Goal: Information Seeking & Learning: Learn about a topic

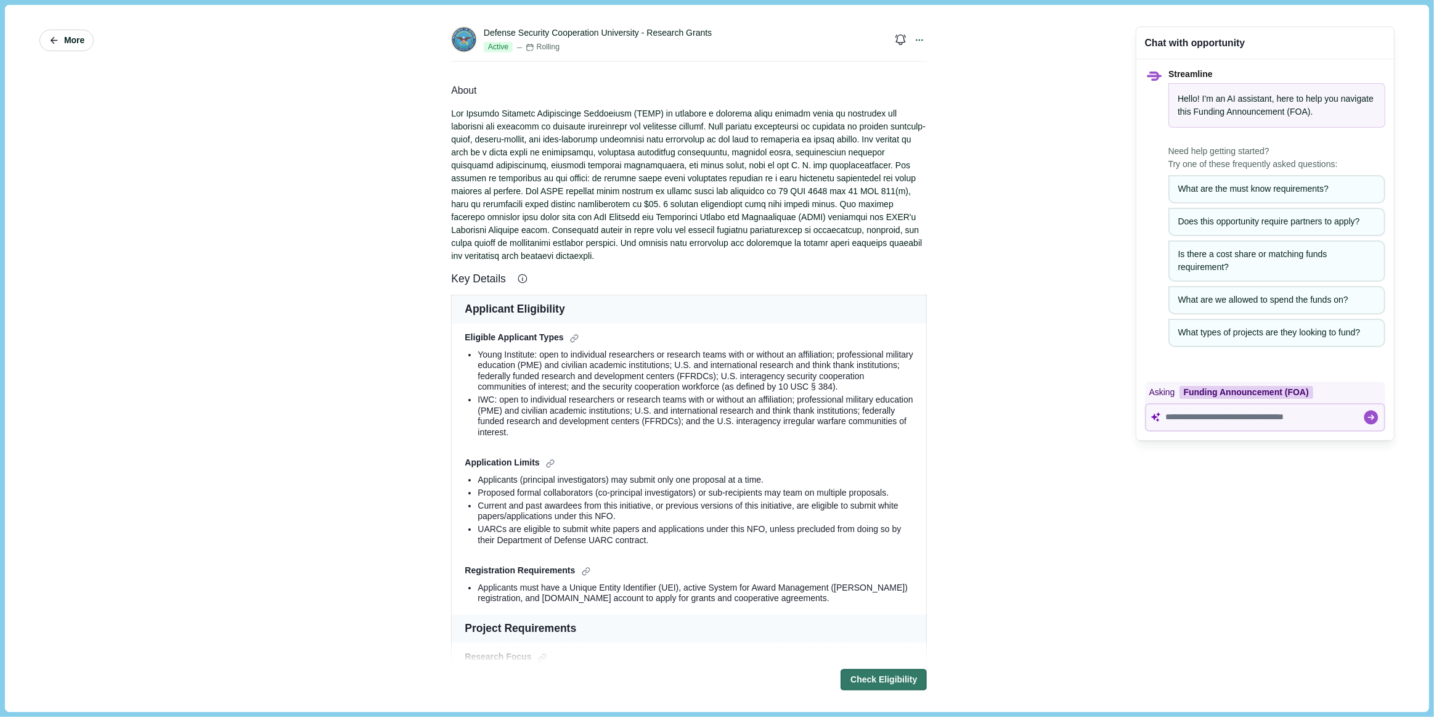
click at [73, 46] on button "More" at bounding box center [66, 41] width 54 height 22
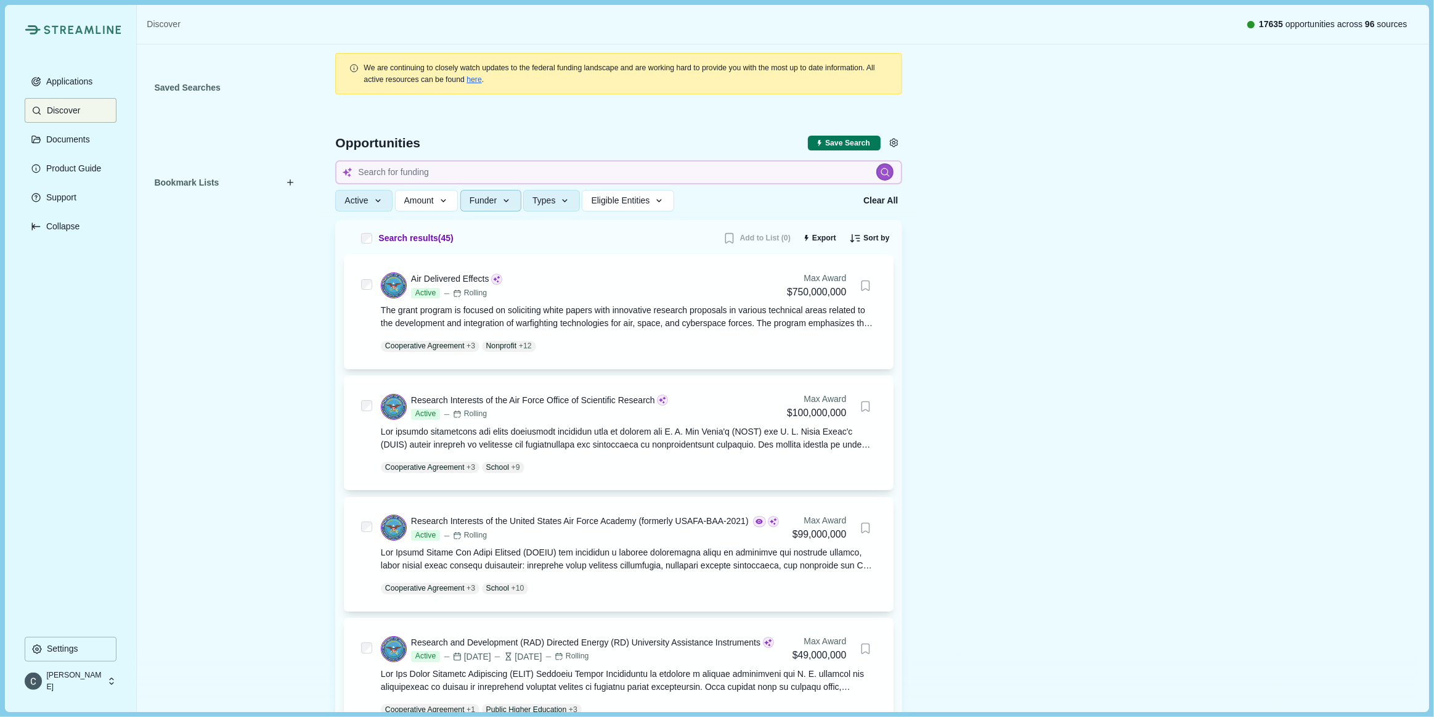
click at [507, 202] on icon "button" at bounding box center [506, 200] width 11 height 11
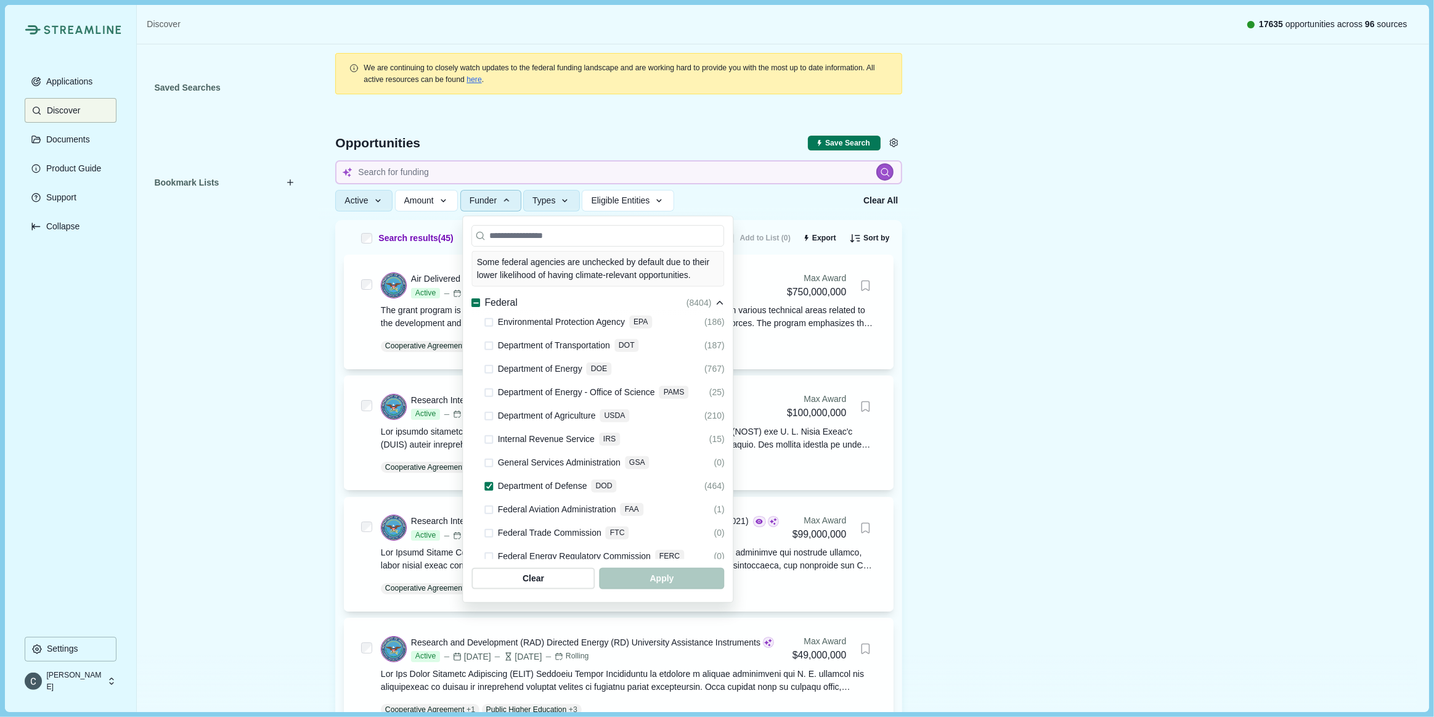
click at [487, 481] on span at bounding box center [489, 485] width 9 height 9
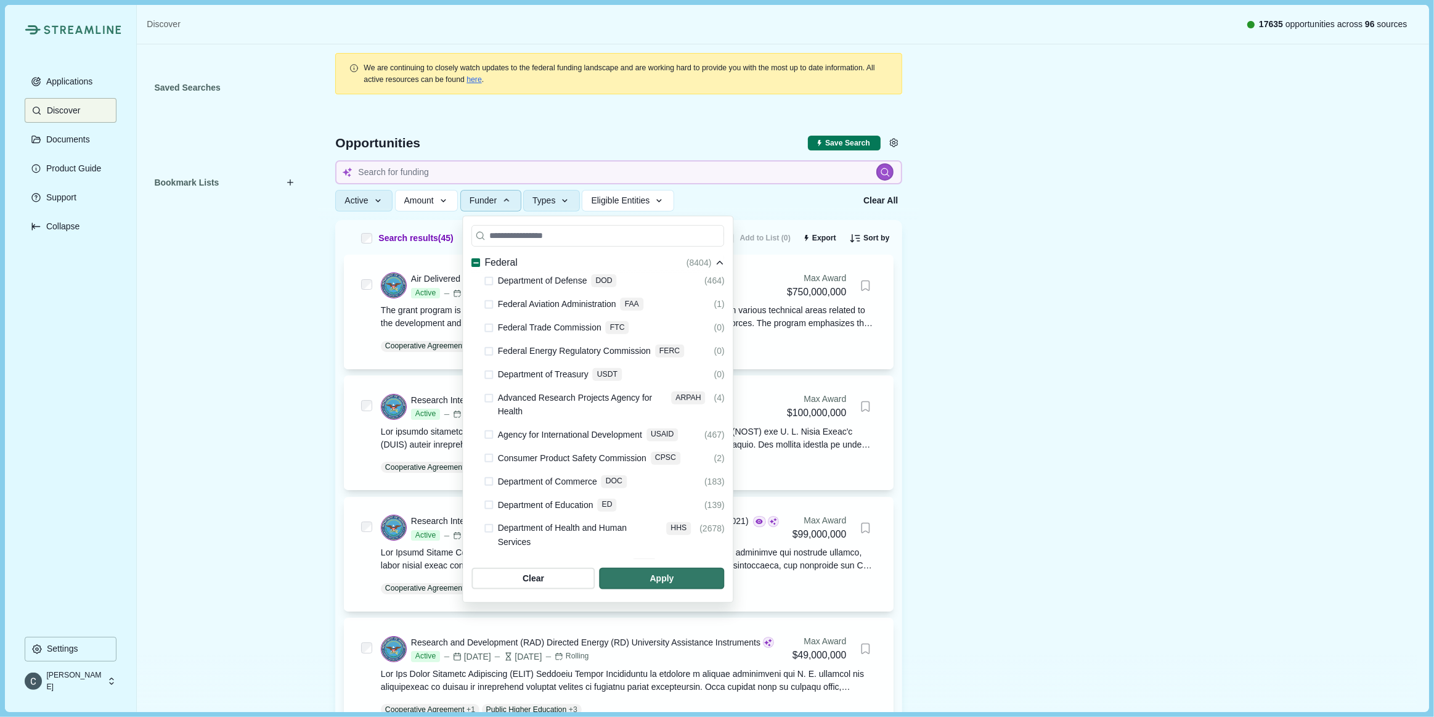
scroll to position [224, 0]
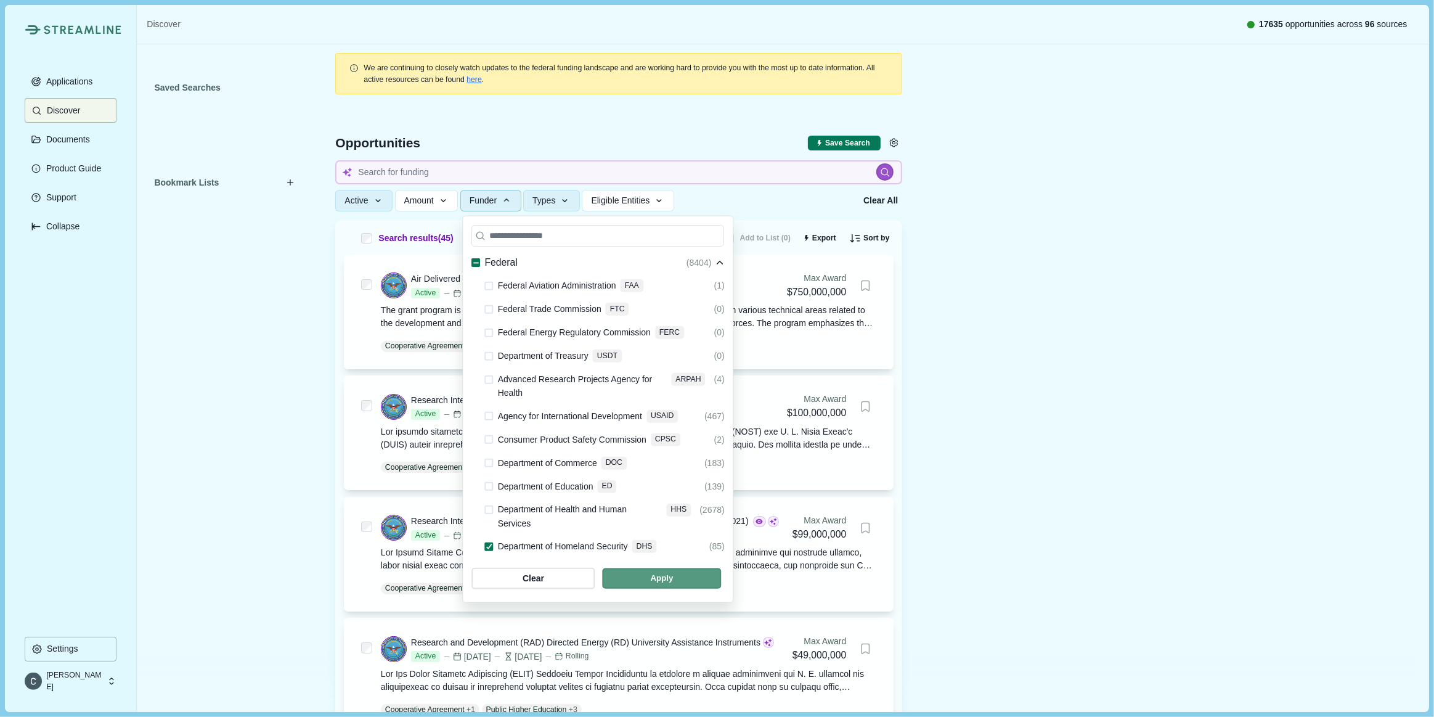
click at [721, 581] on span "button" at bounding box center [661, 578] width 119 height 20
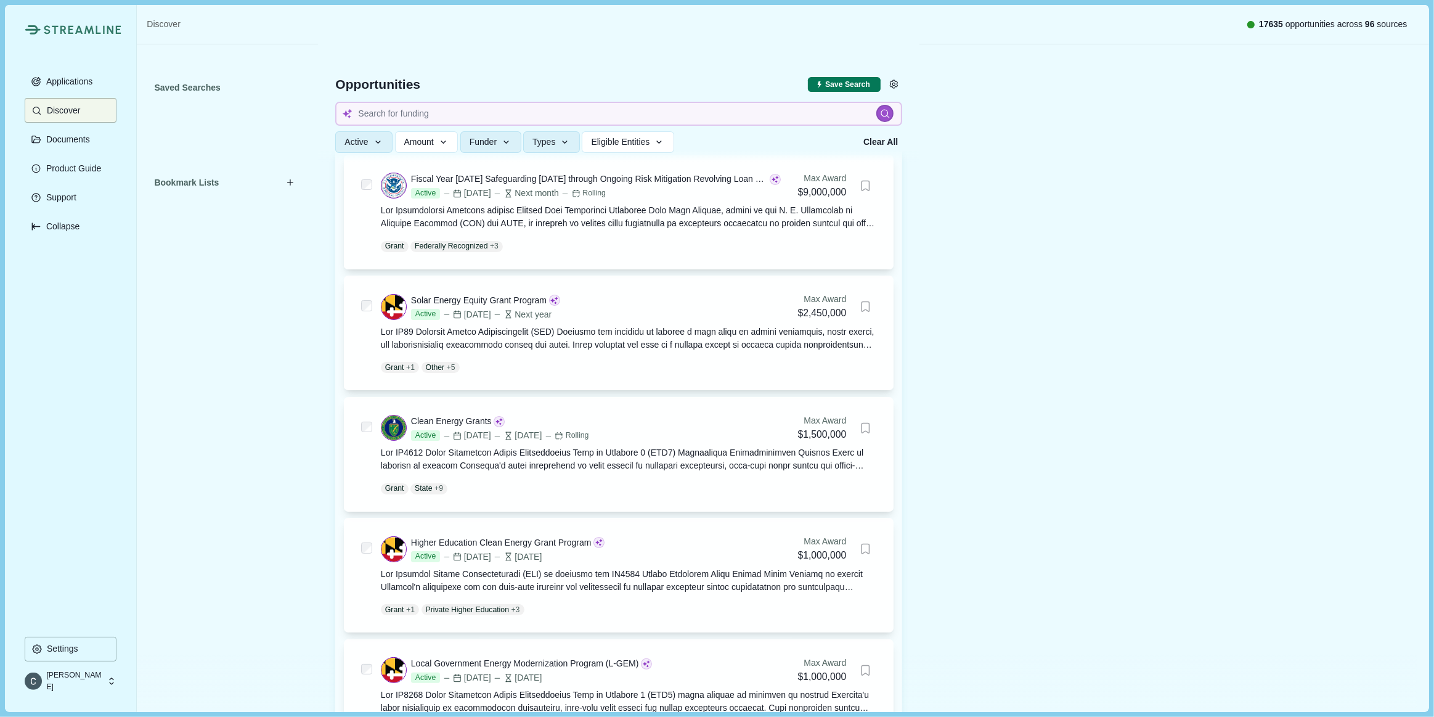
scroll to position [75, 0]
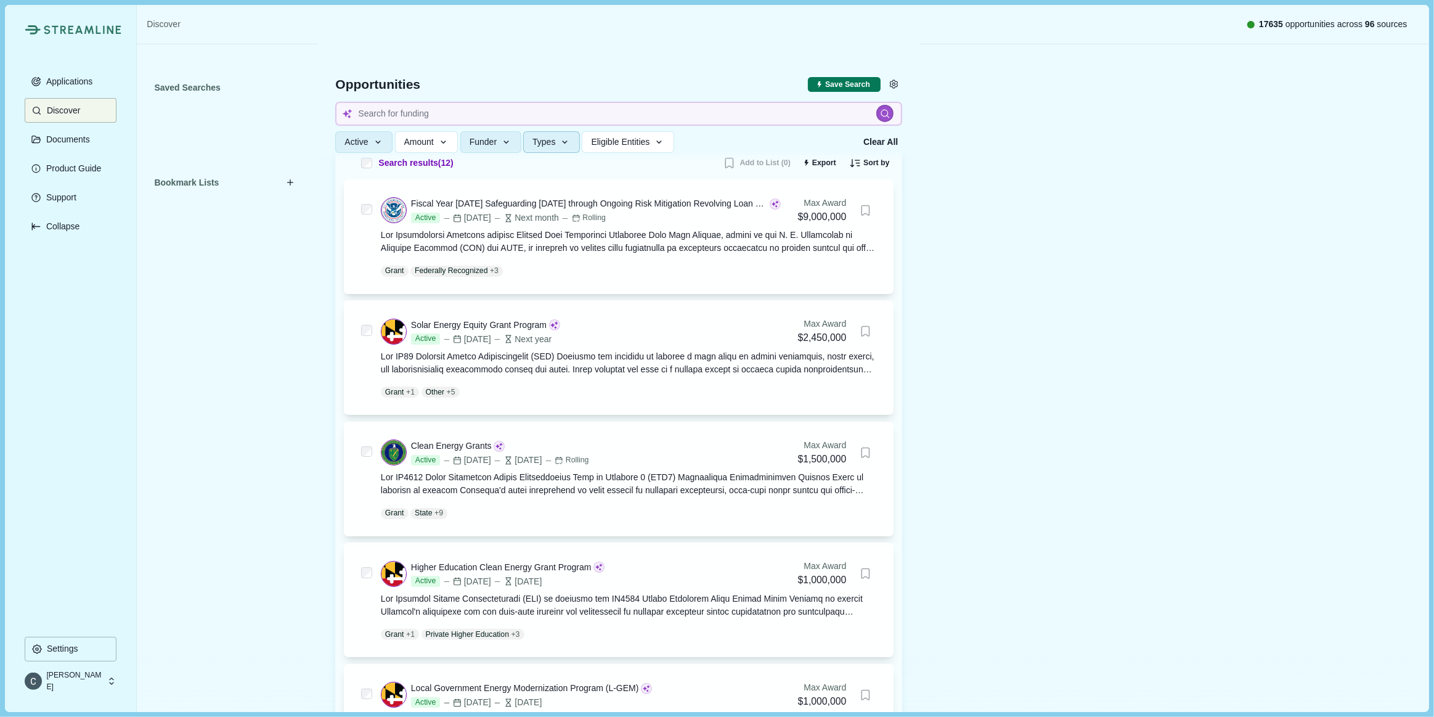
click at [577, 136] on button "Types" at bounding box center [551, 142] width 57 height 22
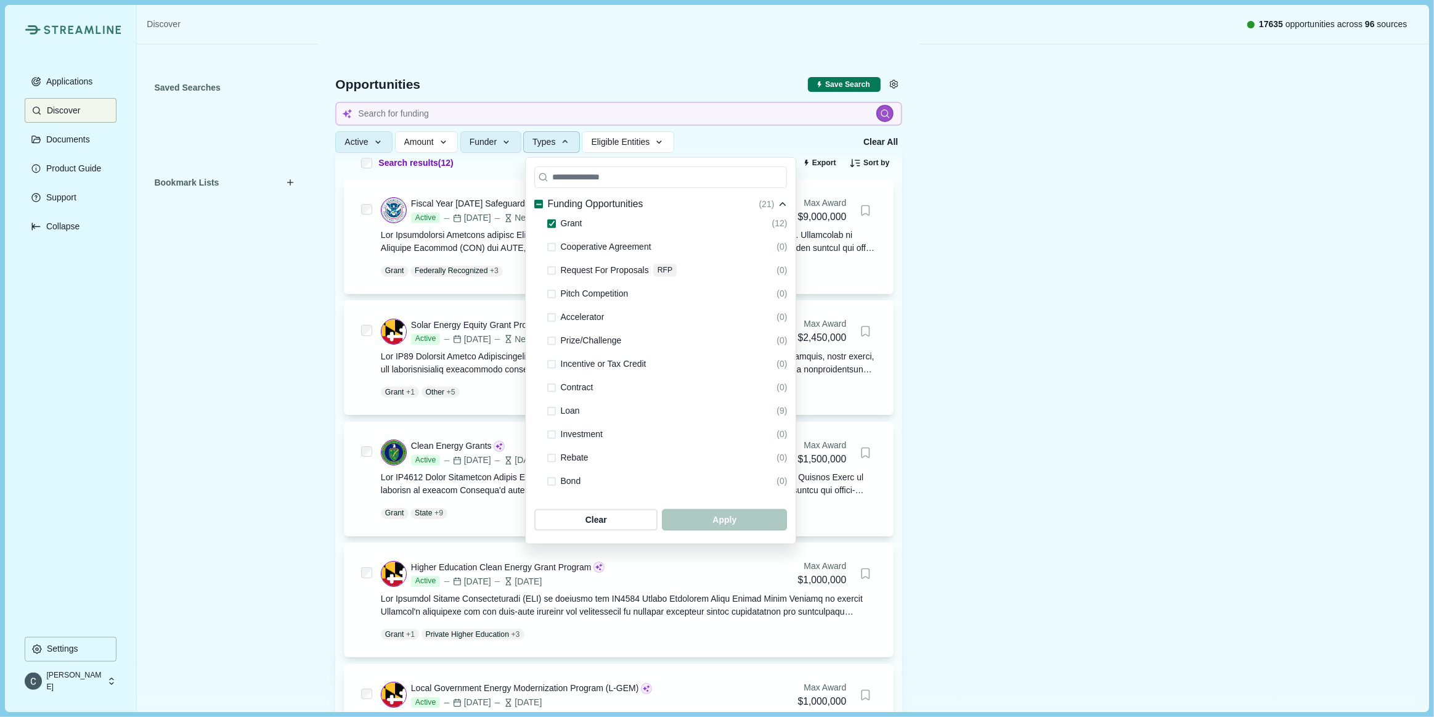
click at [548, 218] on div at bounding box center [552, 223] width 9 height 15
click at [552, 221] on span at bounding box center [552, 223] width 9 height 9
click at [707, 511] on span "button" at bounding box center [724, 520] width 119 height 20
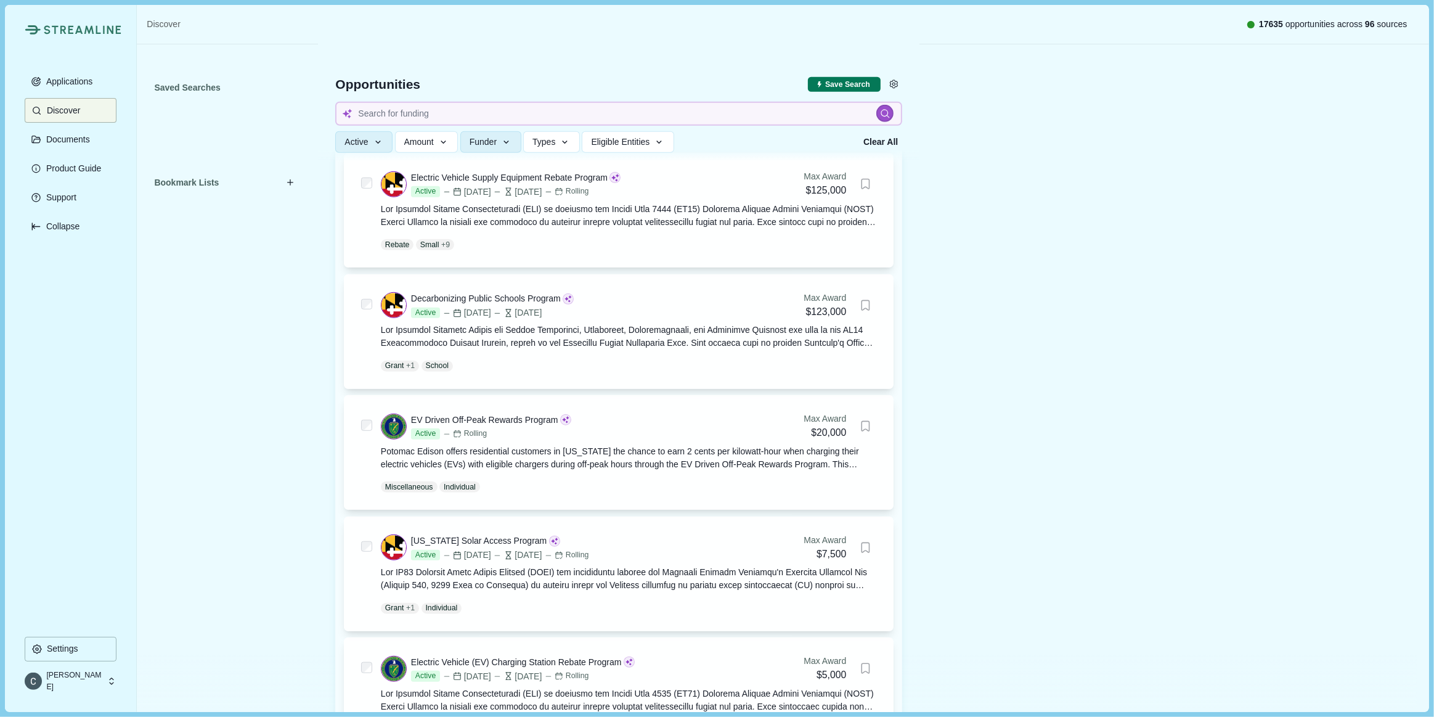
scroll to position [972, 0]
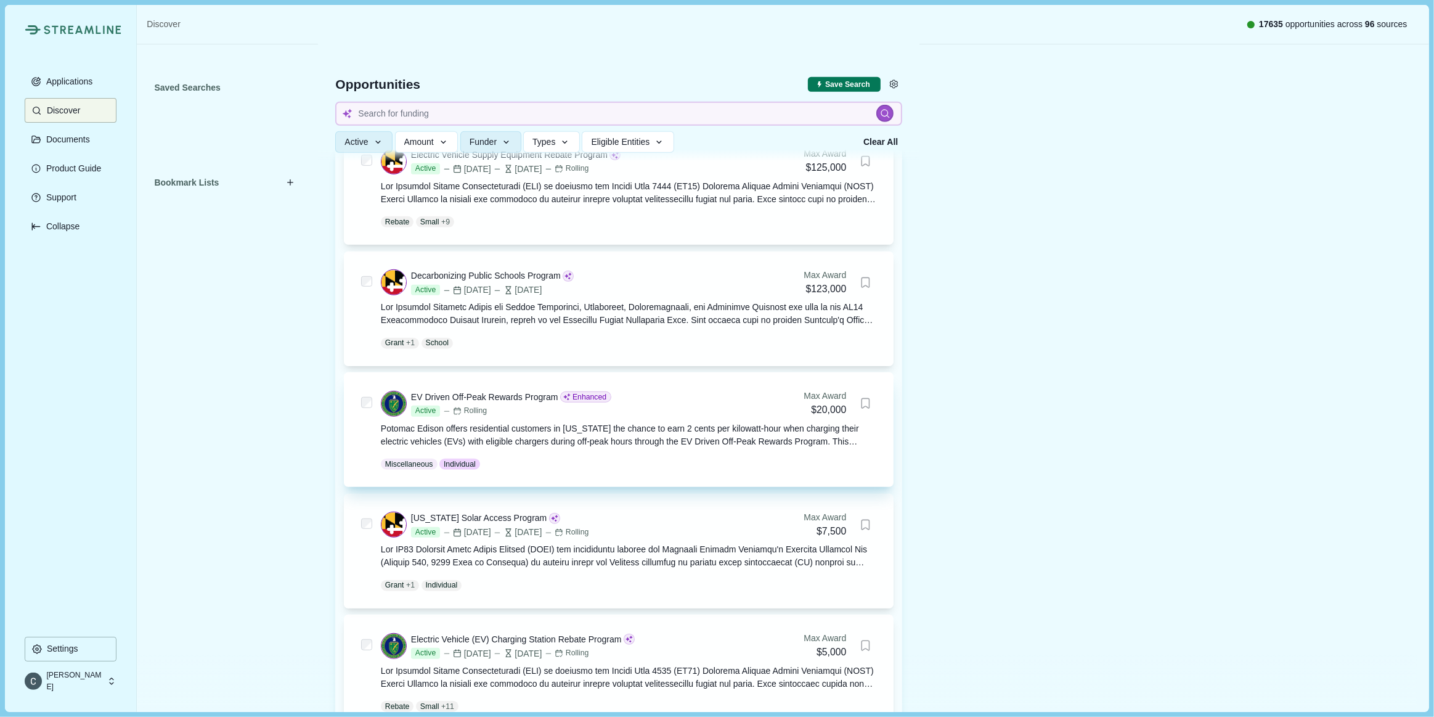
click at [560, 449] on div "EV Driven Off-Peak Rewards Program Enhanced Active Rolling Max Award $20,000 Po…" at bounding box center [629, 429] width 496 height 80
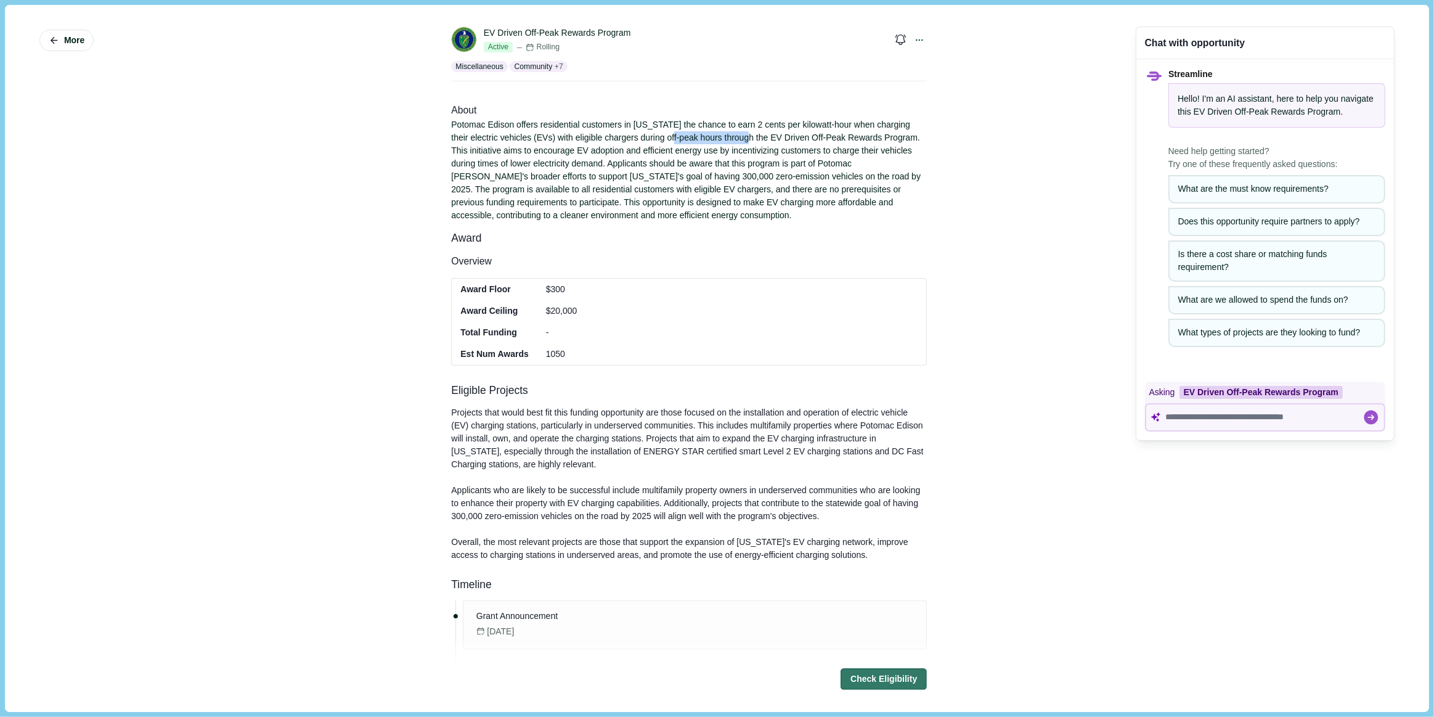
drag, startPoint x: 730, startPoint y: 154, endPoint x: 732, endPoint y: 141, distance: 13.1
click at [732, 141] on div "Potomac Edison offers residential customers in [US_STATE] the chance to earn 2 …" at bounding box center [689, 170] width 476 height 104
drag, startPoint x: 523, startPoint y: 405, endPoint x: 698, endPoint y: 428, distance: 177.1
click at [698, 428] on div "Projects that would best fit this funding opportunity are those focused on the …" at bounding box center [689, 441] width 476 height 71
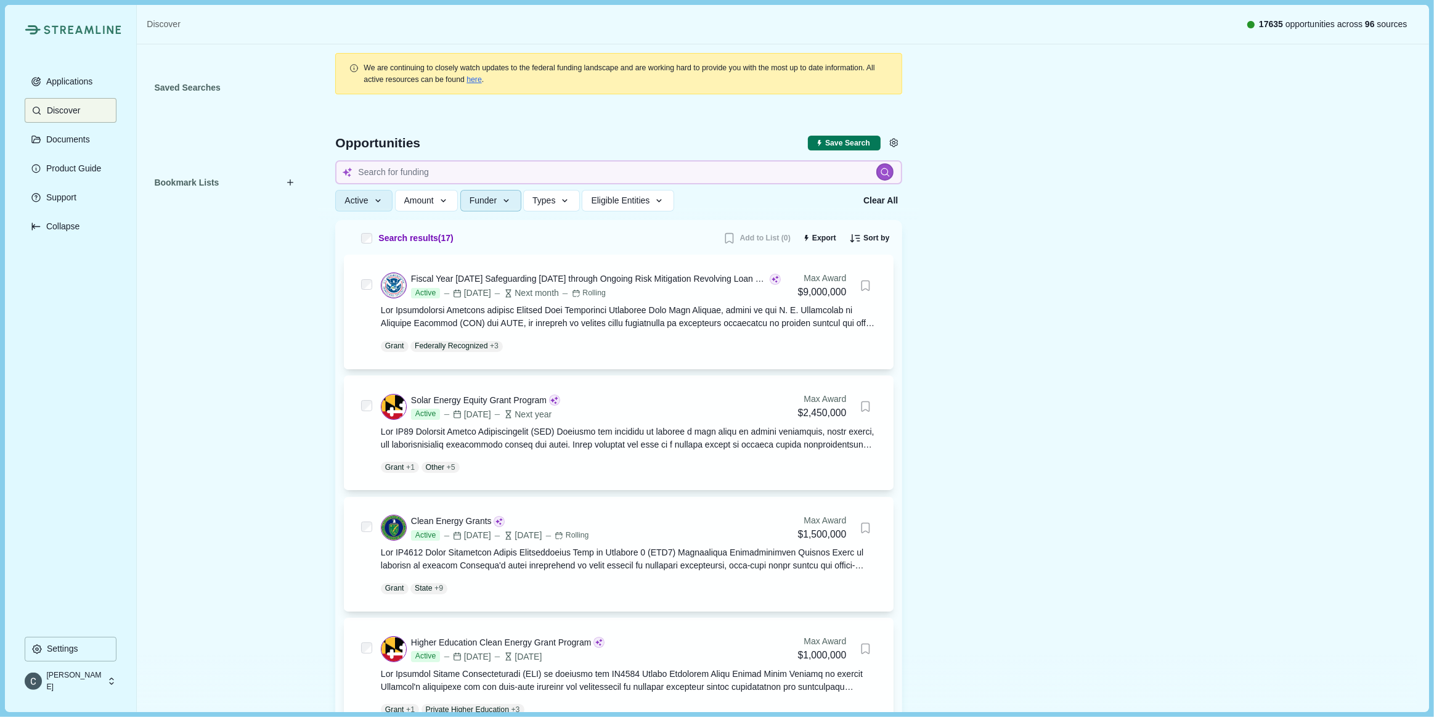
click at [497, 200] on span "Funder" at bounding box center [483, 200] width 27 height 10
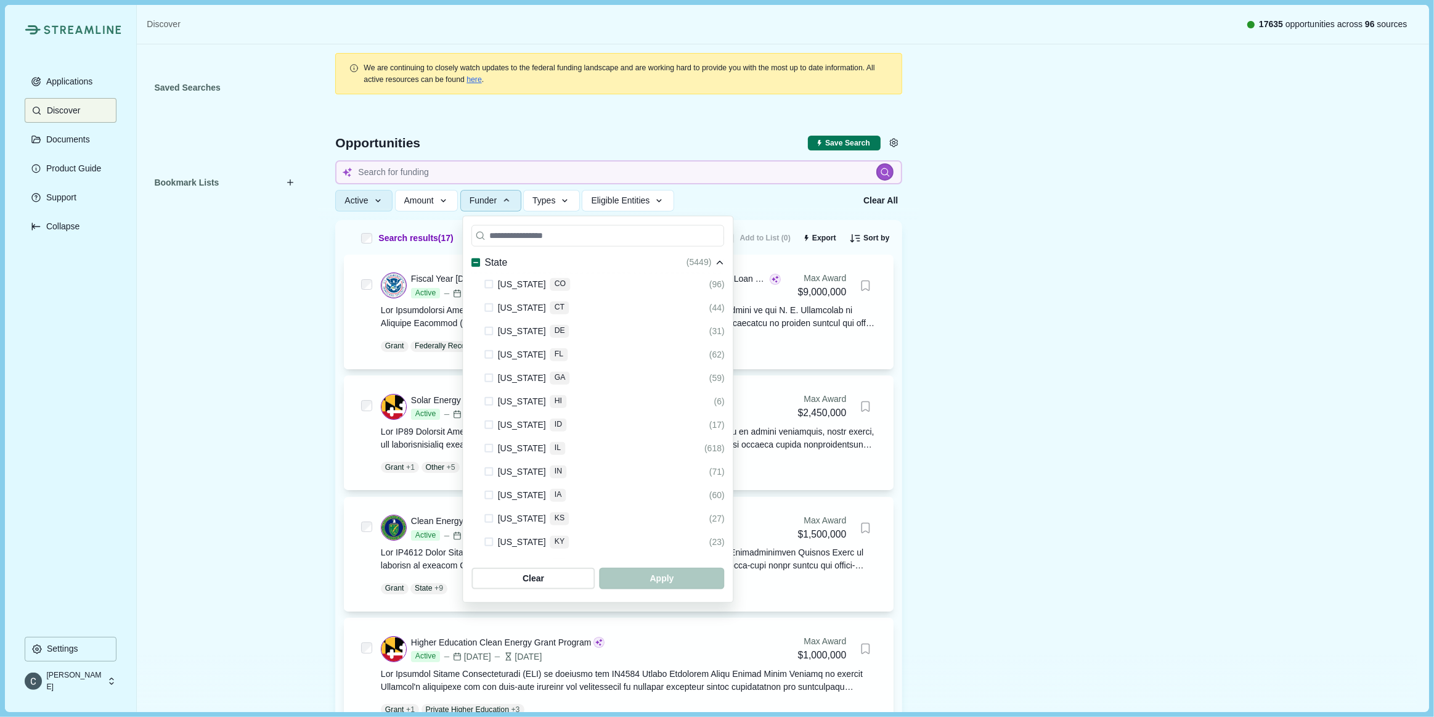
scroll to position [1344, 0]
click at [486, 571] on span at bounding box center [489, 575] width 9 height 9
click at [721, 570] on span "button" at bounding box center [661, 578] width 119 height 20
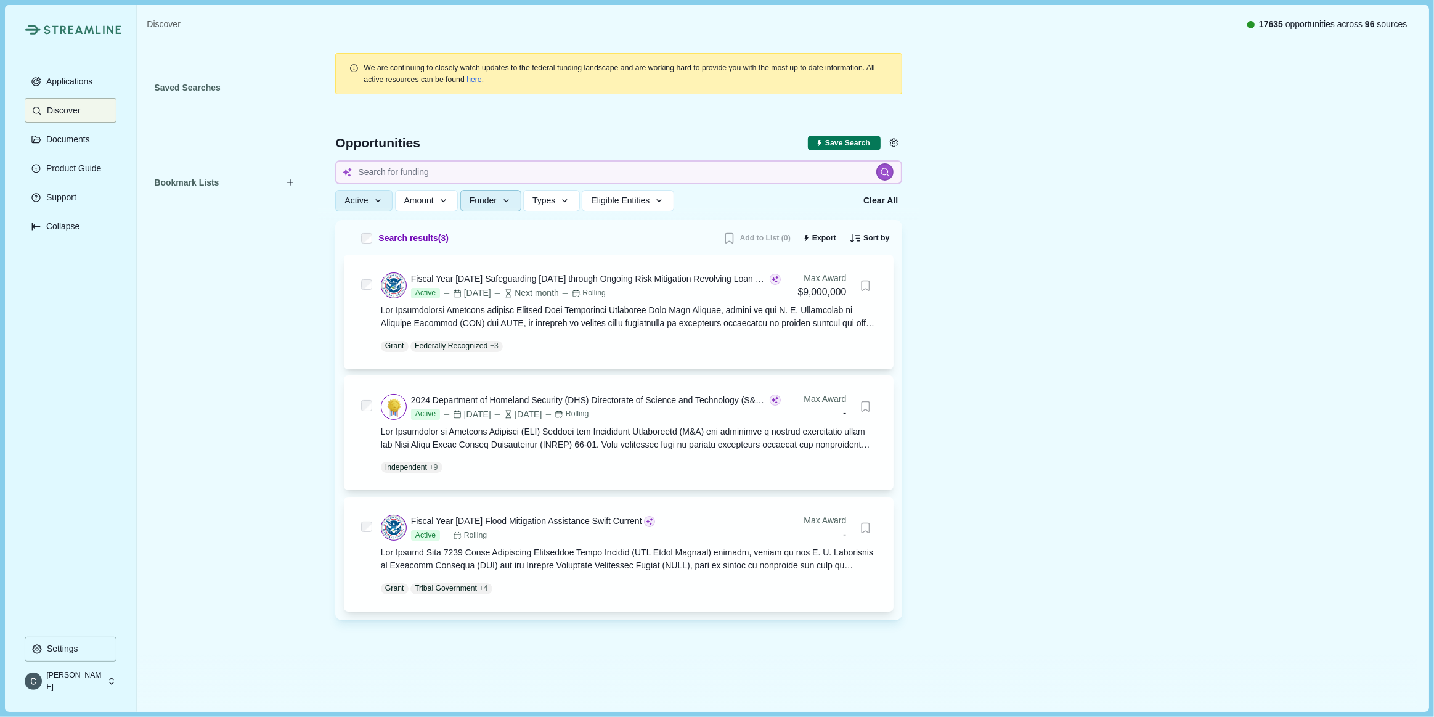
click at [497, 202] on span "Funder" at bounding box center [483, 200] width 27 height 10
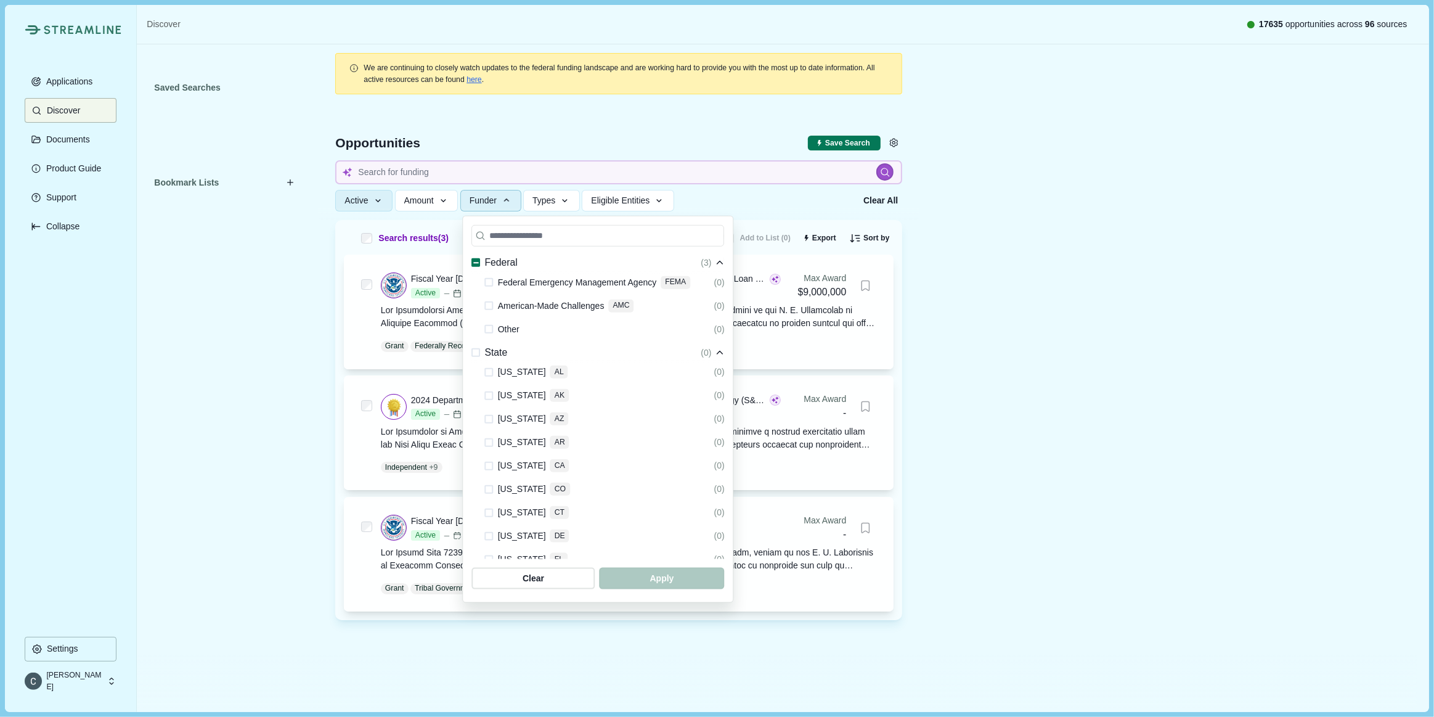
scroll to position [1029, 0]
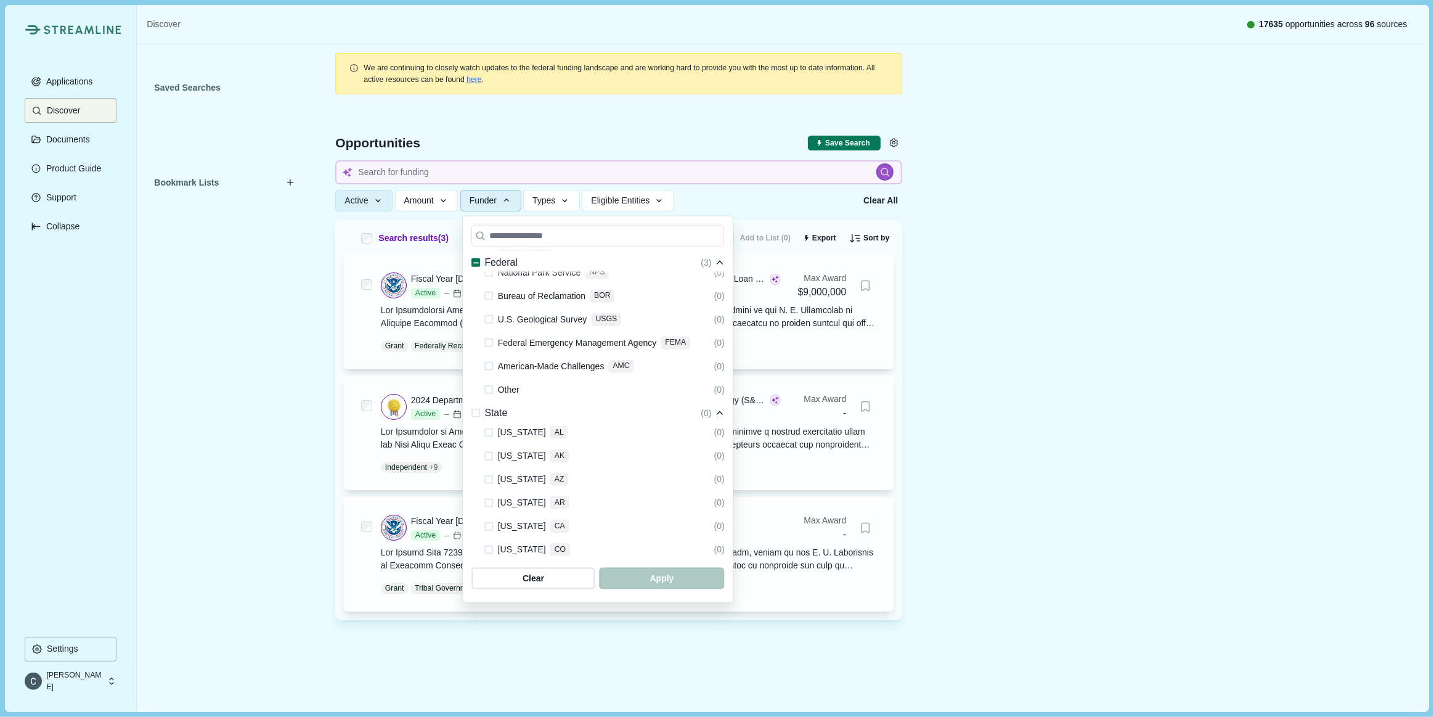
click at [475, 409] on span at bounding box center [476, 413] width 9 height 9
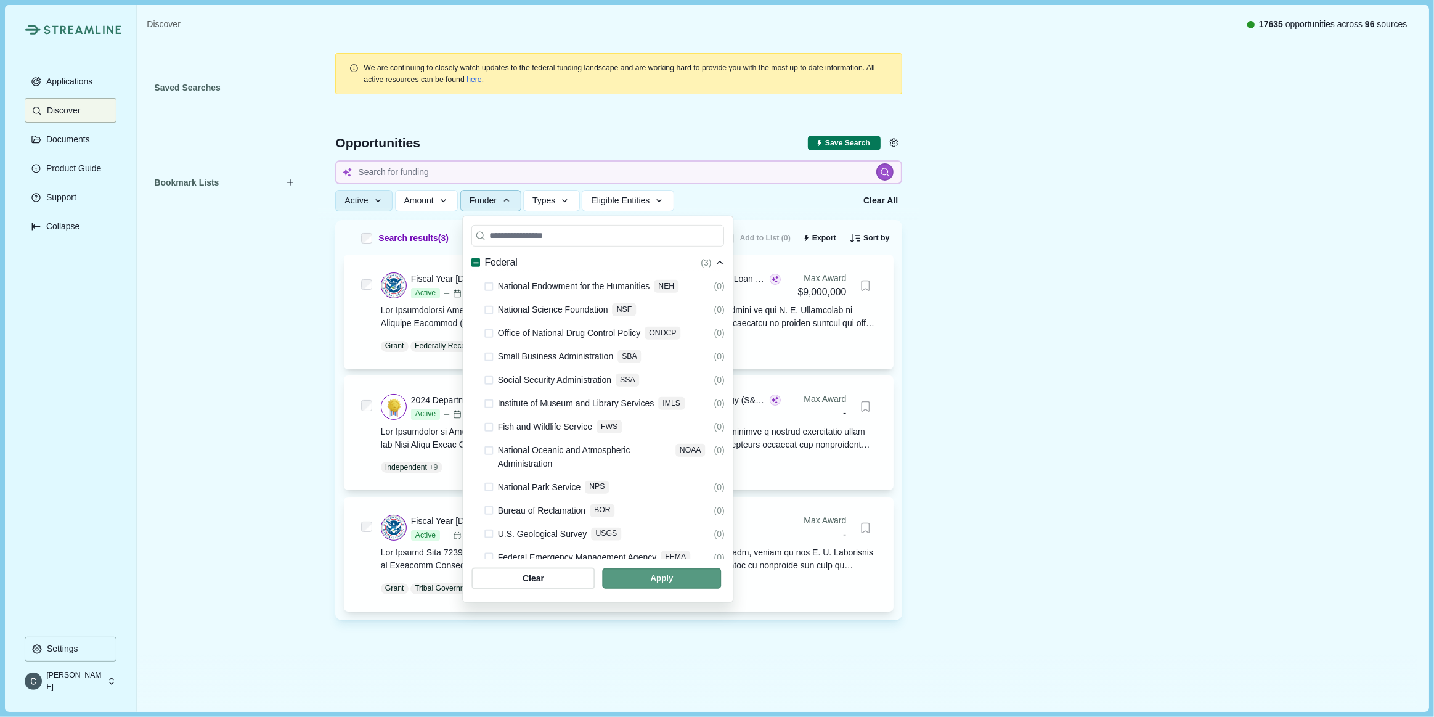
click at [721, 579] on span "button" at bounding box center [661, 578] width 119 height 20
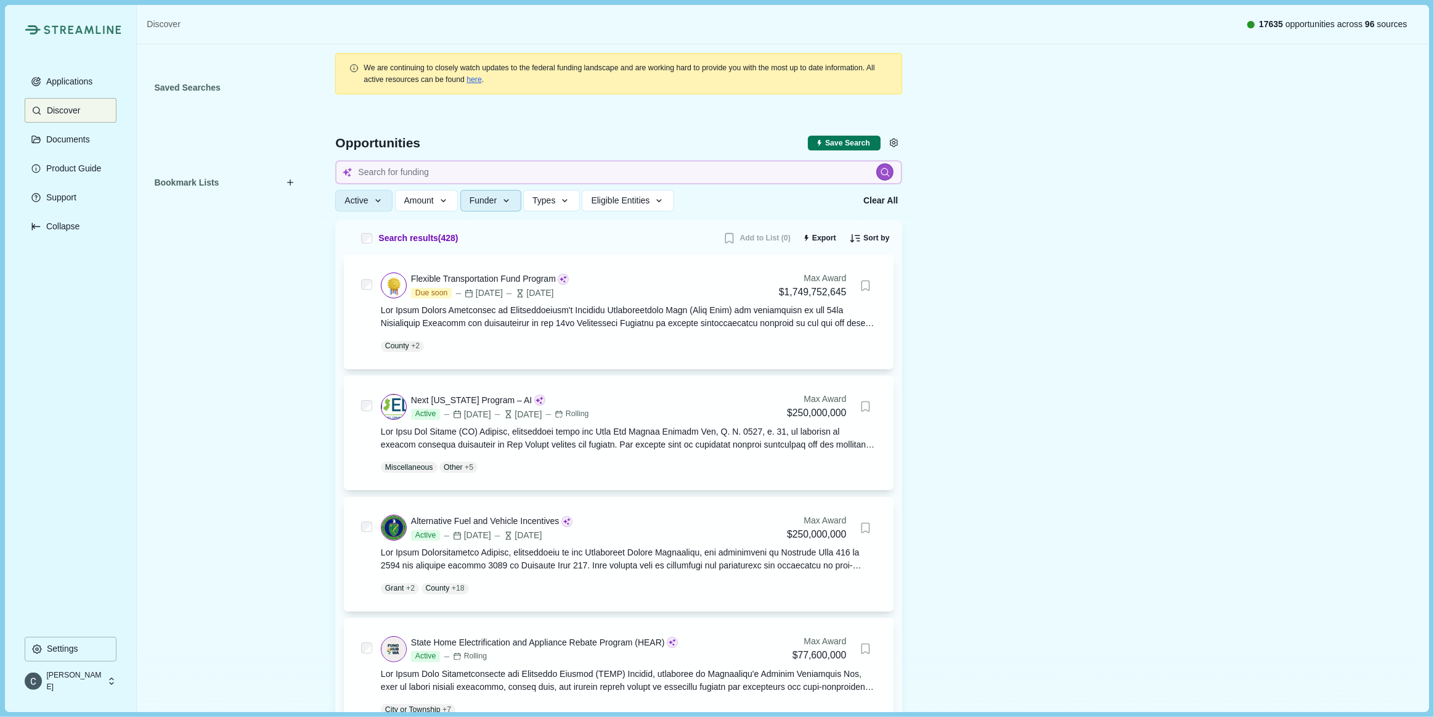
click at [481, 203] on span "Funder" at bounding box center [483, 200] width 27 height 10
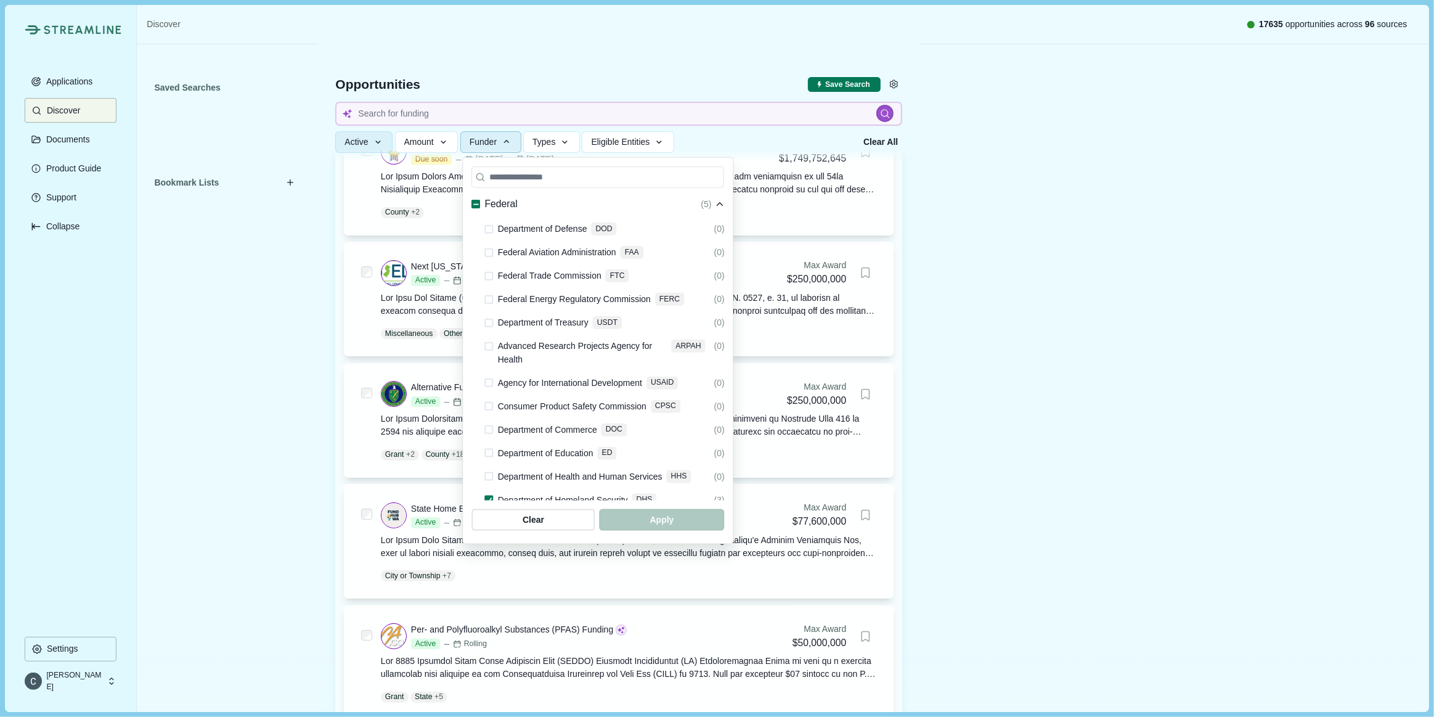
scroll to position [168, 0]
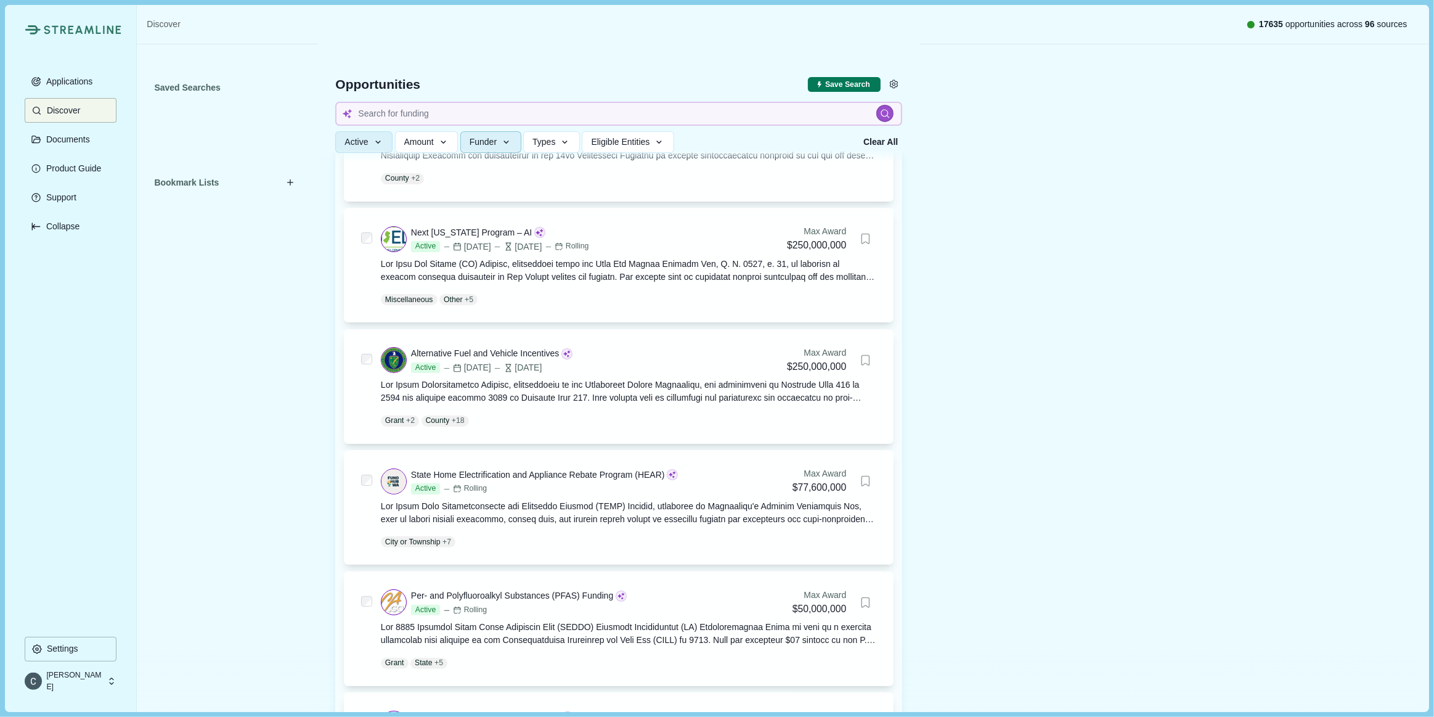
click at [499, 138] on button "Funder" at bounding box center [490, 142] width 61 height 22
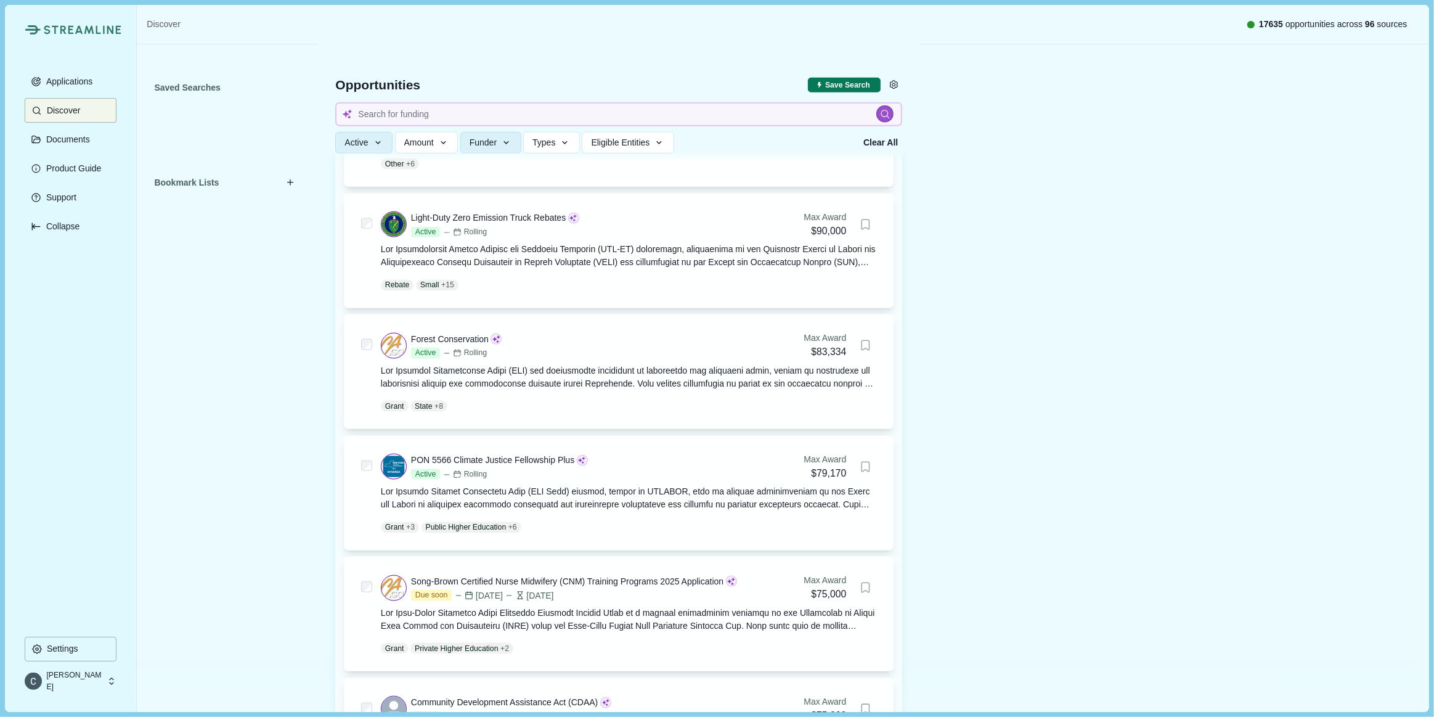
scroll to position [22802, 0]
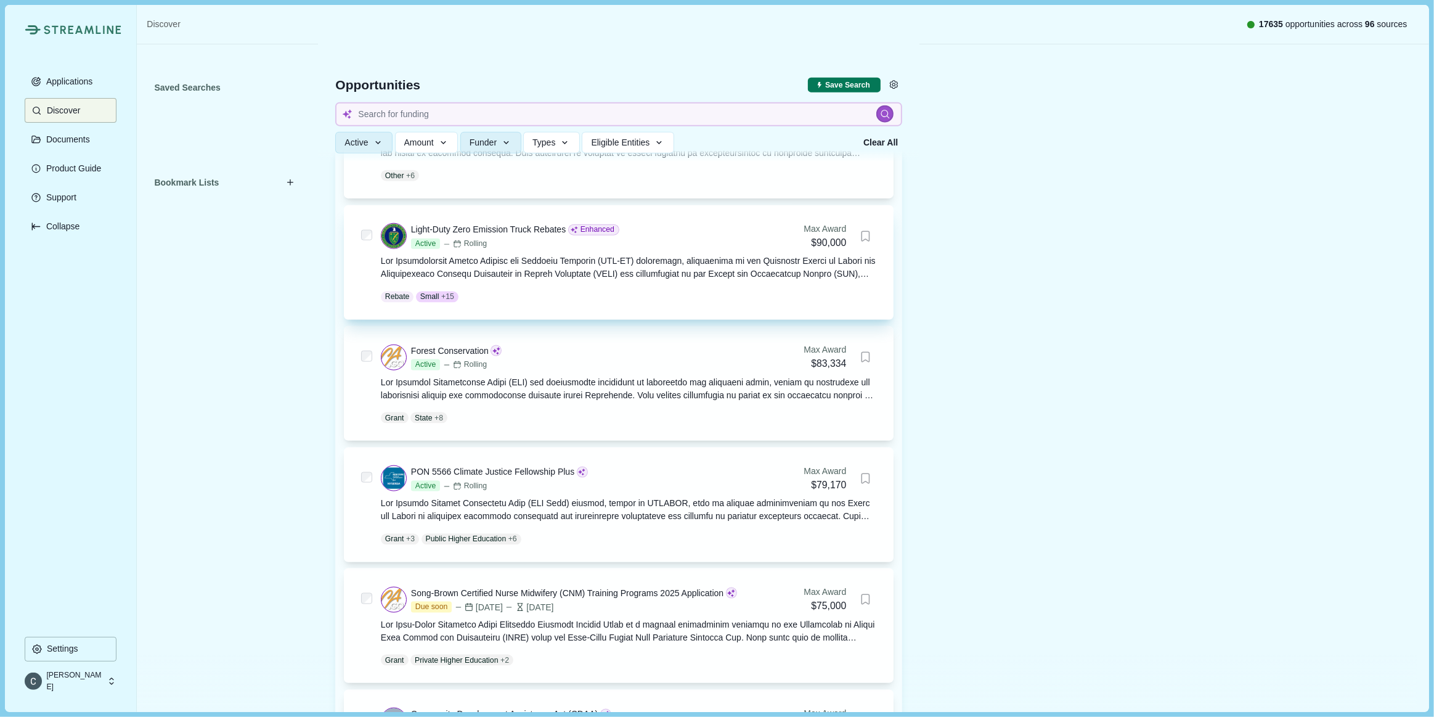
click at [602, 283] on div "Light-Duty Zero Emission Truck Rebates Enhanced Active Rolling Max Award $90,00…" at bounding box center [629, 262] width 496 height 80
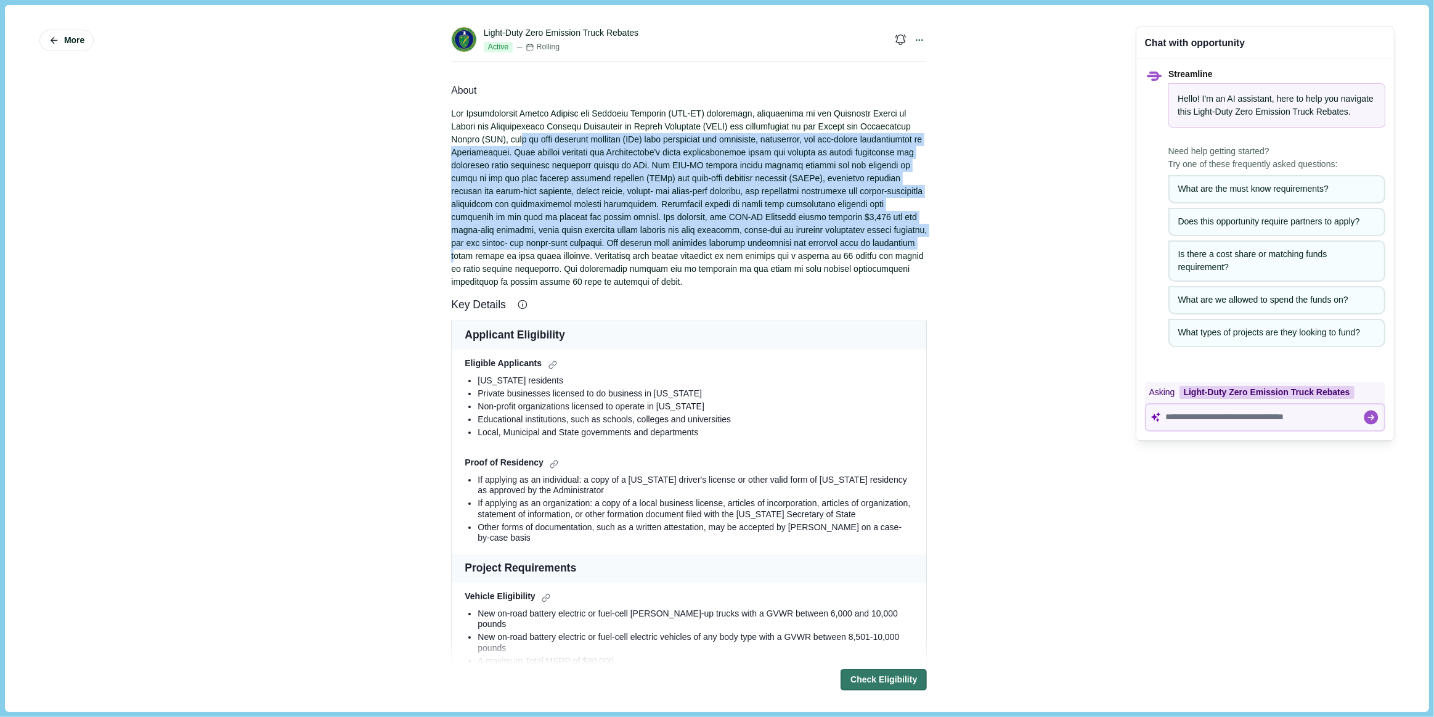
drag, startPoint x: 458, startPoint y: 143, endPoint x: 794, endPoint y: 238, distance: 349.0
click at [794, 238] on div at bounding box center [689, 197] width 476 height 181
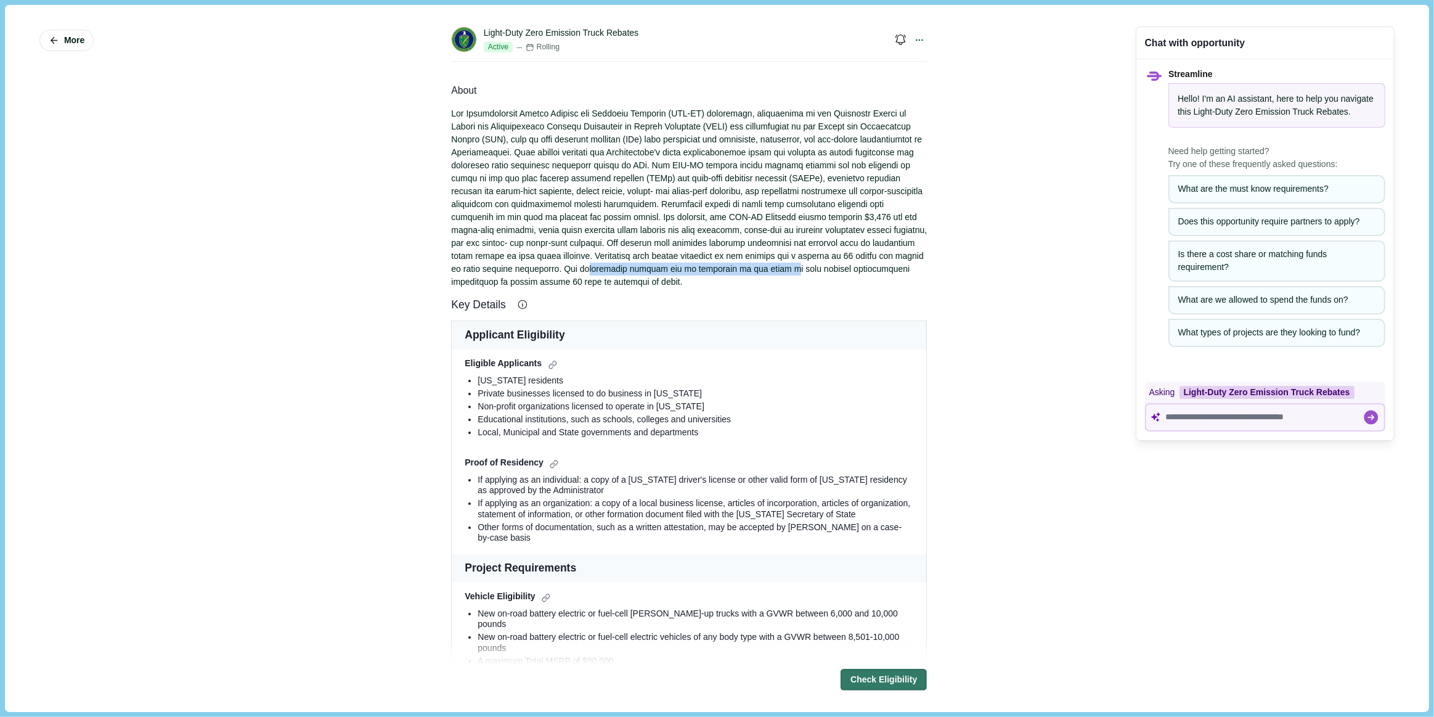
drag, startPoint x: 518, startPoint y: 267, endPoint x: 704, endPoint y: 268, distance: 185.5
click at [704, 268] on div at bounding box center [689, 197] width 476 height 181
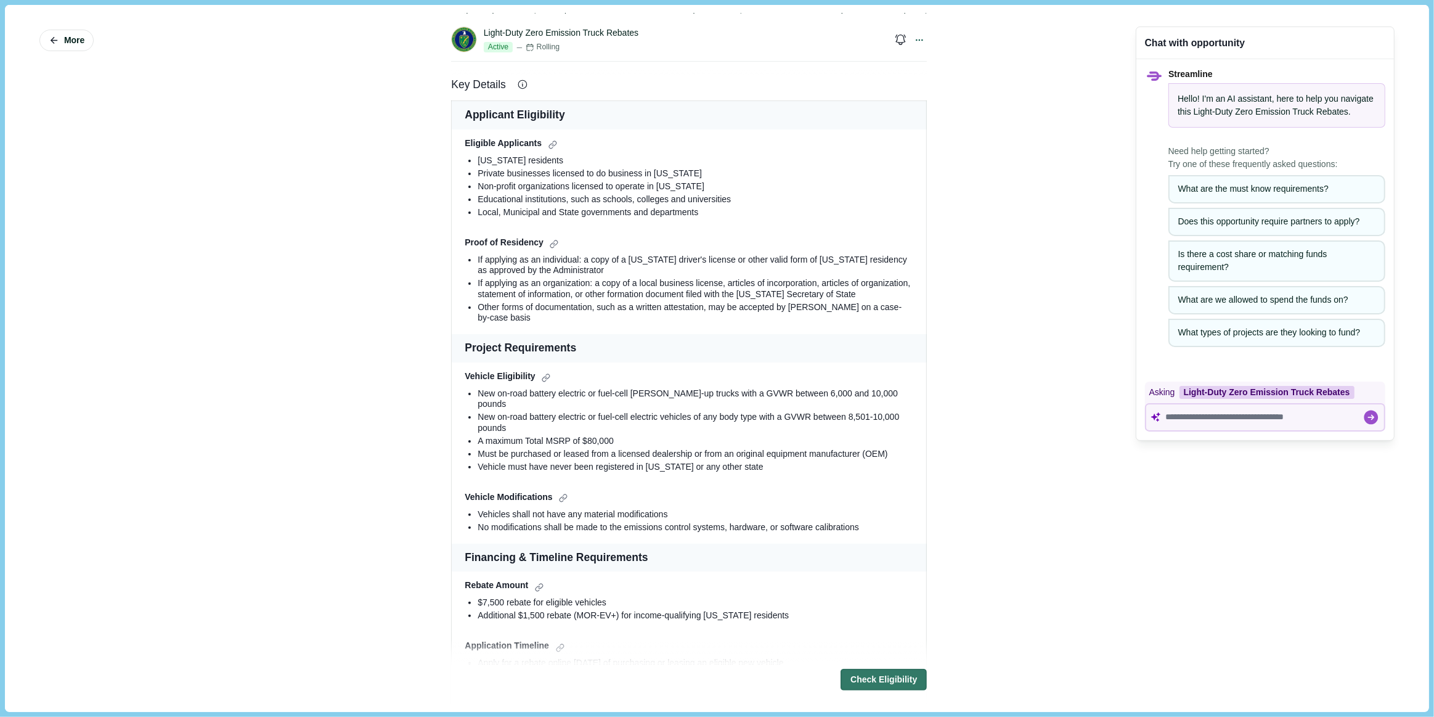
scroll to position [224, 0]
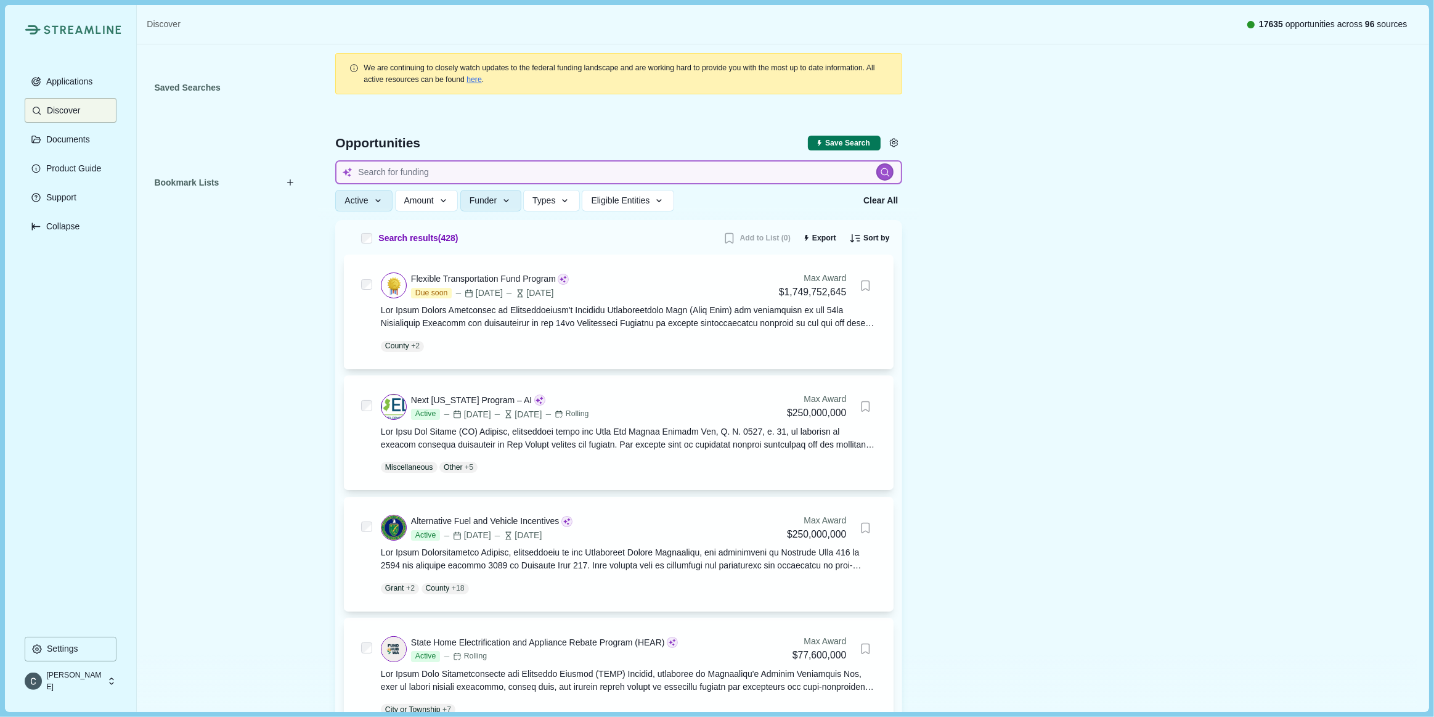
click at [514, 167] on input at bounding box center [618, 172] width 567 height 24
type input "cyber"
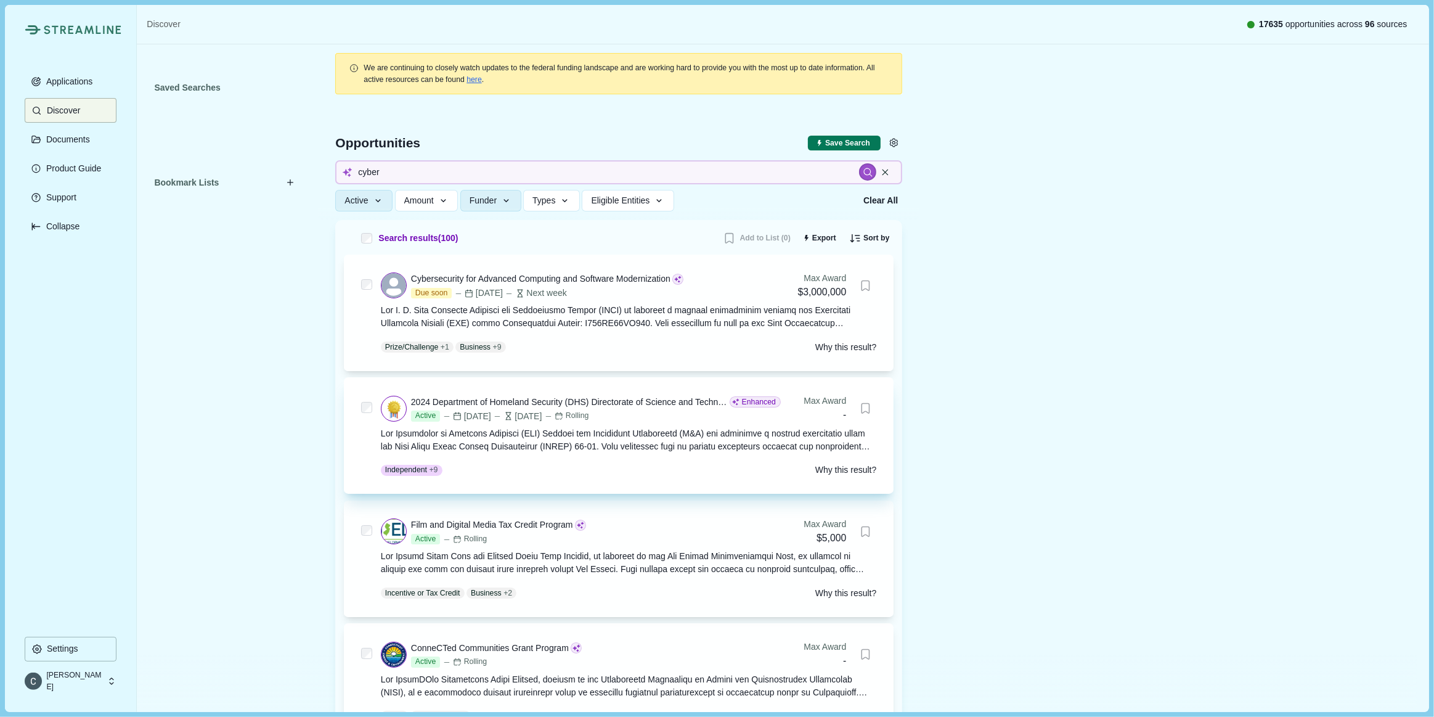
click at [725, 450] on div at bounding box center [629, 440] width 496 height 26
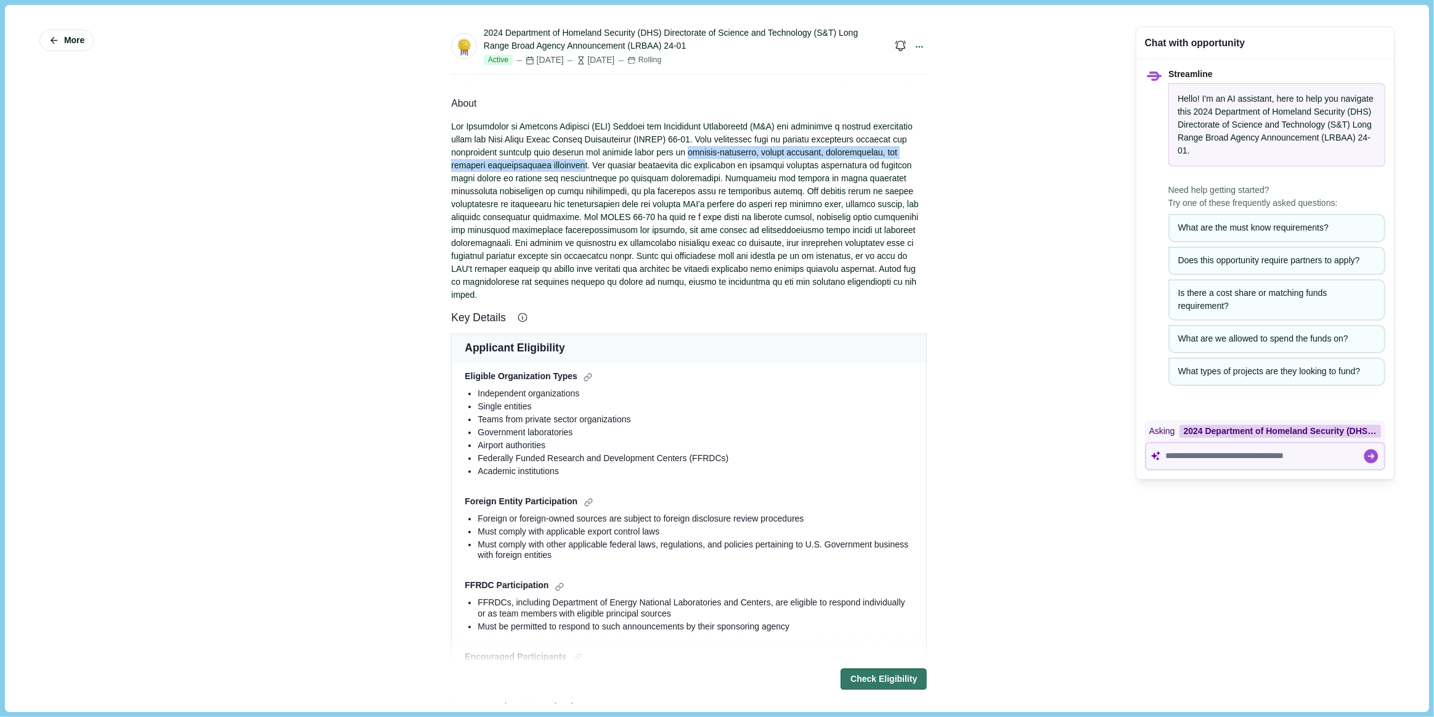
drag, startPoint x: 754, startPoint y: 152, endPoint x: 579, endPoint y: 168, distance: 175.7
click at [579, 168] on div at bounding box center [689, 210] width 476 height 181
click at [591, 166] on div at bounding box center [689, 210] width 476 height 181
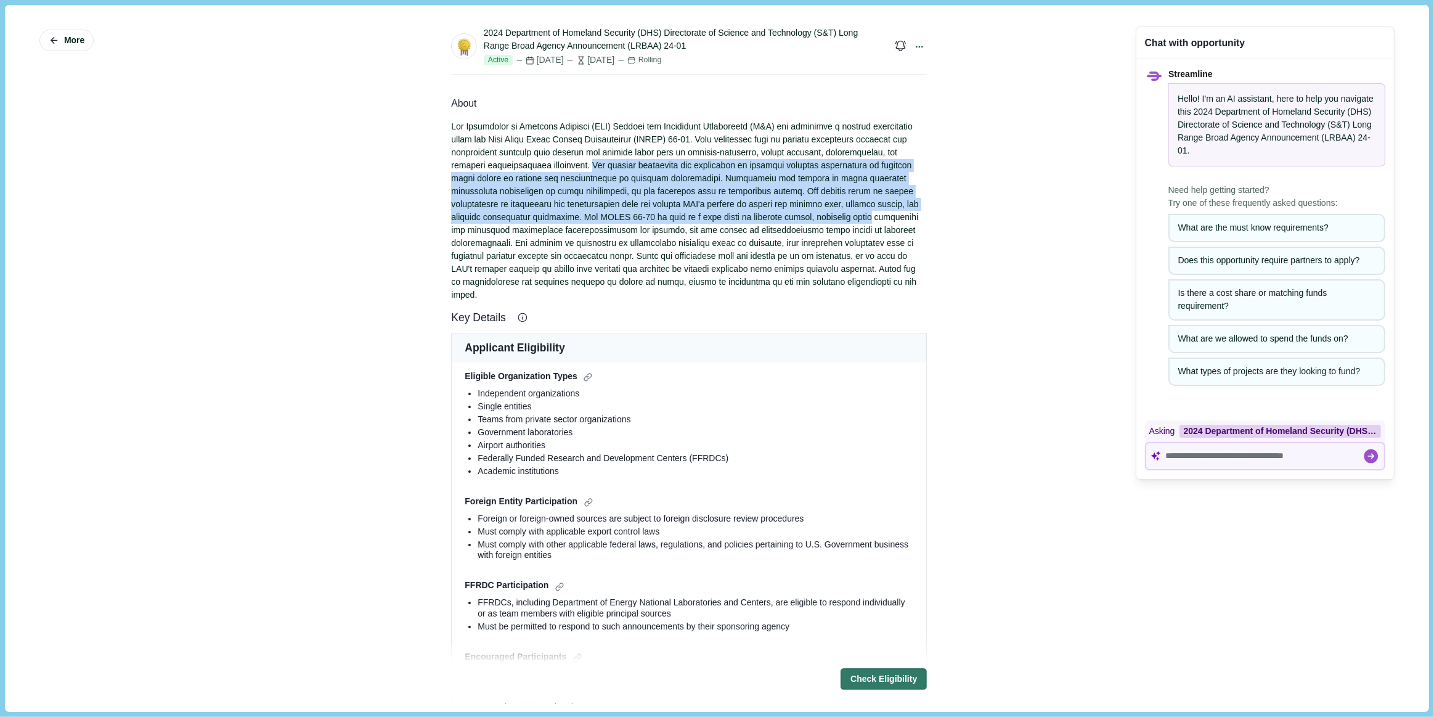
drag, startPoint x: 605, startPoint y: 166, endPoint x: 802, endPoint y: 215, distance: 203.1
click at [802, 215] on div at bounding box center [689, 210] width 476 height 181
click at [721, 216] on div at bounding box center [689, 210] width 476 height 181
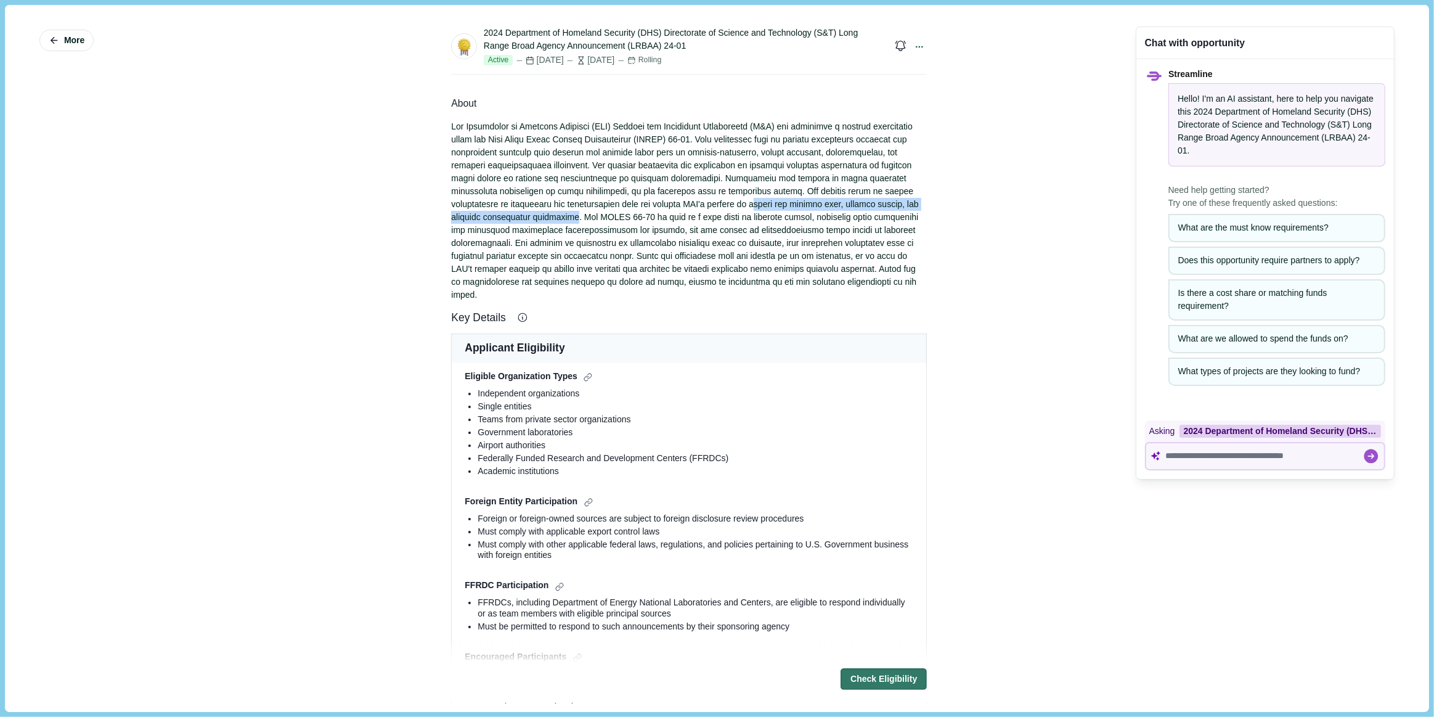
drag, startPoint x: 701, startPoint y: 207, endPoint x: 528, endPoint y: 216, distance: 173.4
click at [528, 216] on div at bounding box center [689, 210] width 476 height 181
click at [647, 223] on div at bounding box center [689, 210] width 476 height 181
click at [916, 41] on icon at bounding box center [919, 46] width 11 height 11
click at [805, 219] on div at bounding box center [689, 210] width 476 height 181
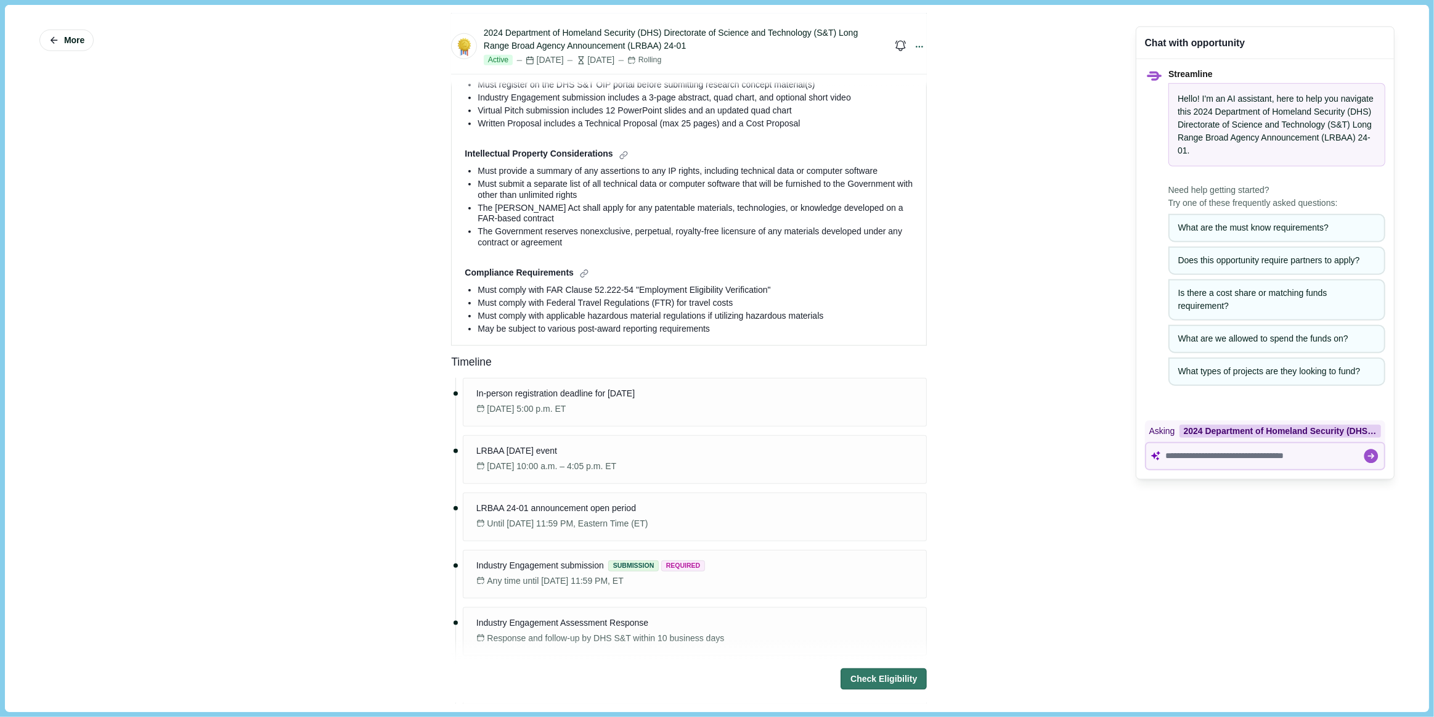
scroll to position [1400, 0]
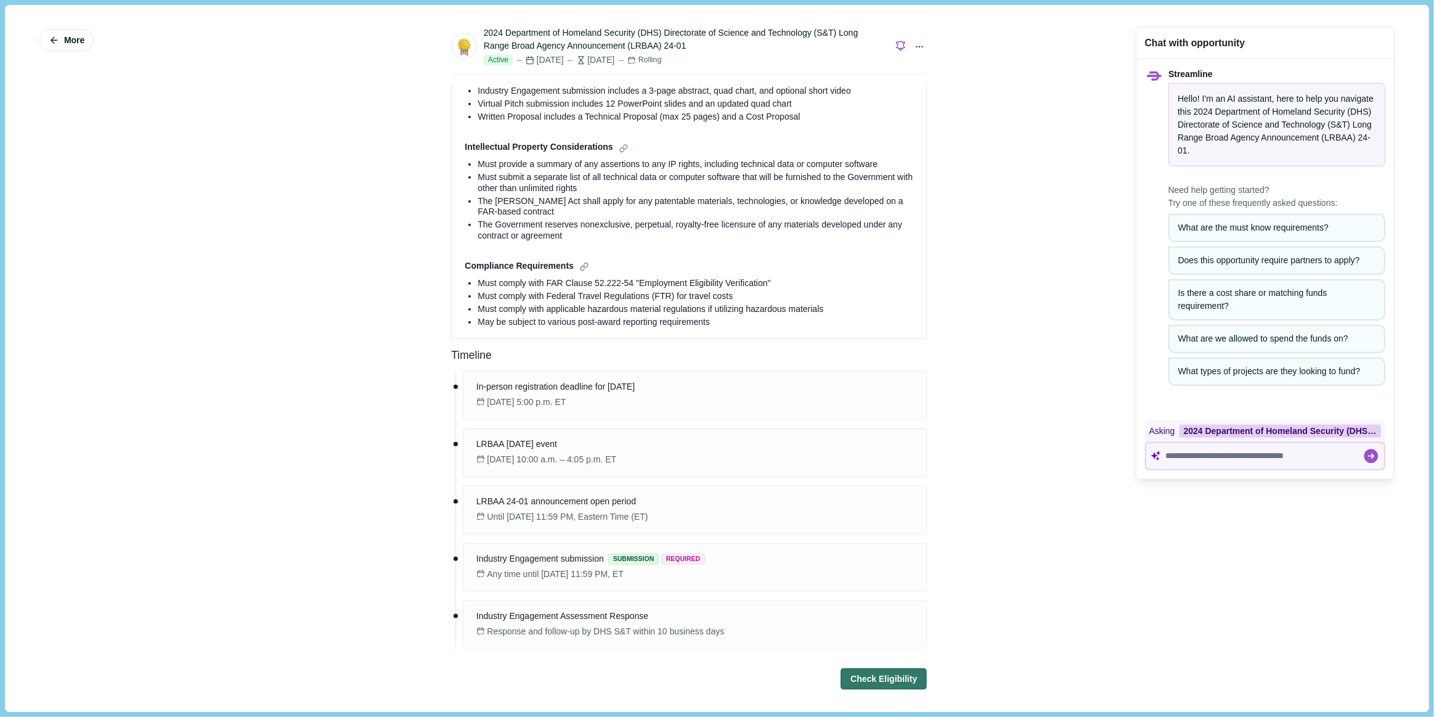
click at [897, 42] on icon "button" at bounding box center [901, 46] width 9 height 9
select select "*****"
click at [914, 46] on icon at bounding box center [919, 46] width 11 height 11
click at [746, 348] on div "Timeline" at bounding box center [689, 355] width 476 height 15
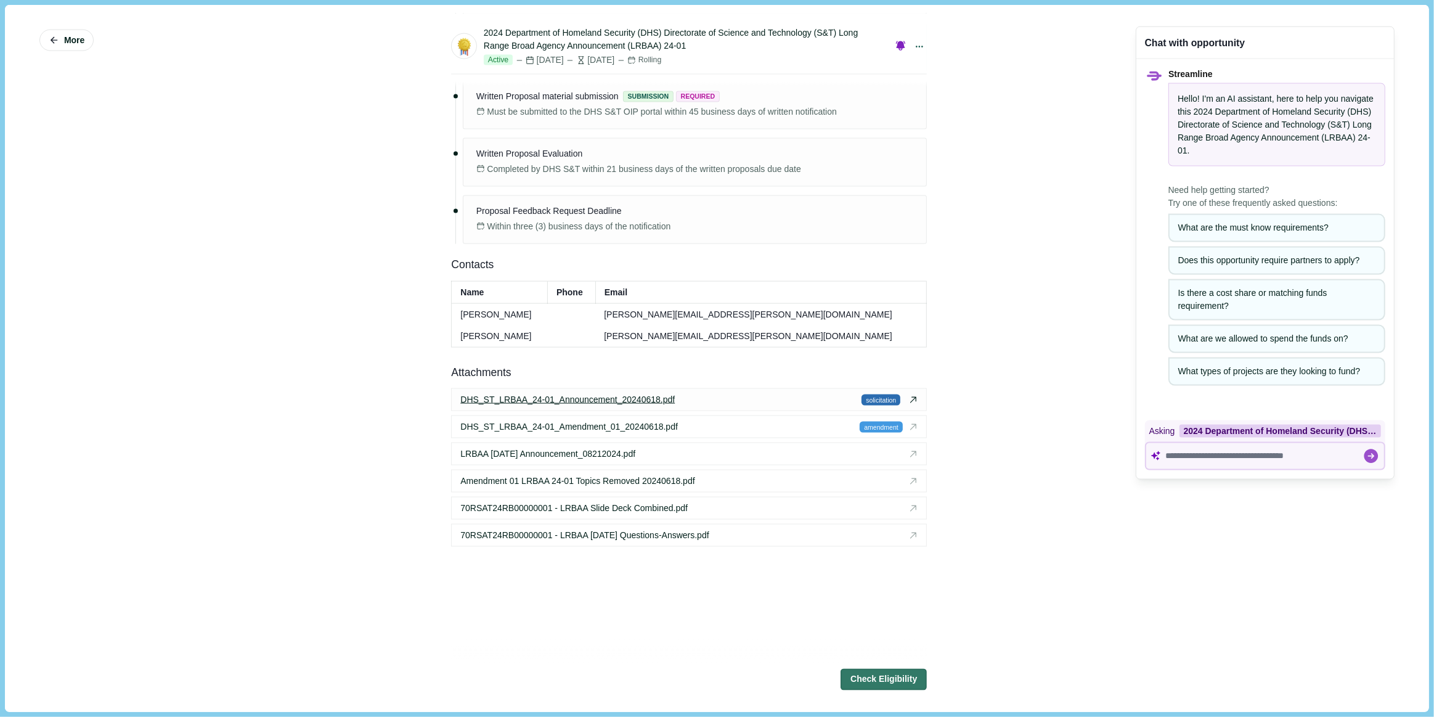
scroll to position [2129, 0]
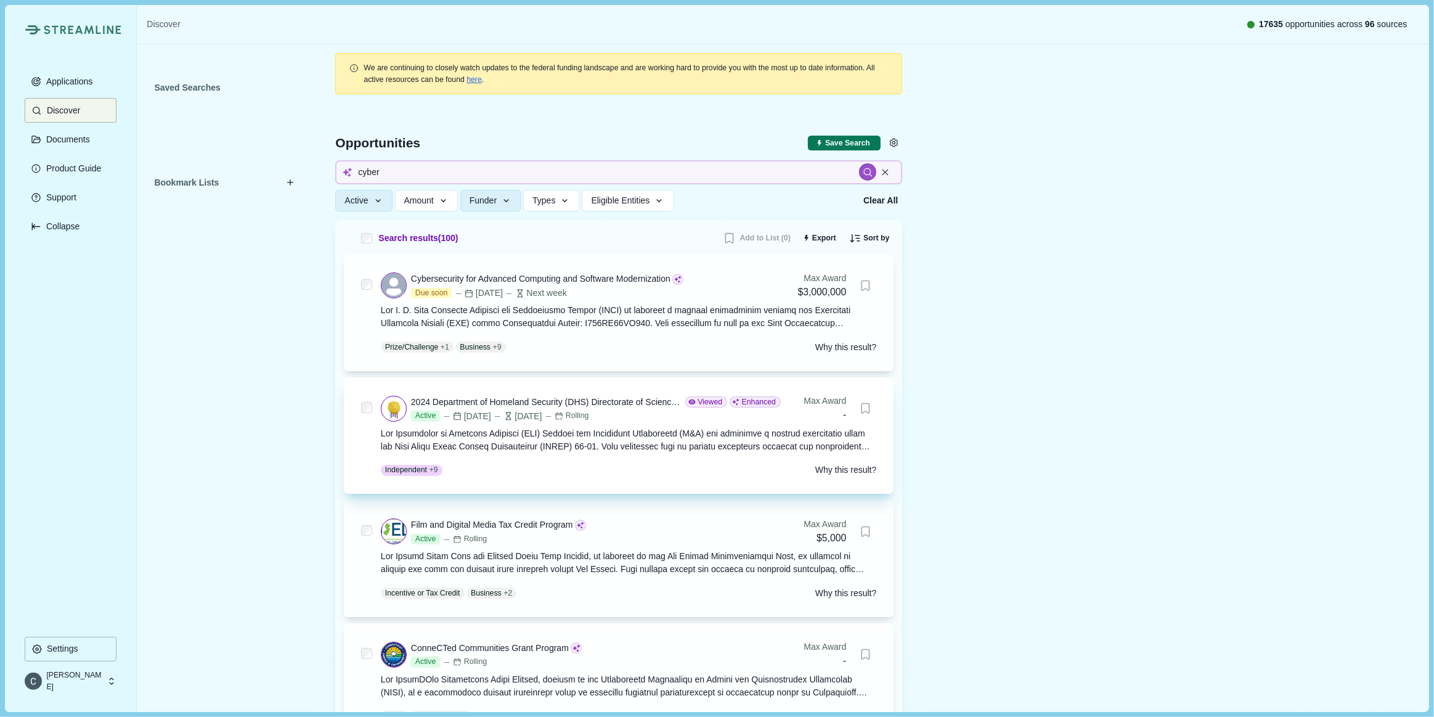
click at [853, 450] on div at bounding box center [629, 440] width 496 height 26
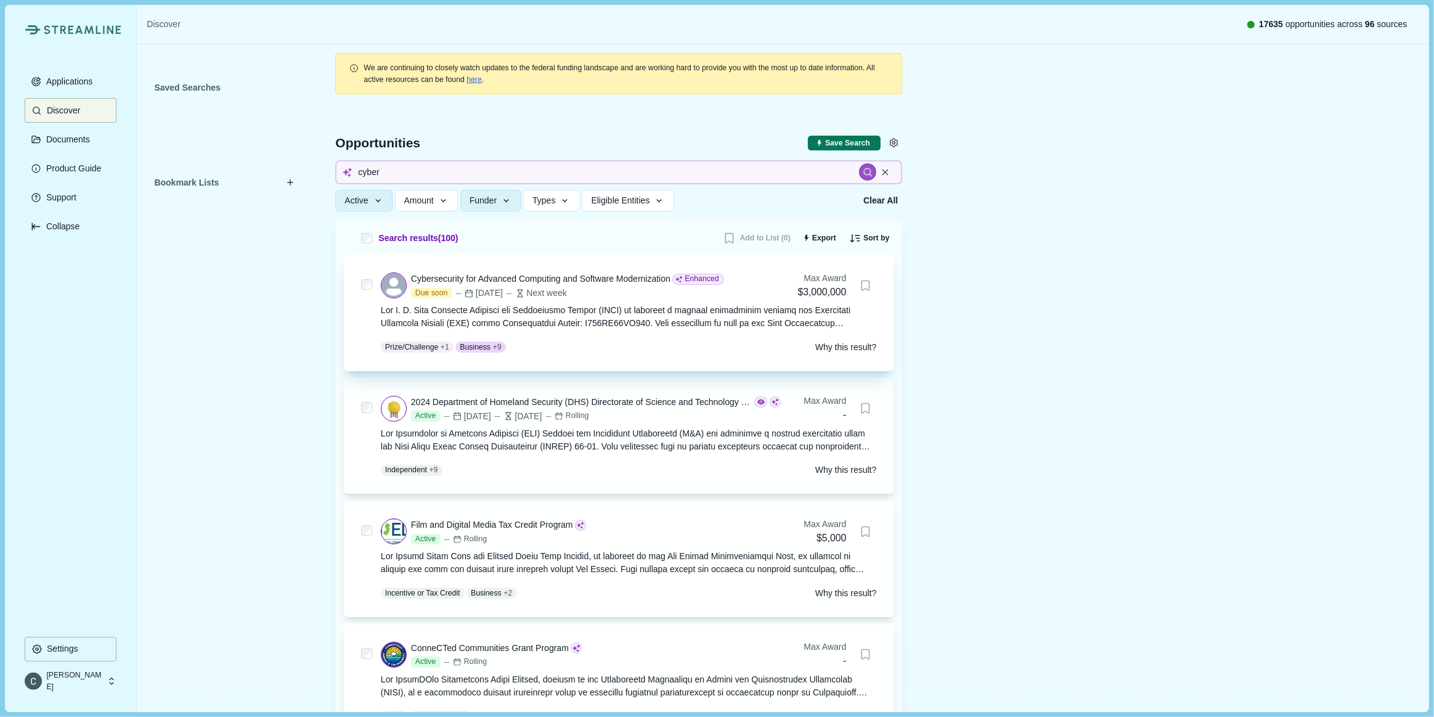
click at [704, 328] on div at bounding box center [629, 317] width 496 height 26
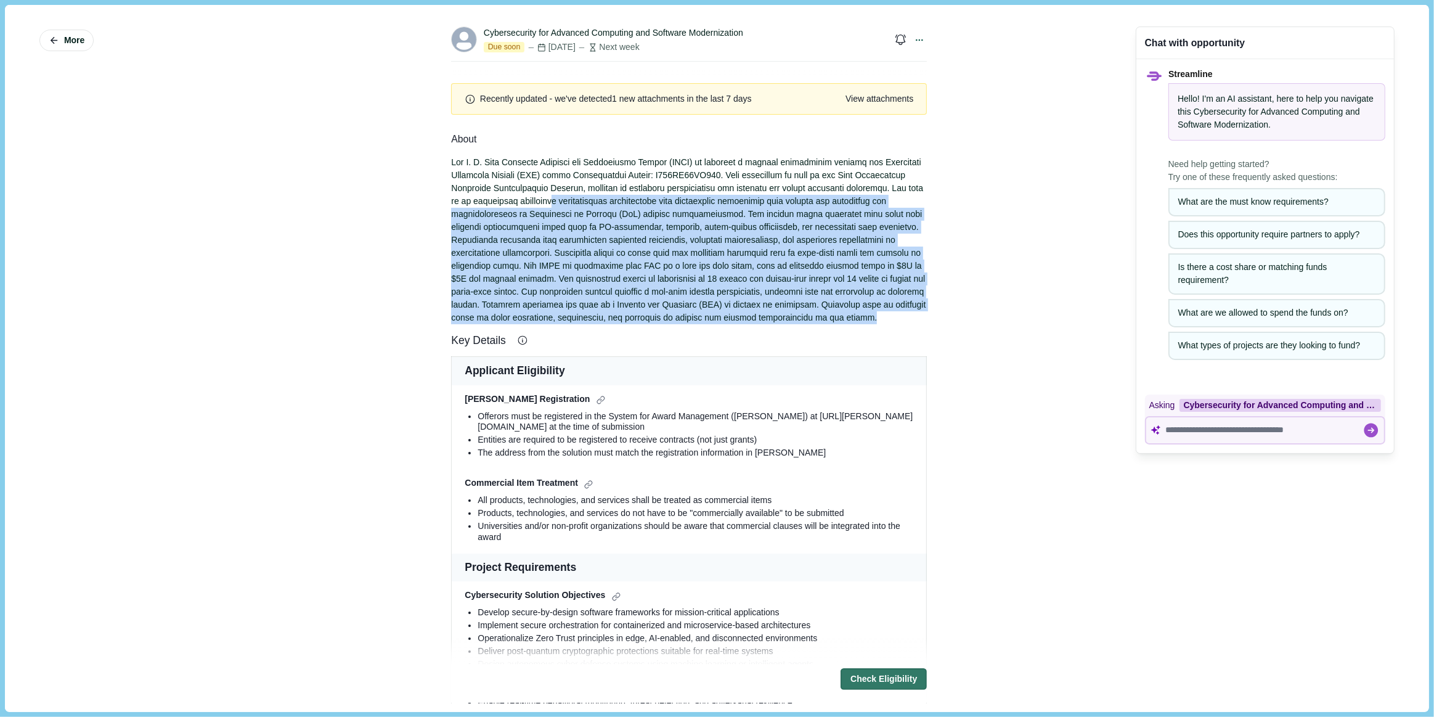
drag, startPoint x: 578, startPoint y: 208, endPoint x: 903, endPoint y: 321, distance: 343.8
click at [903, 321] on div at bounding box center [689, 240] width 476 height 168
click at [662, 234] on div at bounding box center [689, 240] width 476 height 168
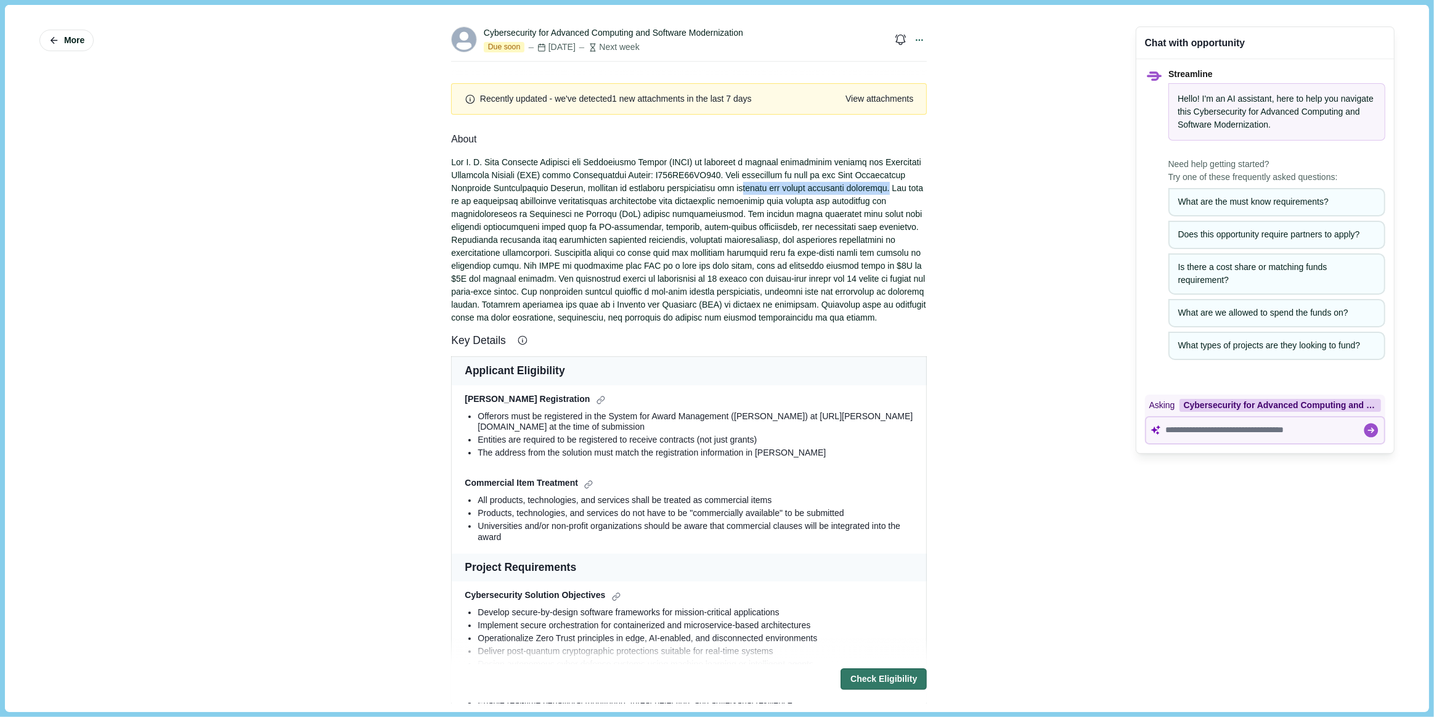
drag, startPoint x: 751, startPoint y: 192, endPoint x: 874, endPoint y: 189, distance: 123.3
click at [927, 192] on div "Cybersecurity for Advanced Computing and Software Modernization Due soon [DATE]…" at bounding box center [688, 358] width 493 height 689
drag, startPoint x: 830, startPoint y: 187, endPoint x: 817, endPoint y: 190, distance: 13.5
click at [829, 187] on div at bounding box center [689, 240] width 476 height 168
drag, startPoint x: 754, startPoint y: 194, endPoint x: 744, endPoint y: 194, distance: 9.3
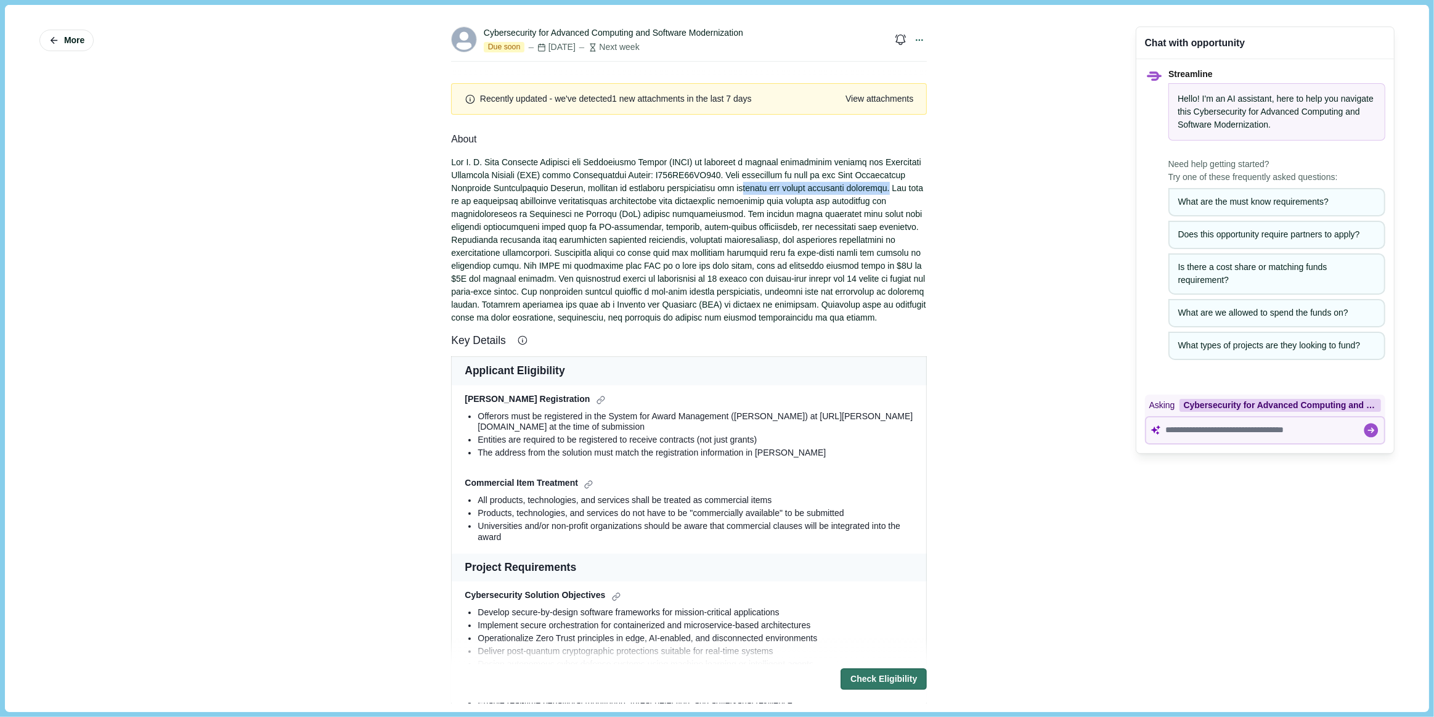
click at [752, 194] on div at bounding box center [689, 240] width 476 height 168
click at [748, 193] on div at bounding box center [689, 240] width 476 height 168
drag, startPoint x: 748, startPoint y: 193, endPoint x: 924, endPoint y: 193, distance: 176.2
click at [924, 193] on div "Cybersecurity for Advanced Computing and Software Modernization Due soon [DATE]…" at bounding box center [688, 358] width 493 height 689
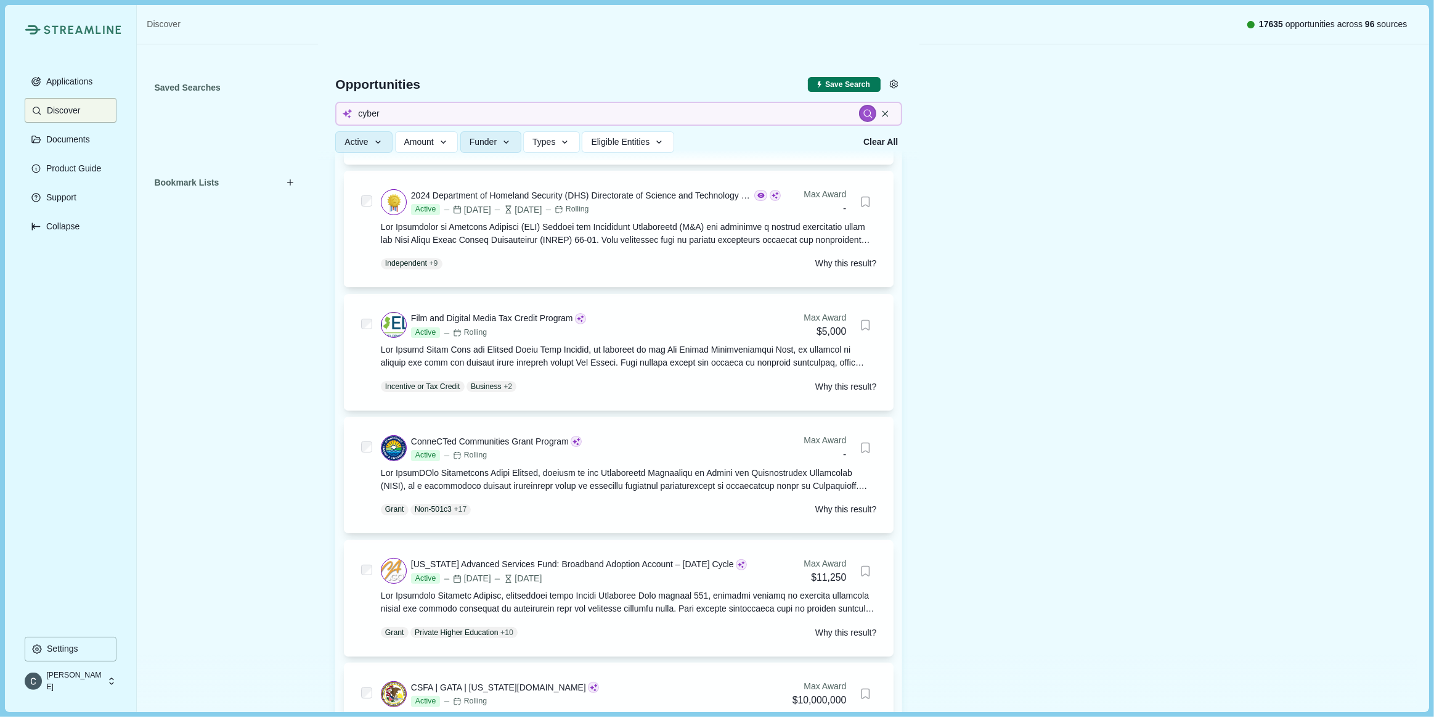
scroll to position [224, 0]
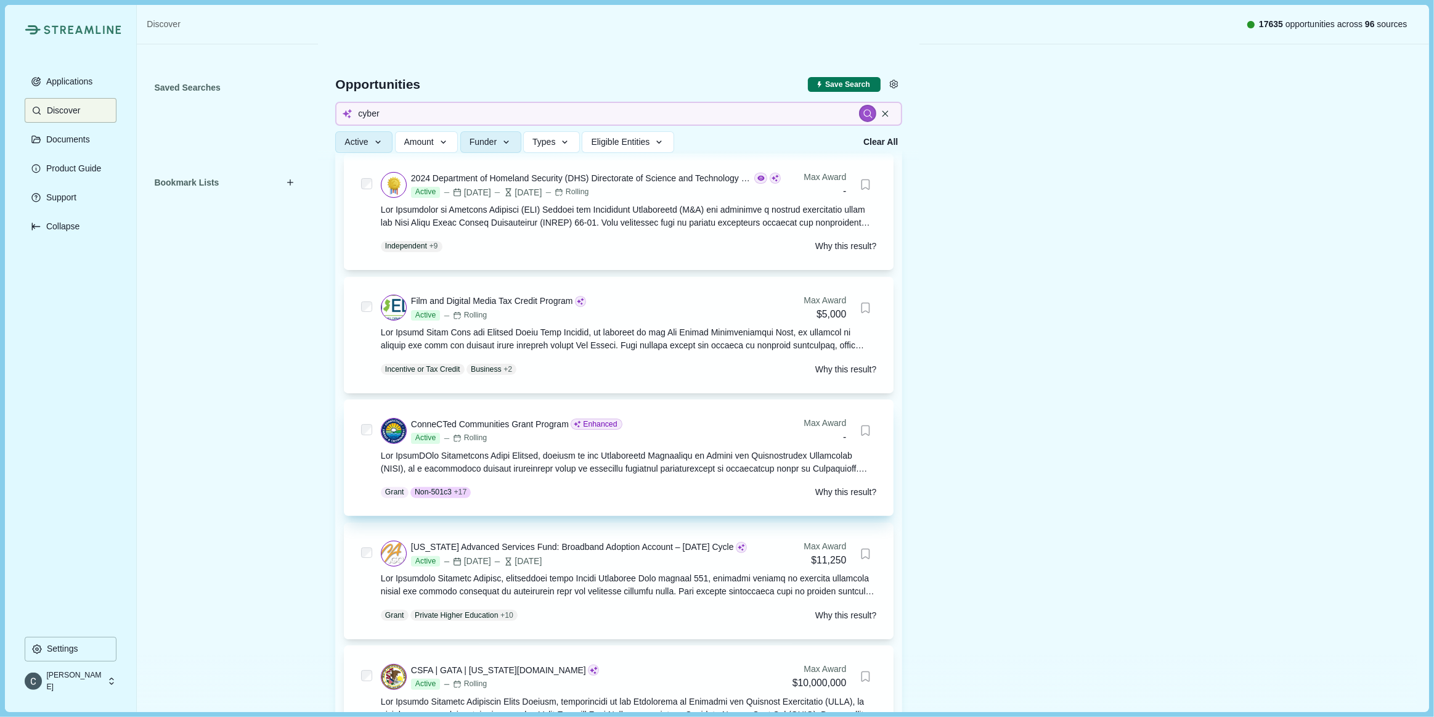
click at [591, 475] on div at bounding box center [629, 462] width 496 height 26
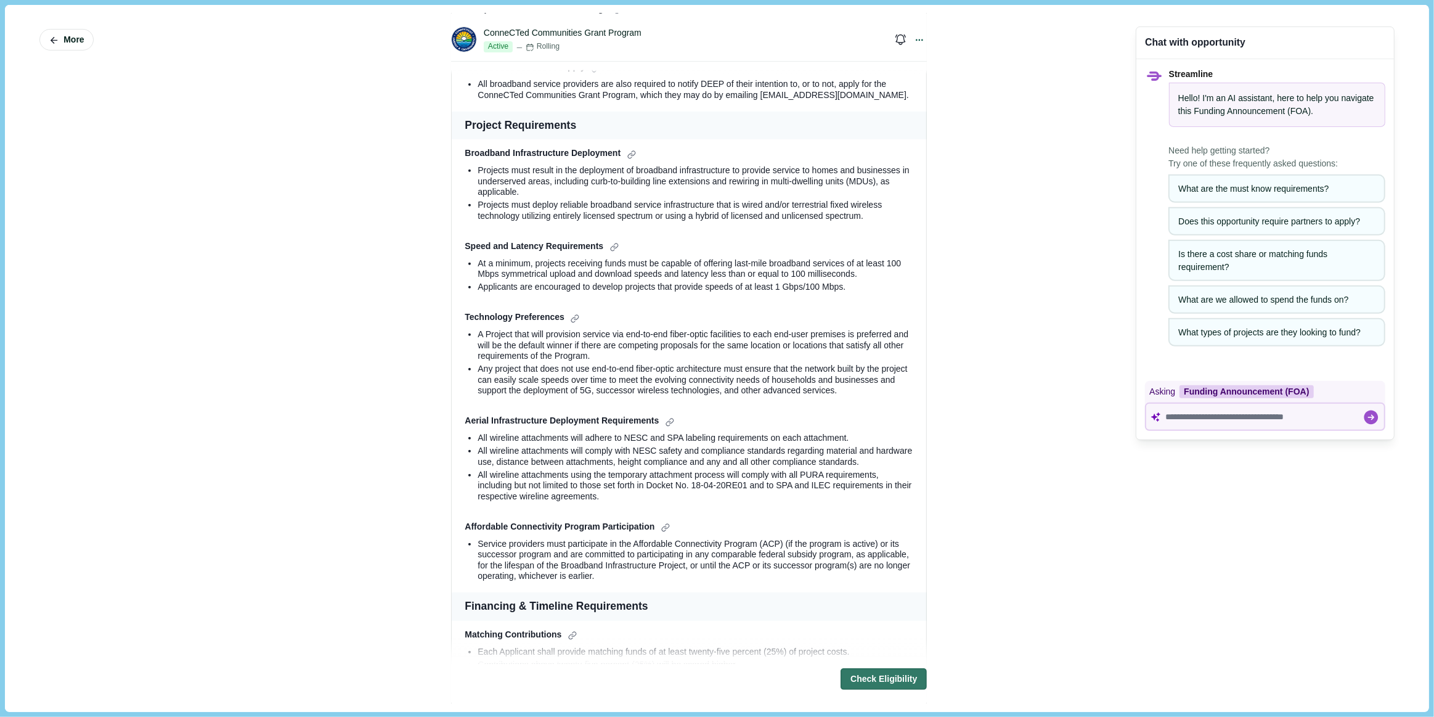
scroll to position [560, 0]
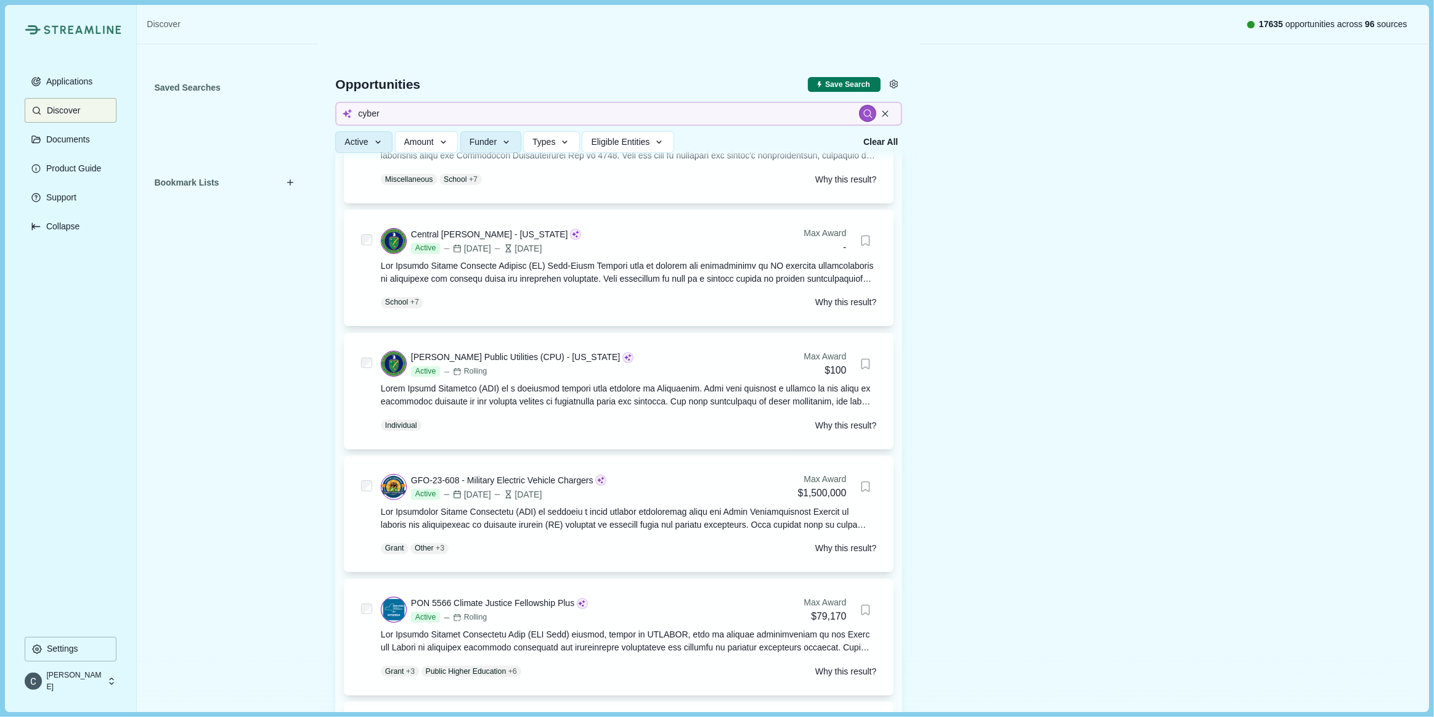
scroll to position [5770, 0]
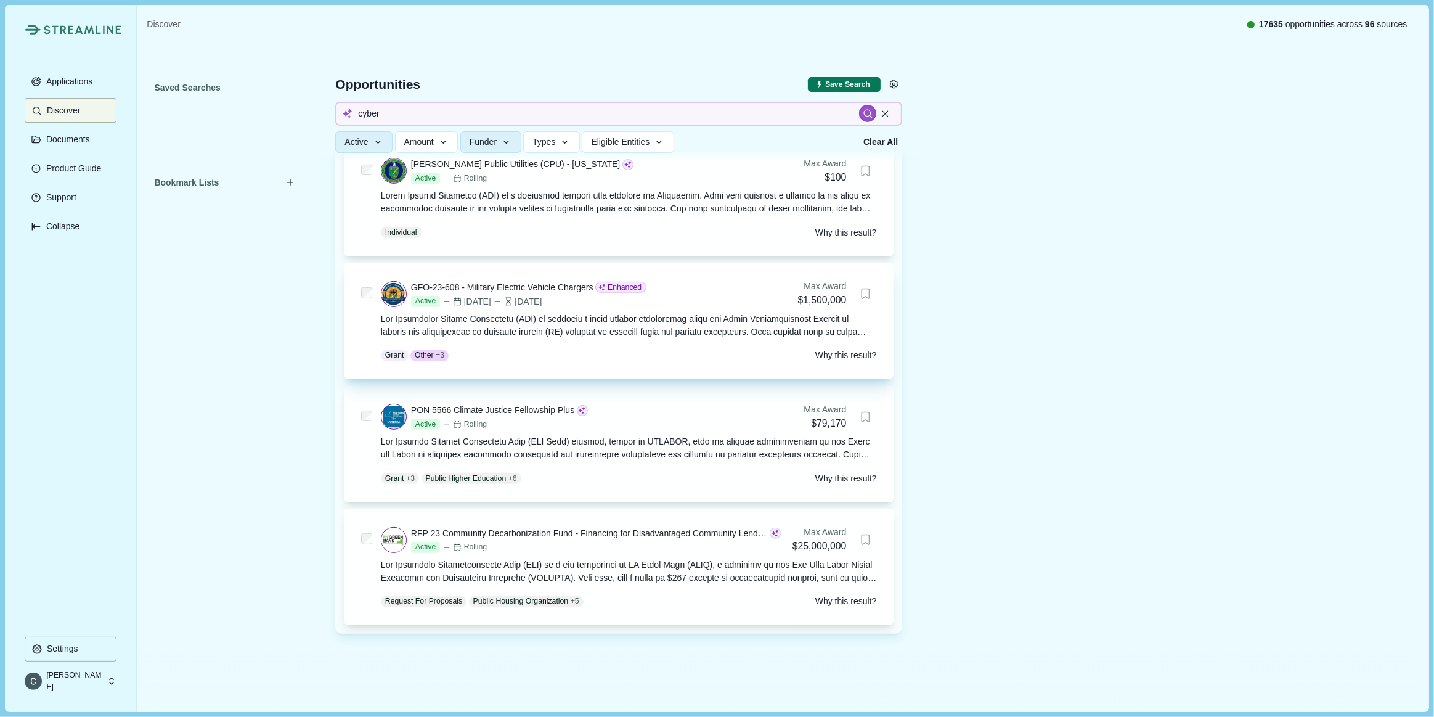
click at [603, 338] on div at bounding box center [629, 325] width 496 height 26
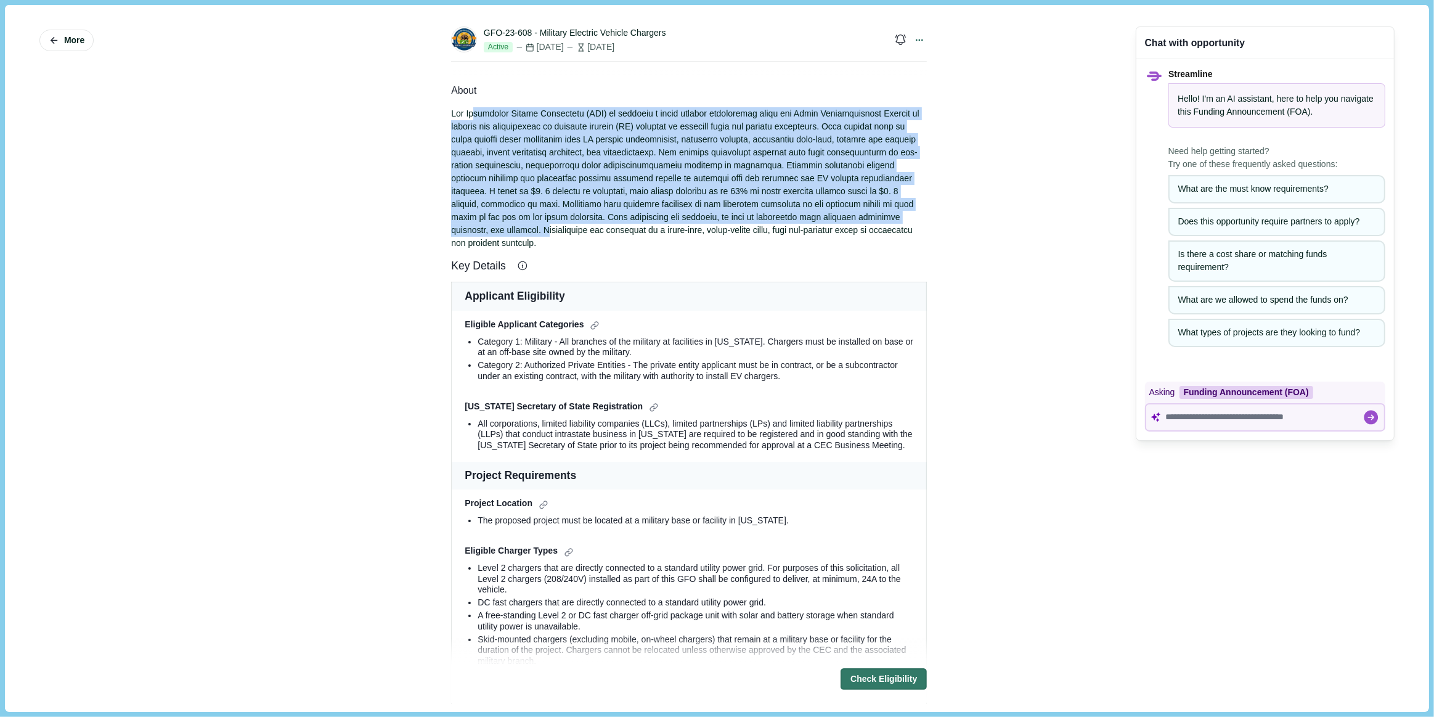
drag, startPoint x: 483, startPoint y: 117, endPoint x: 801, endPoint y: 219, distance: 334.4
click at [802, 219] on div at bounding box center [689, 178] width 476 height 142
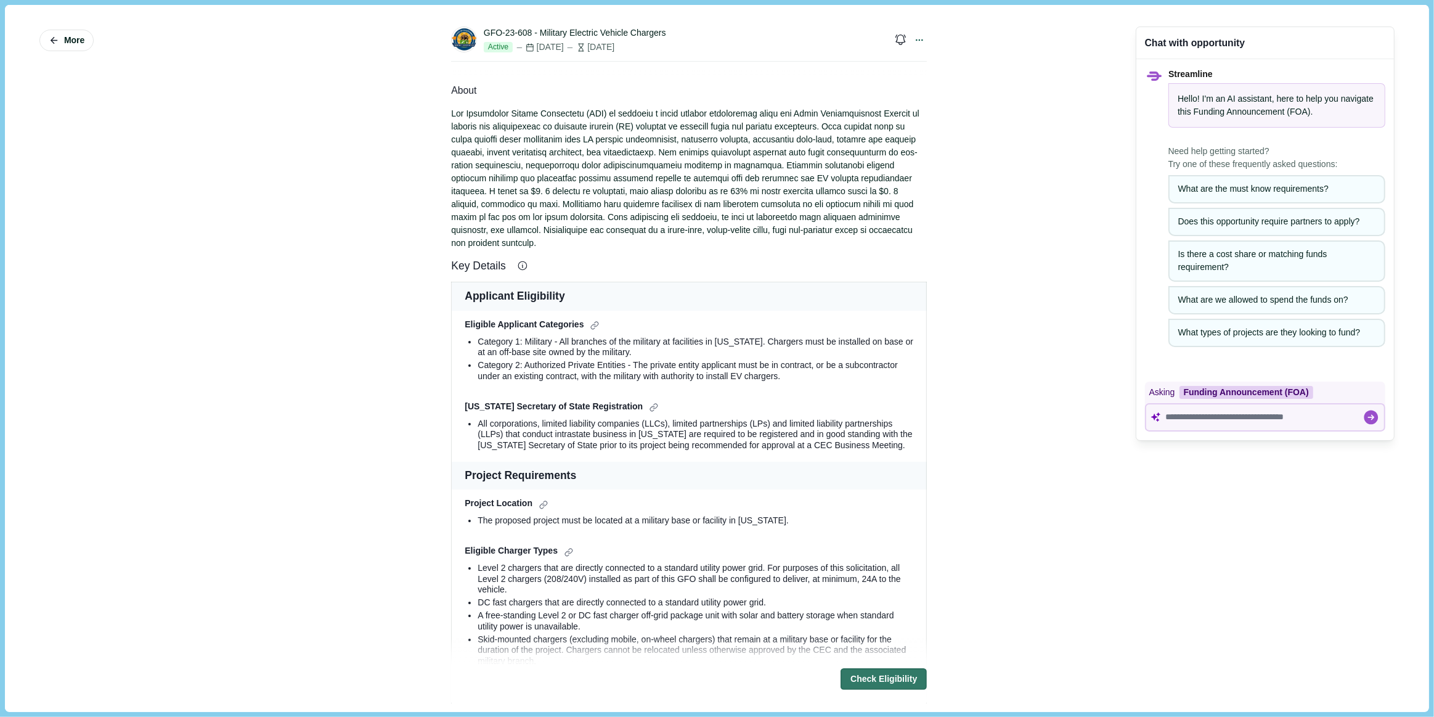
click at [329, 206] on div "More GFO-23-608 - Military Electric Vehicle Chargers Active [DATE] [DATE] Email…" at bounding box center [717, 358] width 1406 height 689
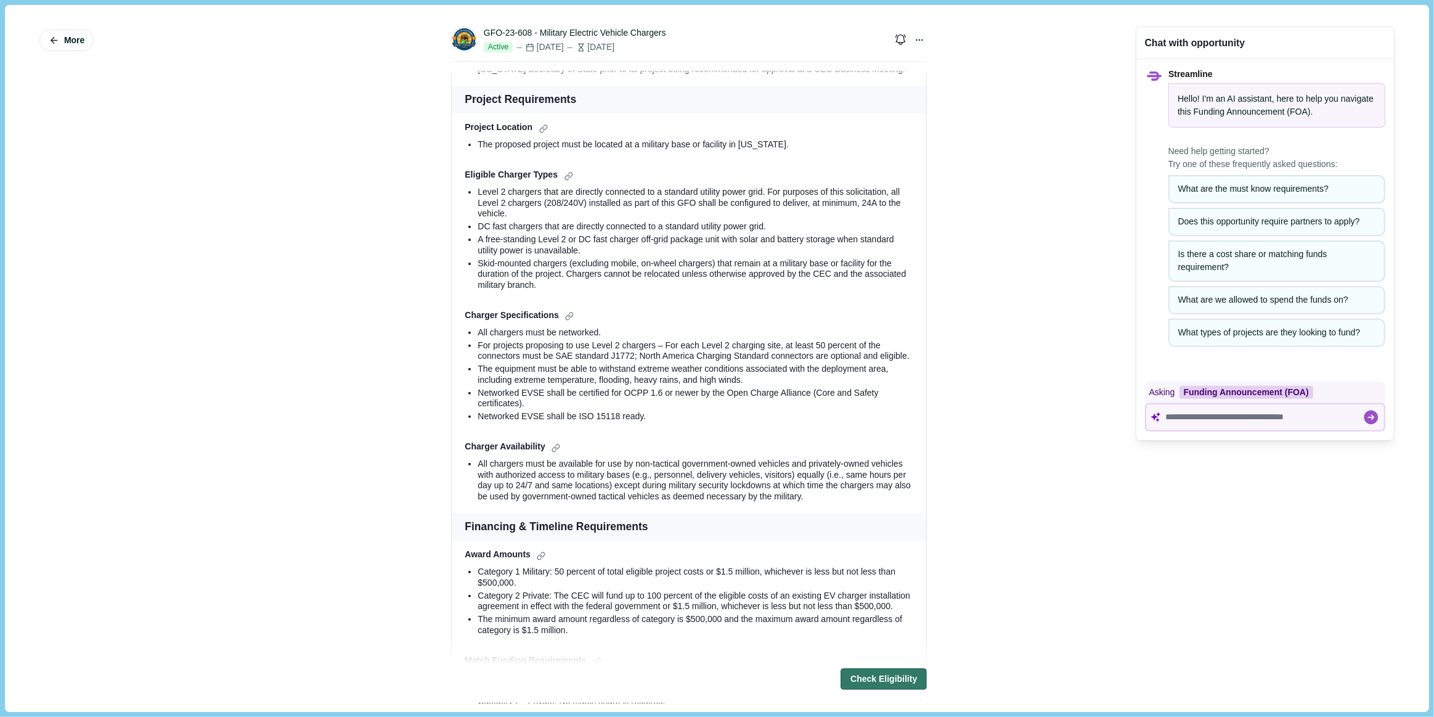
scroll to position [392, 0]
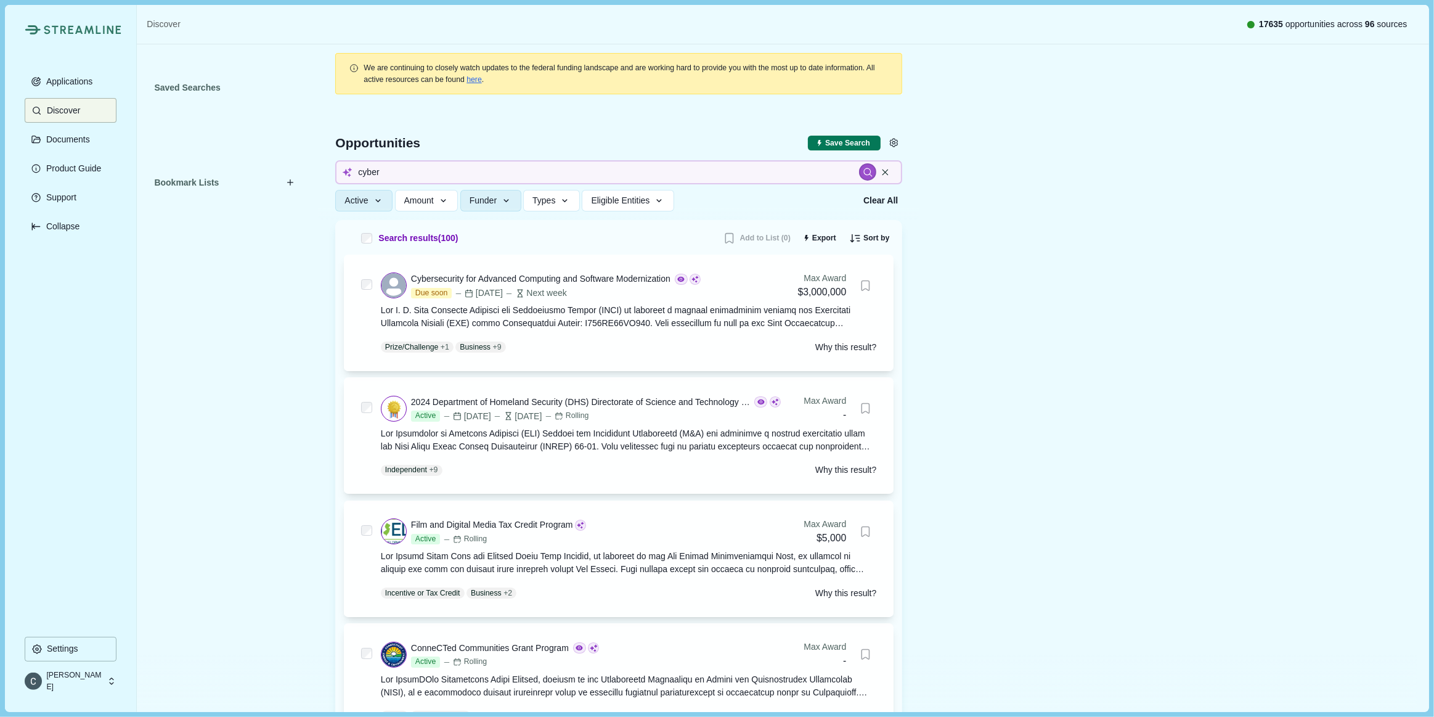
click at [518, 211] on div at bounding box center [618, 161] width 601 height 118
click at [511, 206] on button "Funder" at bounding box center [490, 201] width 61 height 22
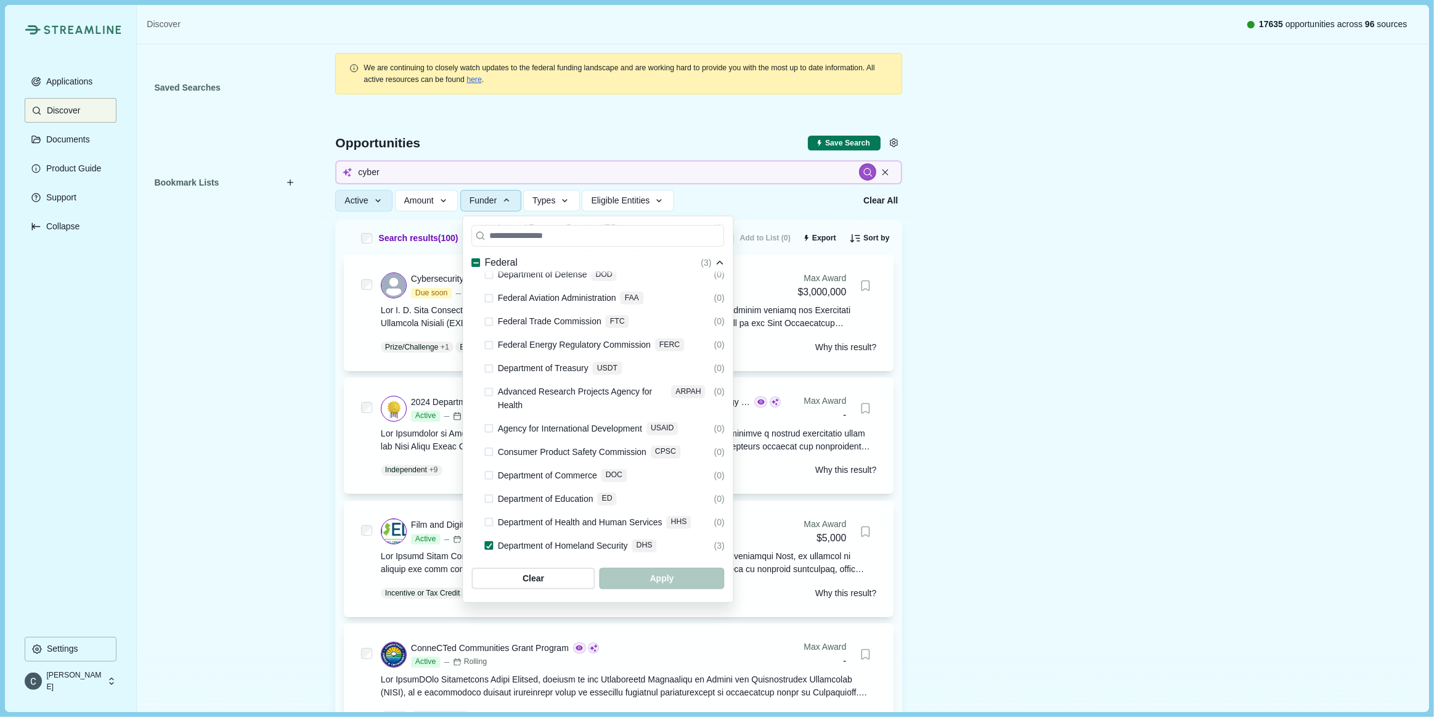
scroll to position [224, 0]
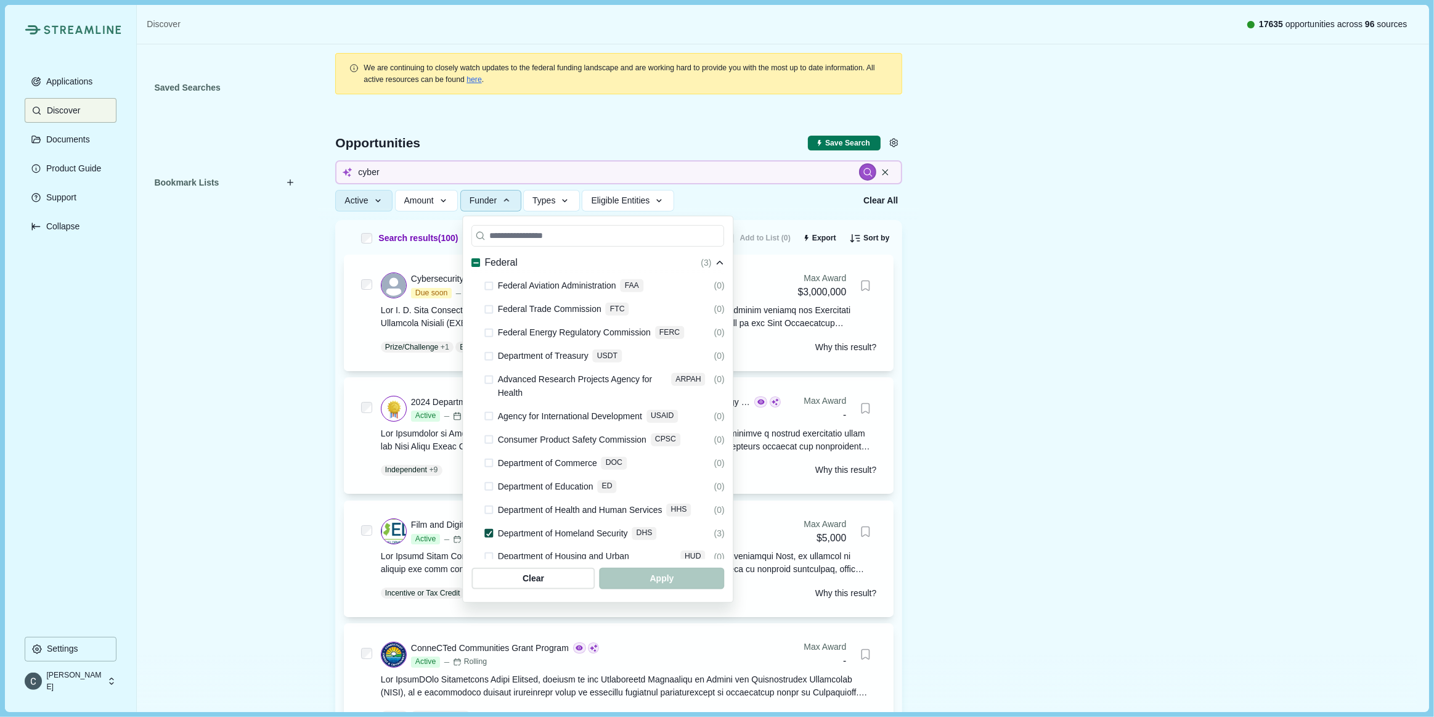
click at [487, 530] on icon at bounding box center [489, 533] width 7 height 6
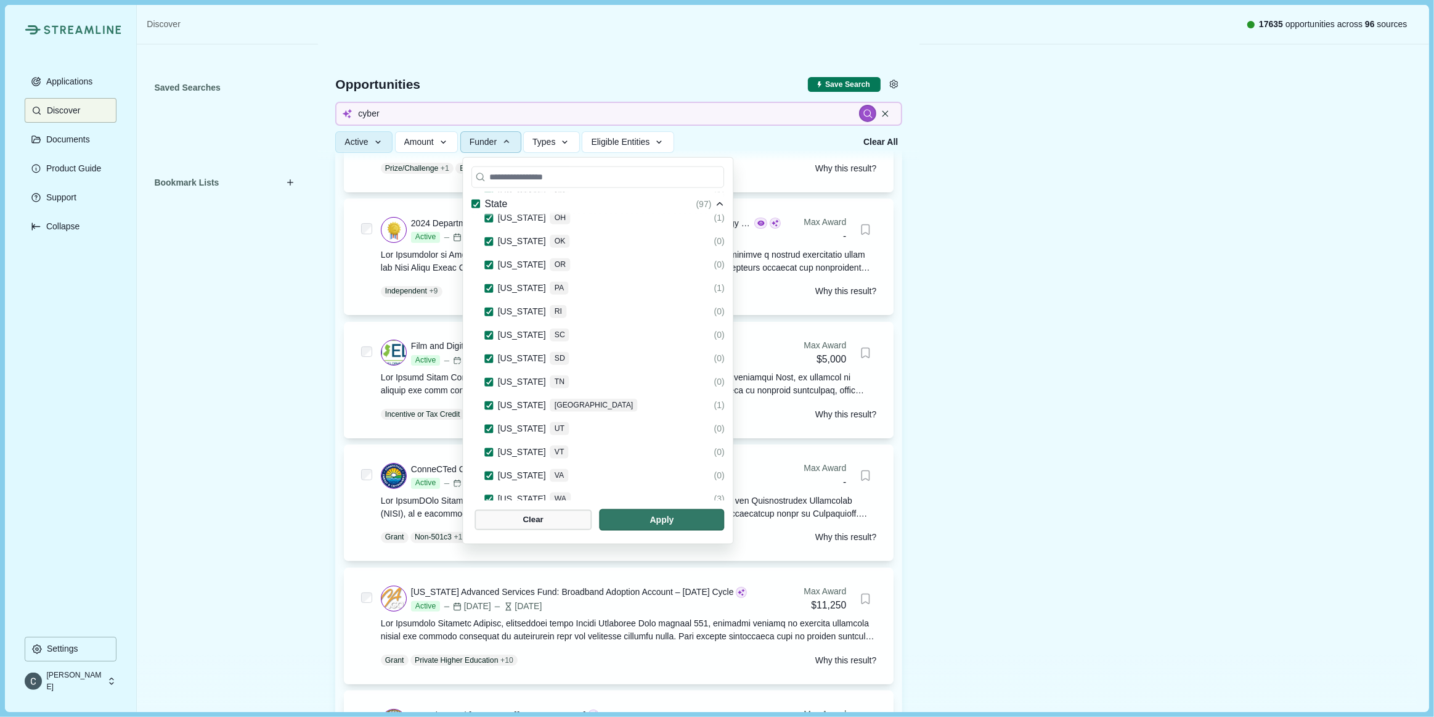
scroll to position [280, 0]
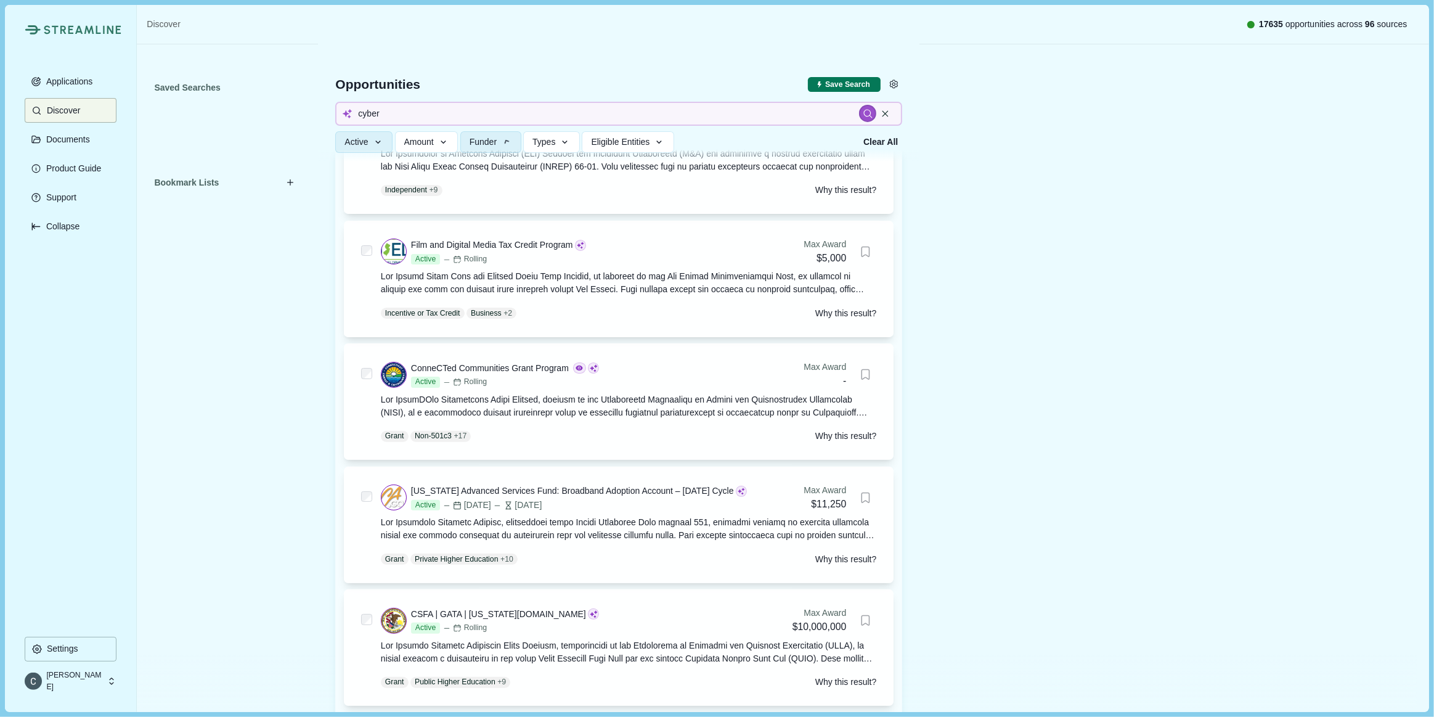
click at [460, 131] on button "Funder" at bounding box center [490, 142] width 61 height 22
click at [493, 143] on span "Funder" at bounding box center [483, 142] width 27 height 10
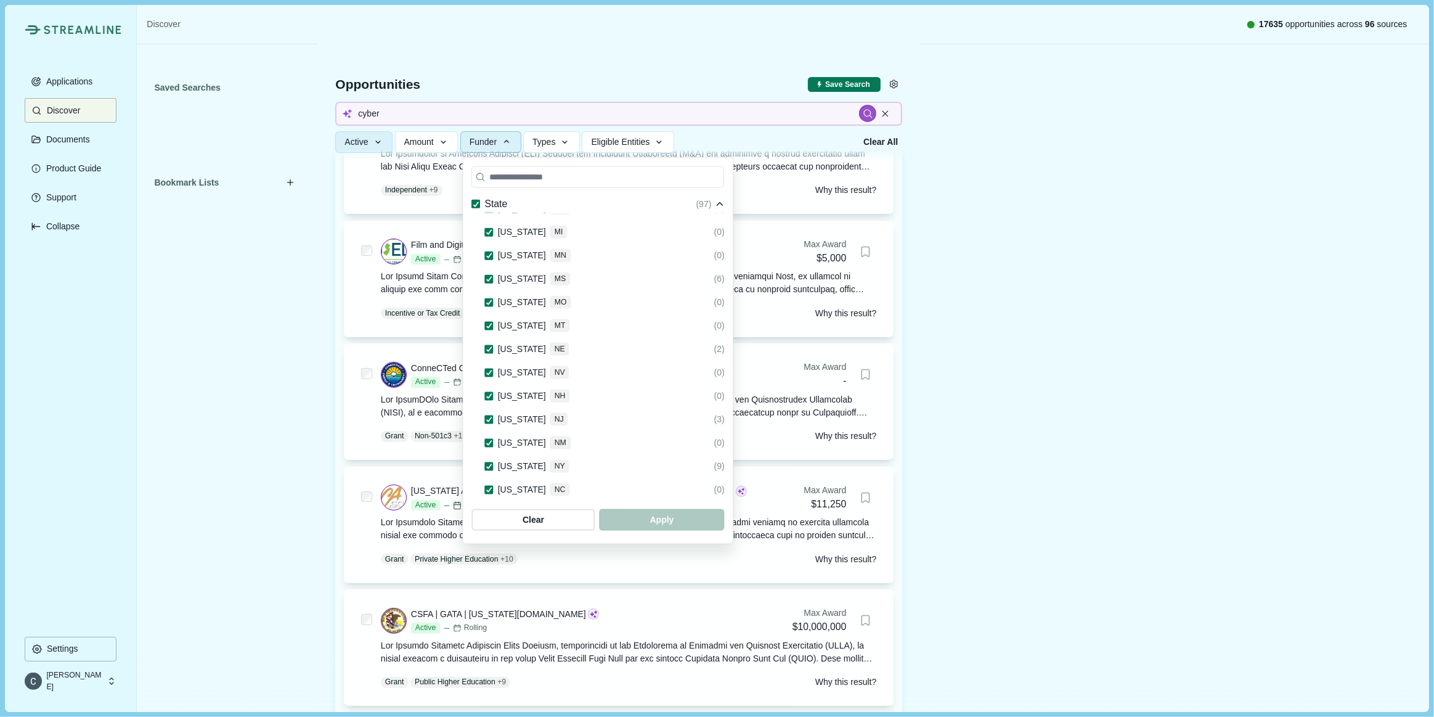
scroll to position [1477, 0]
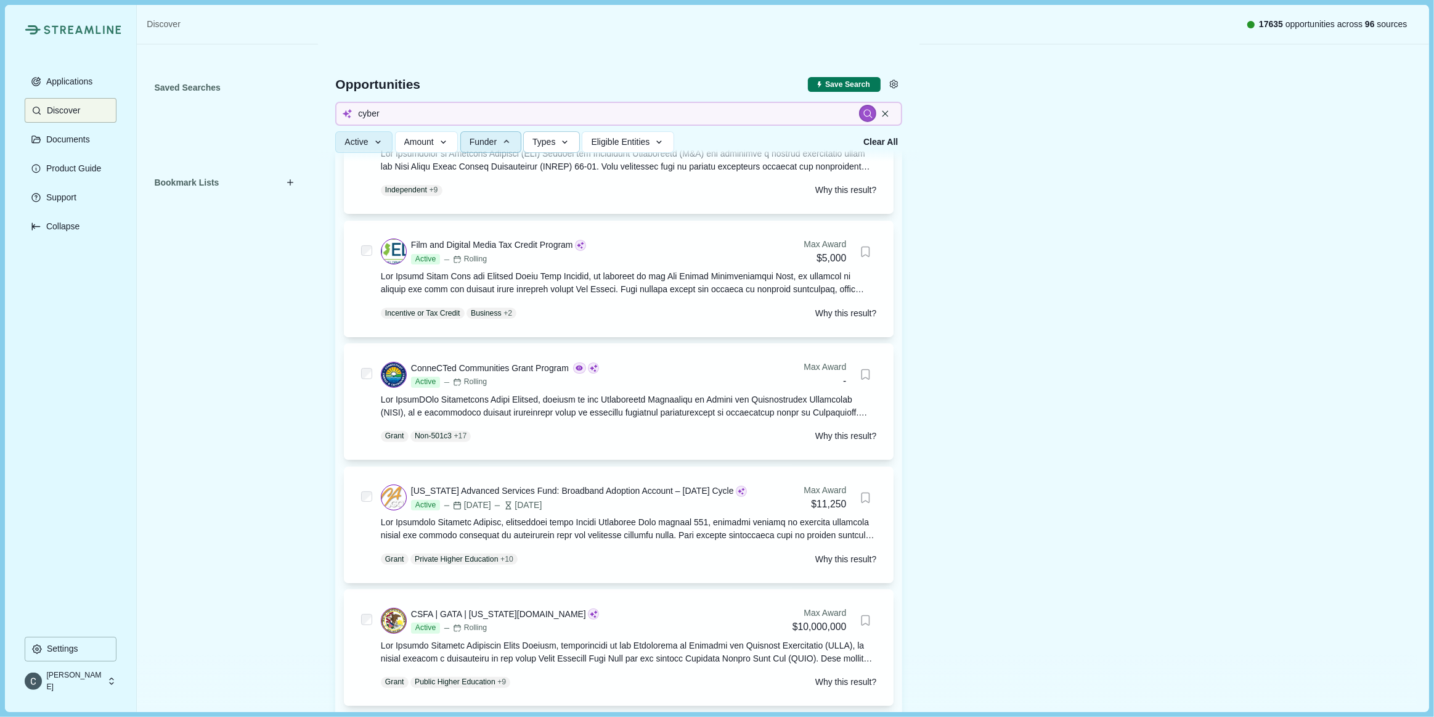
click at [571, 136] on div "button" at bounding box center [565, 141] width 11 height 11
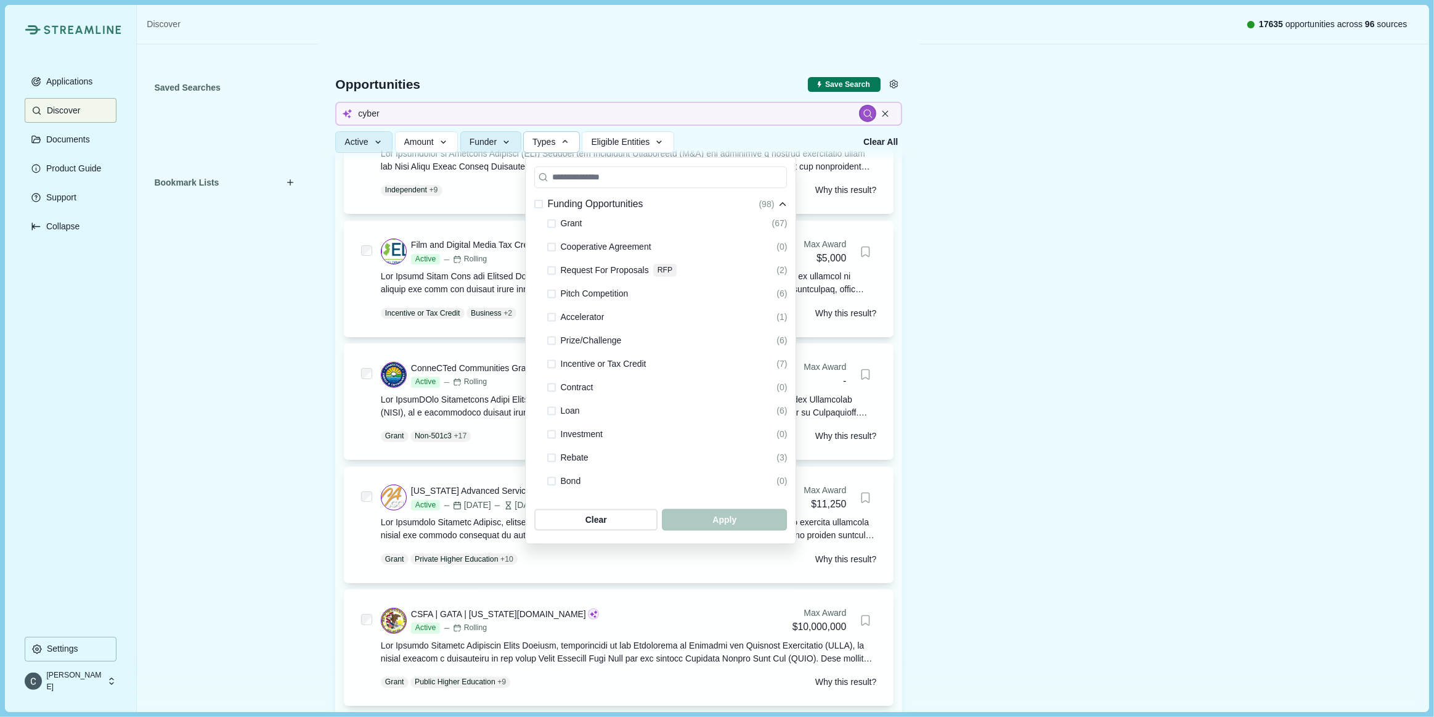
click at [571, 136] on icon "button" at bounding box center [565, 141] width 11 height 11
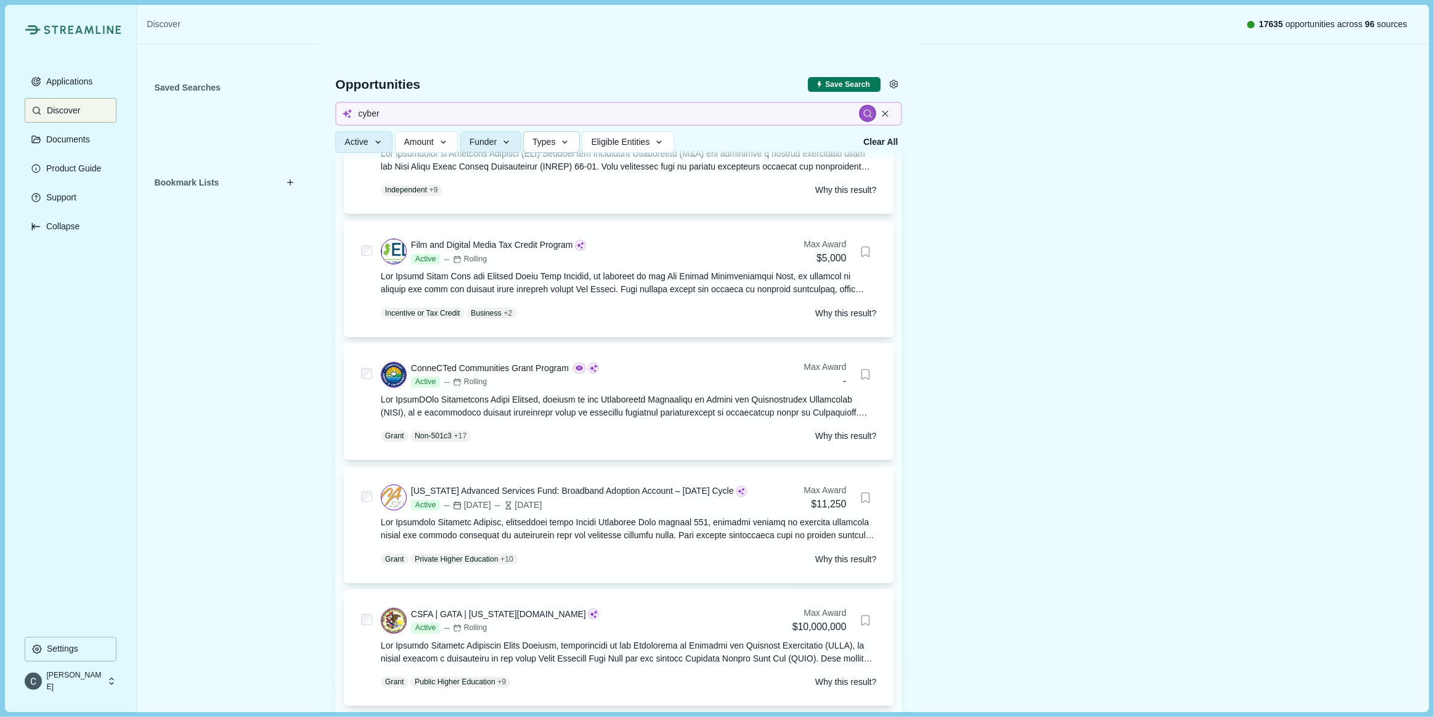
click at [571, 136] on div "button" at bounding box center [565, 141] width 11 height 11
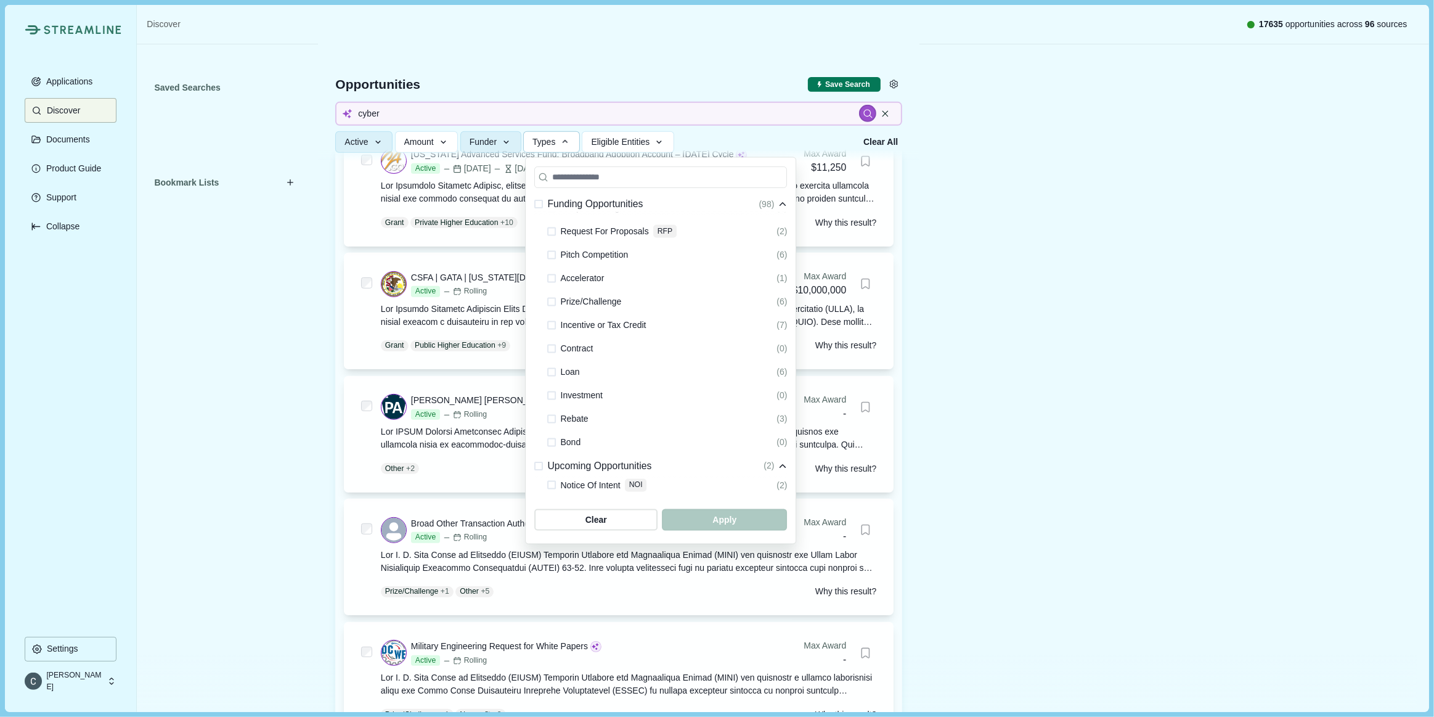
scroll to position [0, 0]
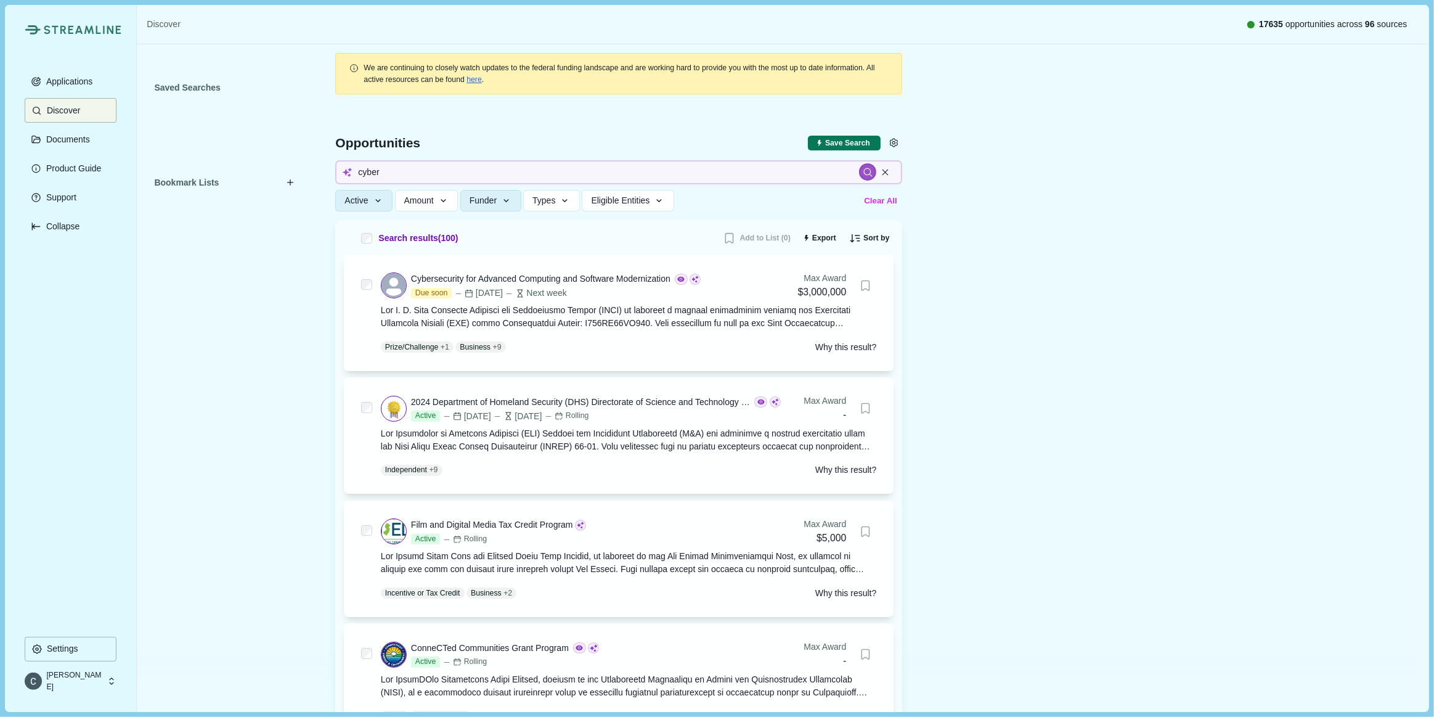
click at [882, 202] on button "Clear All" at bounding box center [880, 200] width 41 height 20
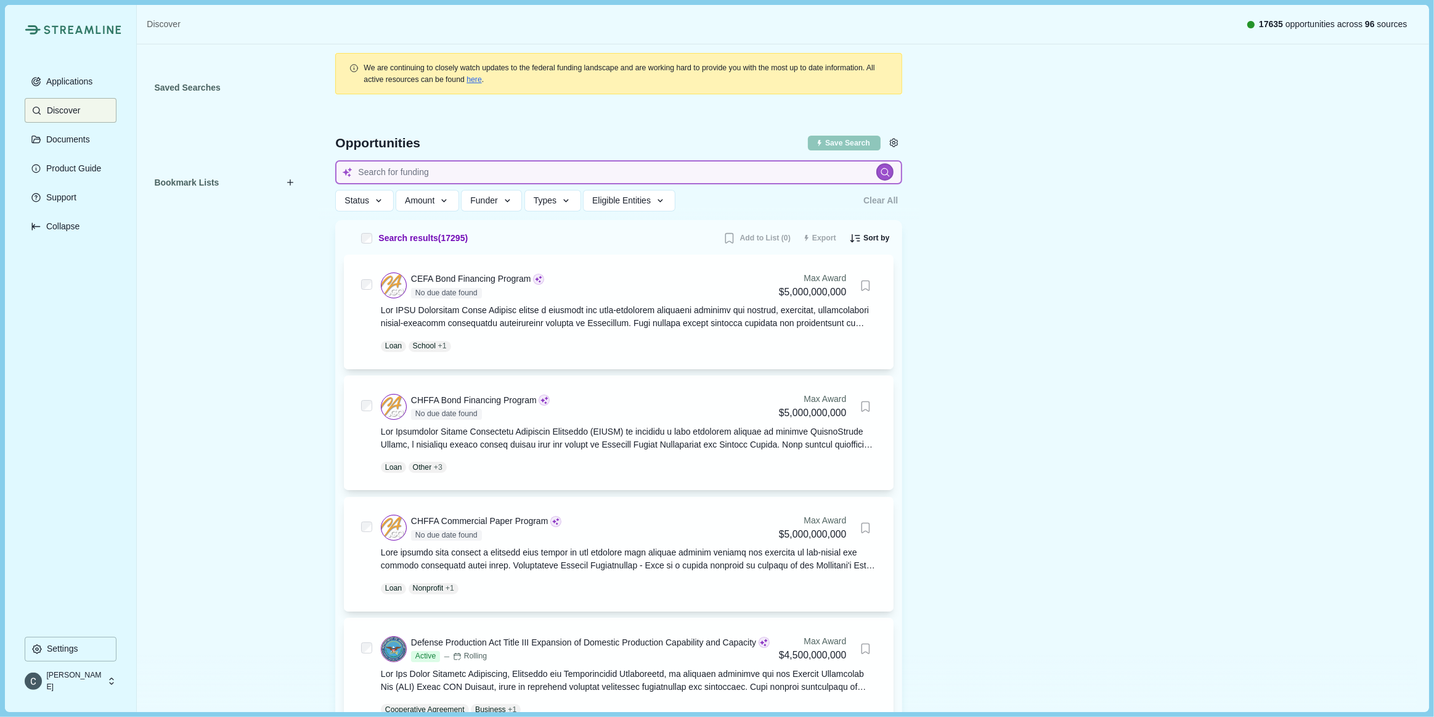
click at [597, 161] on input at bounding box center [618, 172] width 567 height 24
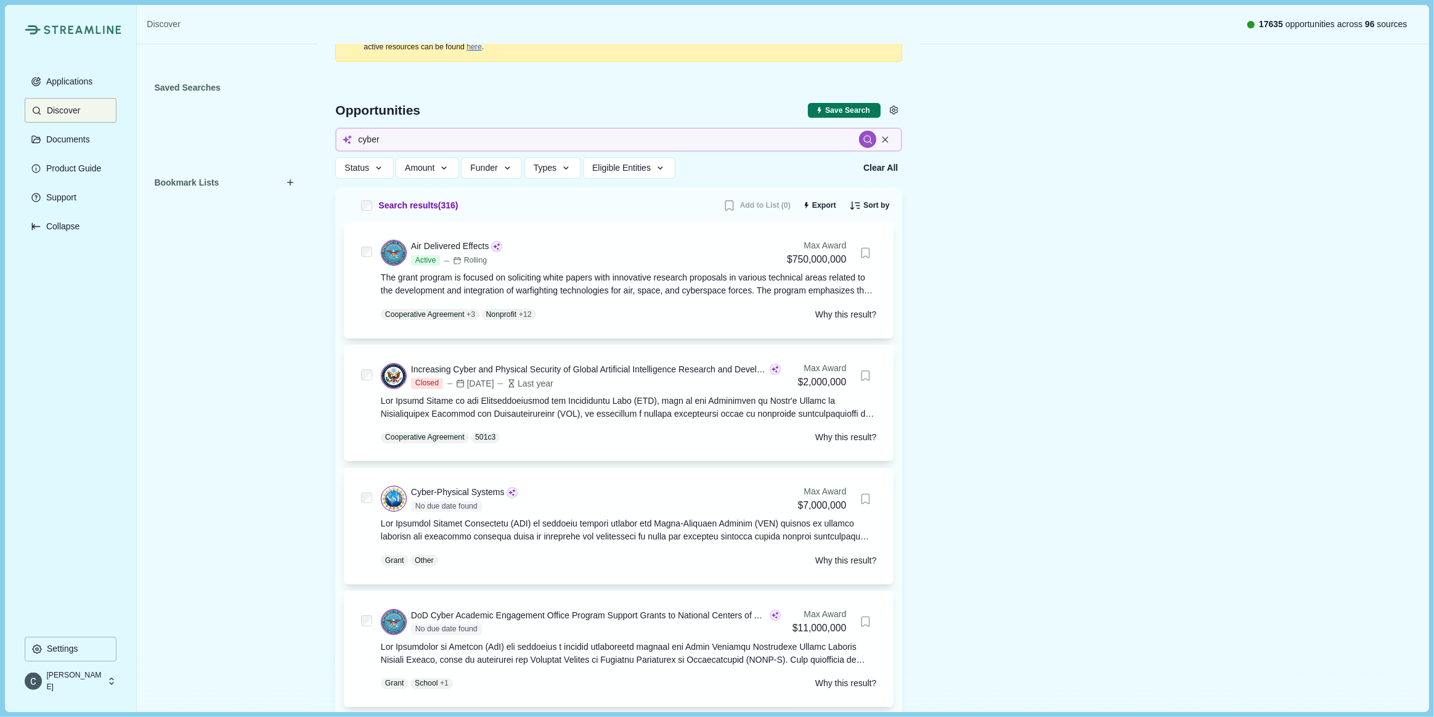
scroll to position [224, 0]
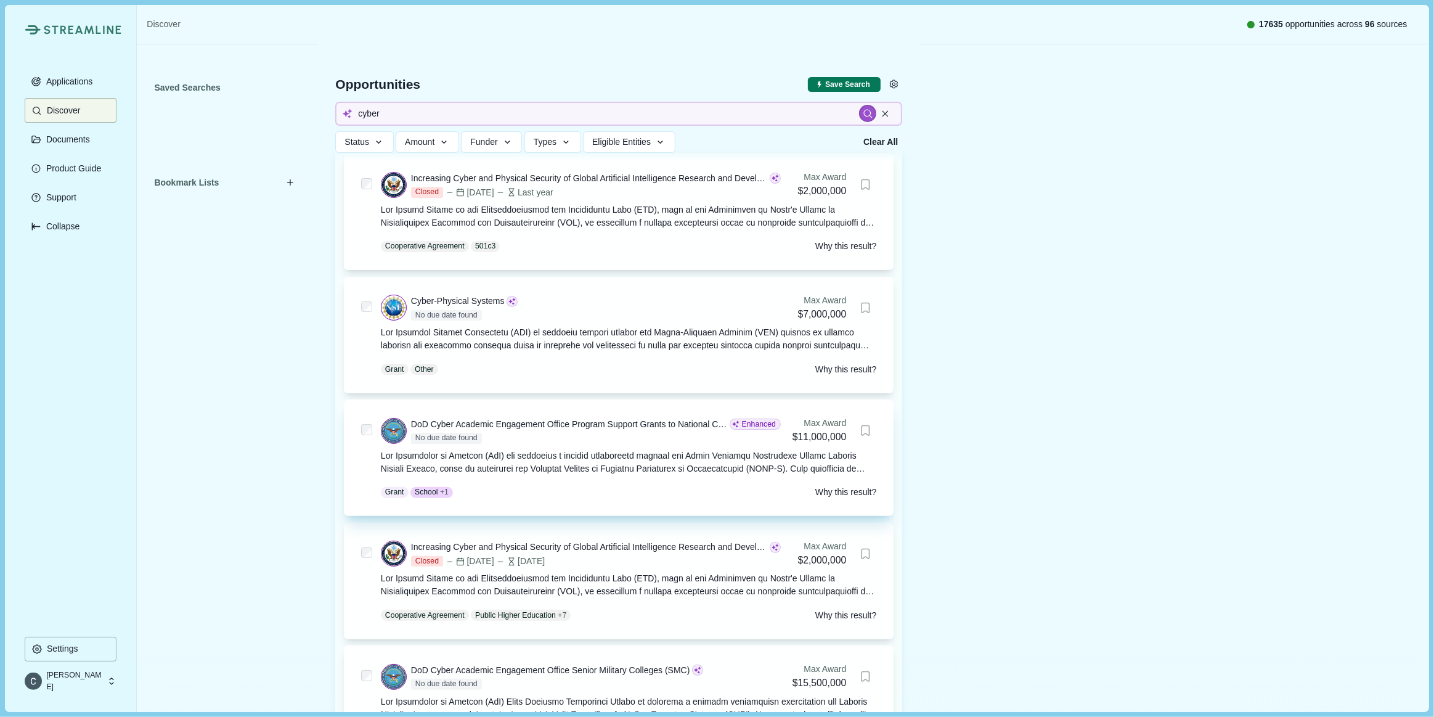
click at [569, 444] on div "No due date found" at bounding box center [596, 438] width 370 height 11
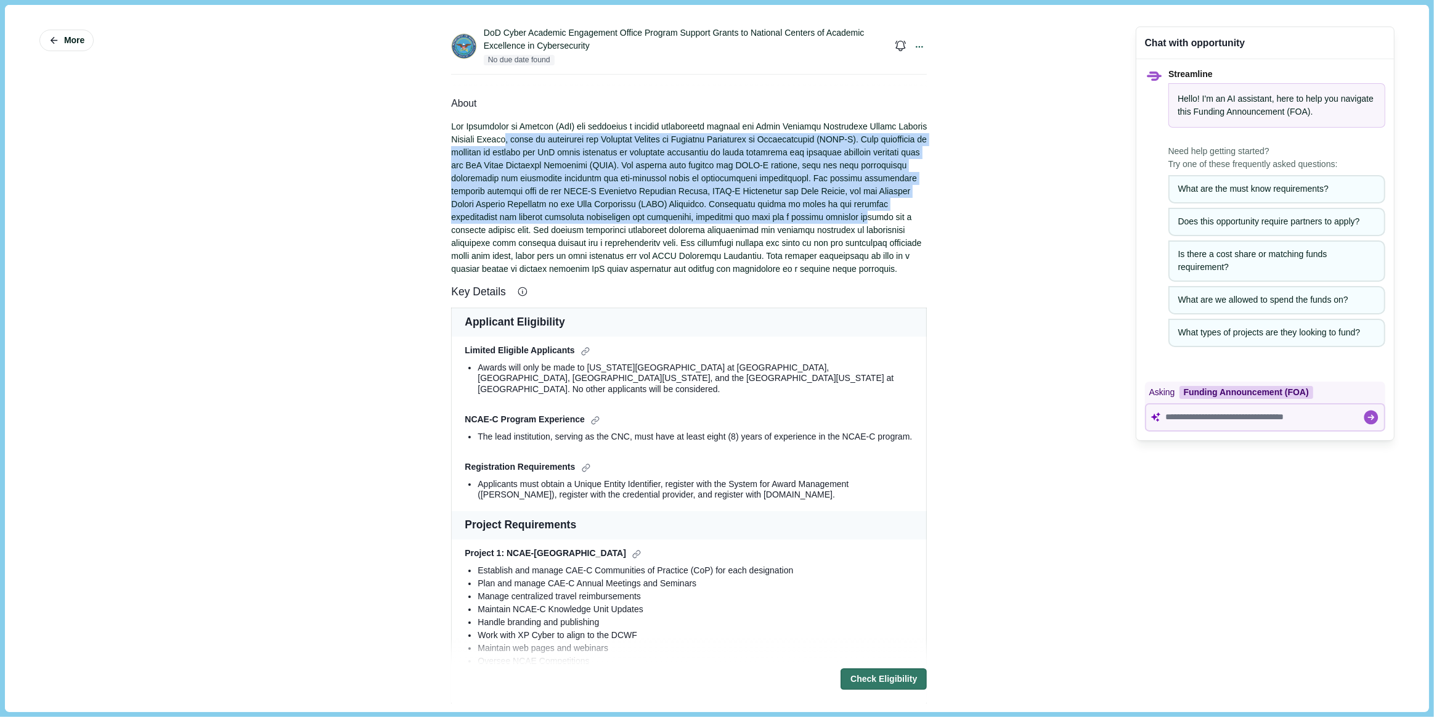
drag, startPoint x: 540, startPoint y: 139, endPoint x: 849, endPoint y: 212, distance: 317.2
click at [849, 212] on div at bounding box center [689, 197] width 476 height 155
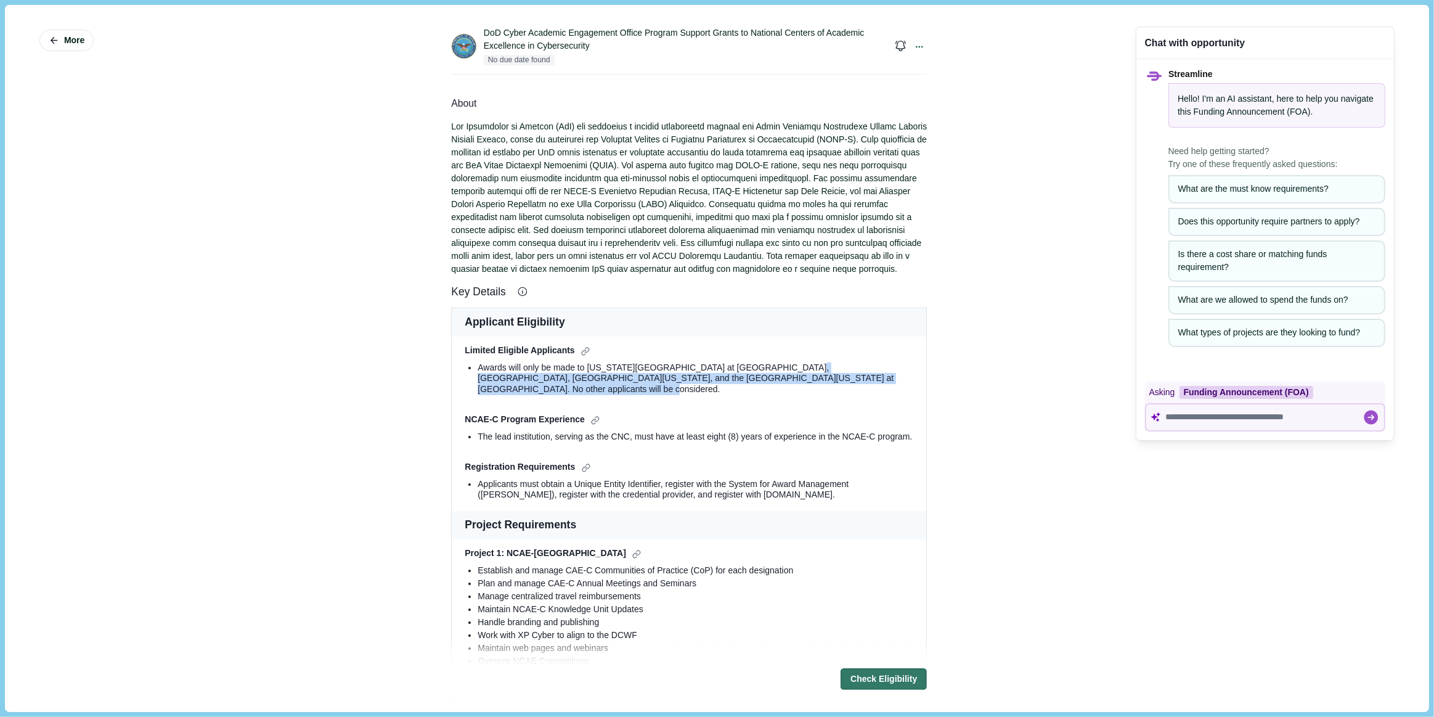
drag, startPoint x: 765, startPoint y: 372, endPoint x: 875, endPoint y: 379, distance: 109.9
click at [875, 379] on div "Awards will only be made to [US_STATE][GEOGRAPHIC_DATA] at [GEOGRAPHIC_DATA], […" at bounding box center [696, 378] width 436 height 33
click at [765, 376] on div "Awards will only be made to [US_STATE][GEOGRAPHIC_DATA] at [GEOGRAPHIC_DATA], […" at bounding box center [696, 378] width 436 height 33
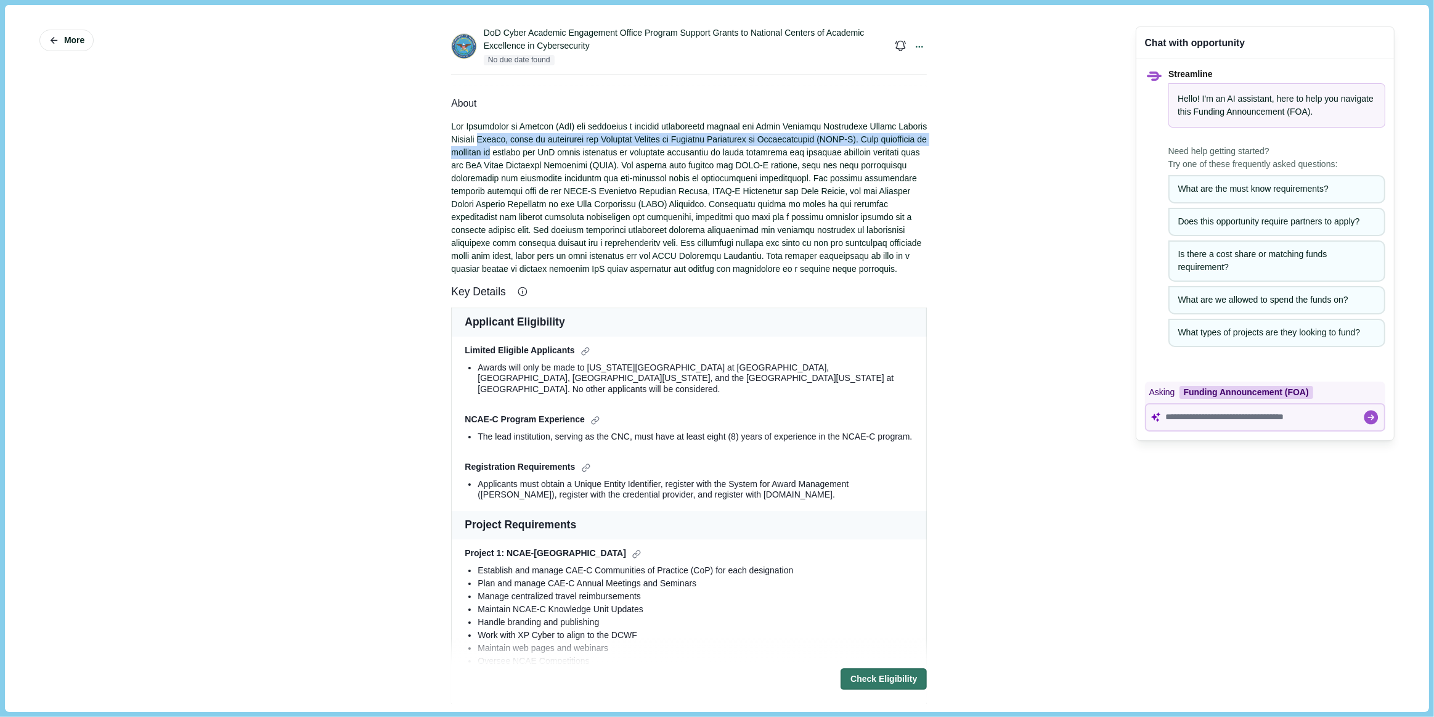
drag, startPoint x: 516, startPoint y: 139, endPoint x: 536, endPoint y: 154, distance: 24.6
click at [536, 154] on div at bounding box center [689, 197] width 476 height 155
click at [386, 255] on div "More DoD Cyber Academic Engagement Office Program Support Grants to National Ce…" at bounding box center [717, 358] width 1406 height 689
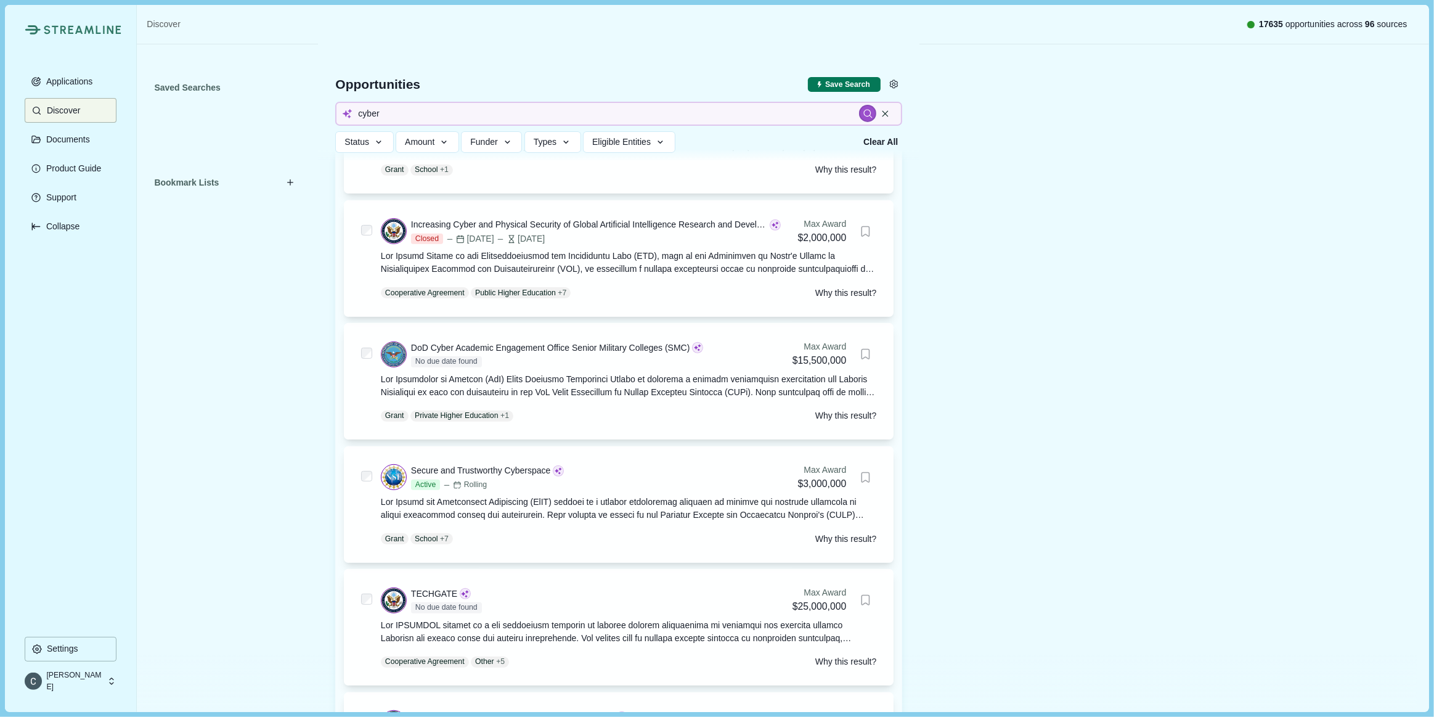
scroll to position [560, 0]
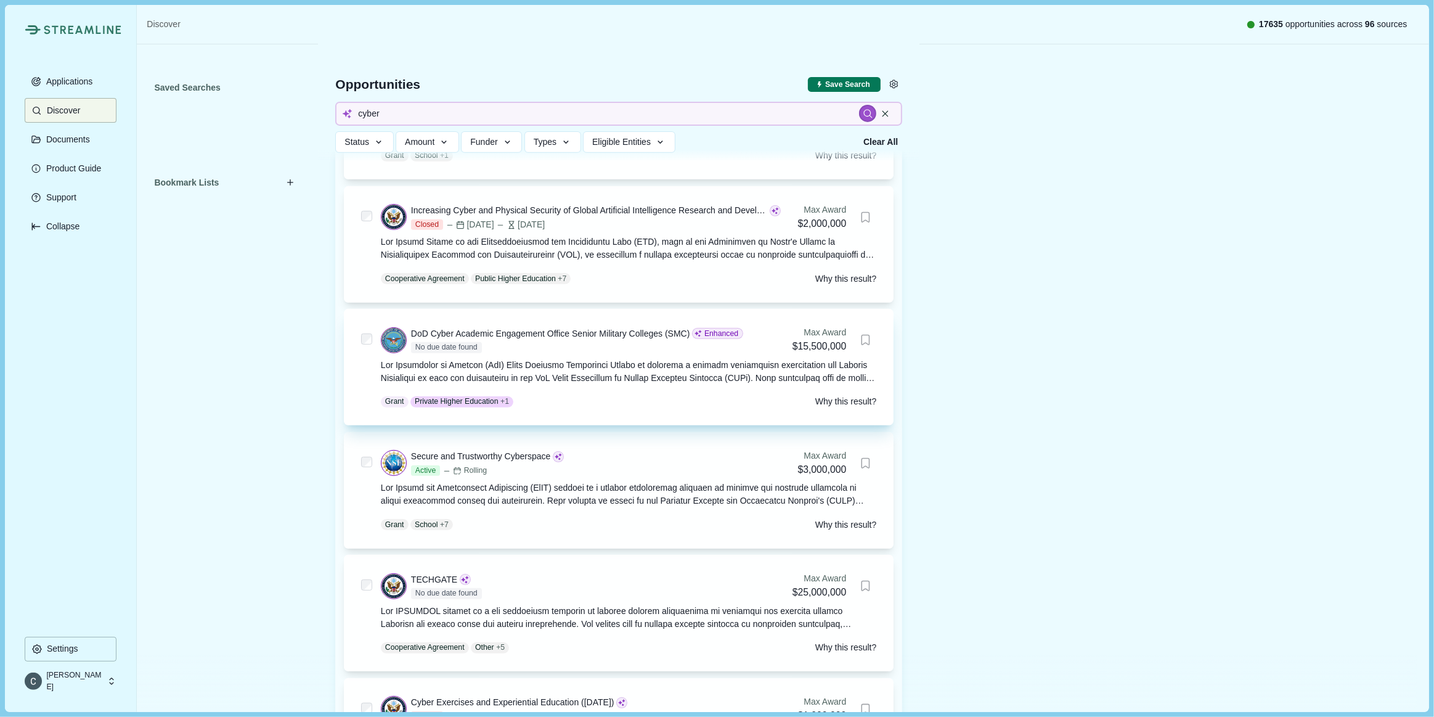
click at [608, 385] on div at bounding box center [629, 372] width 496 height 26
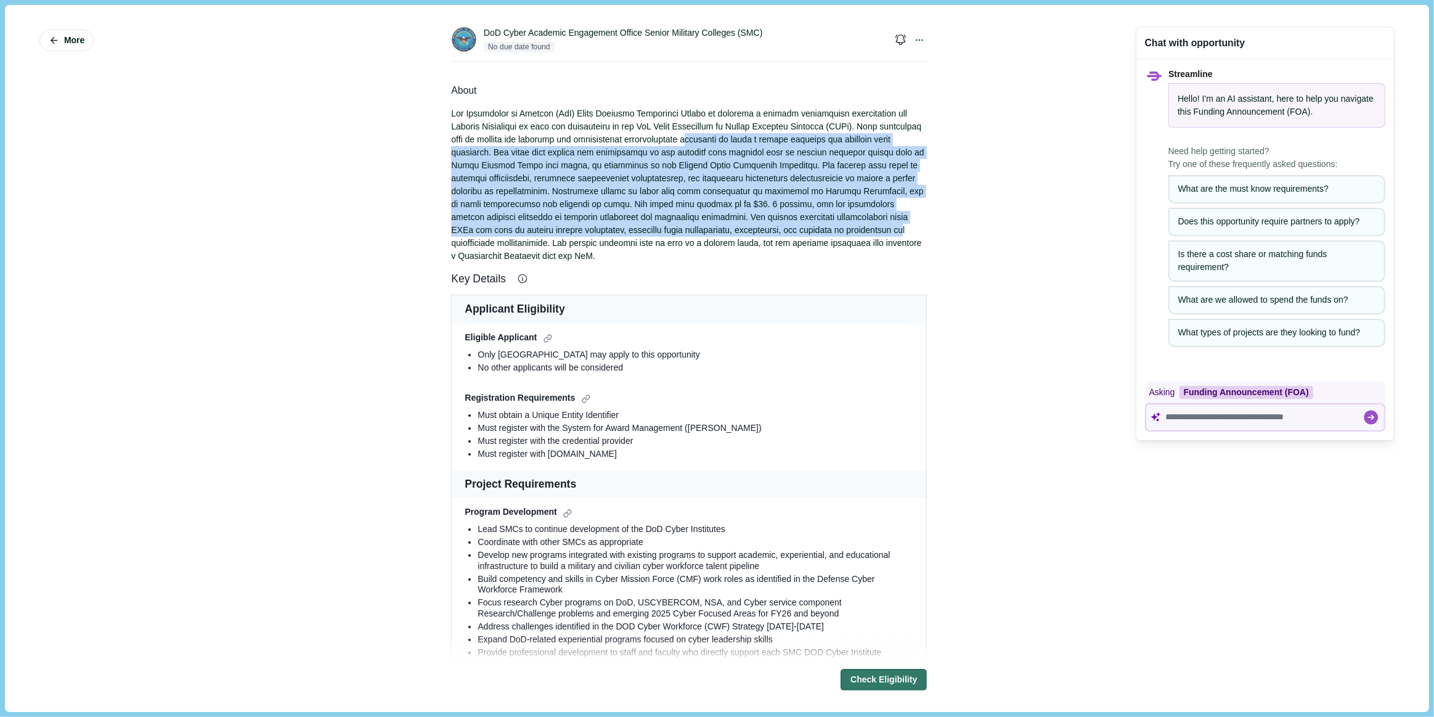
drag, startPoint x: 744, startPoint y: 141, endPoint x: 764, endPoint y: 225, distance: 86.7
click at [764, 225] on div at bounding box center [689, 184] width 476 height 155
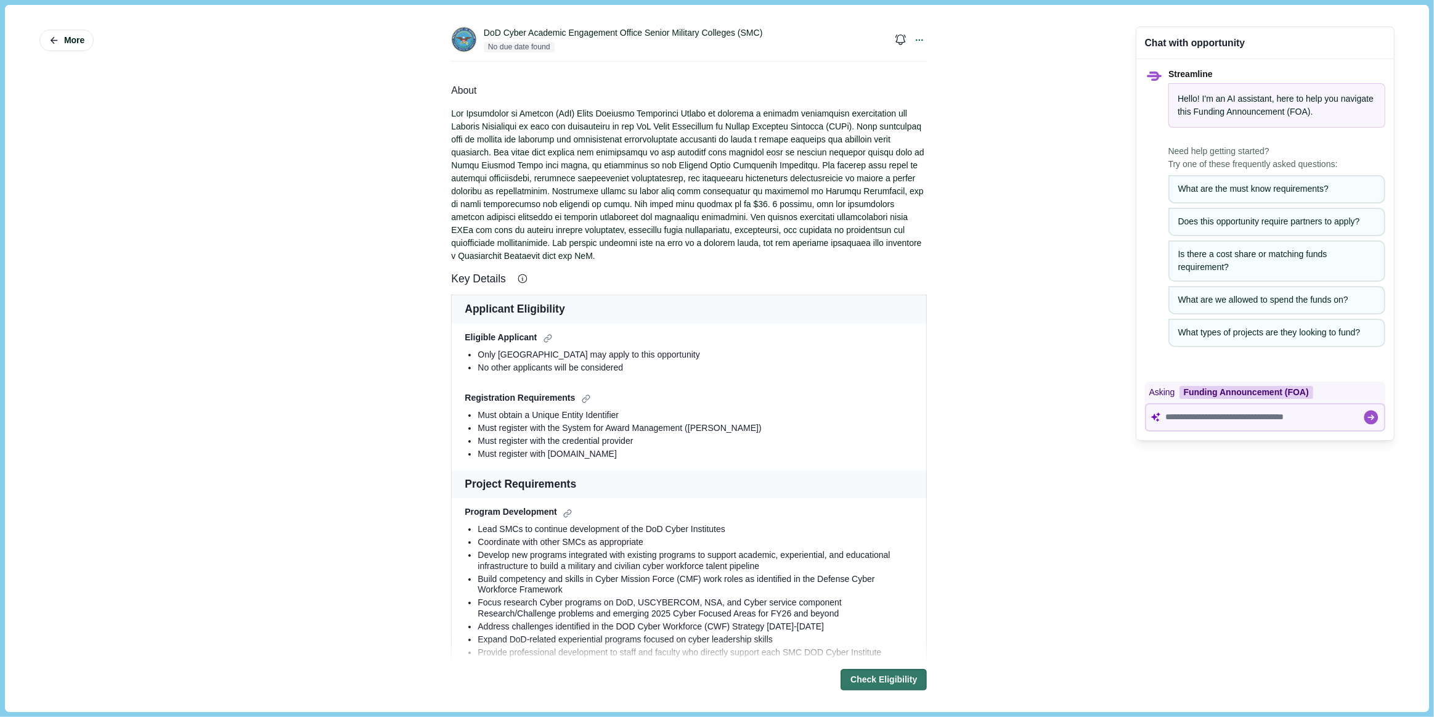
click at [699, 320] on td "Applicant Eligibility" at bounding box center [689, 309] width 475 height 28
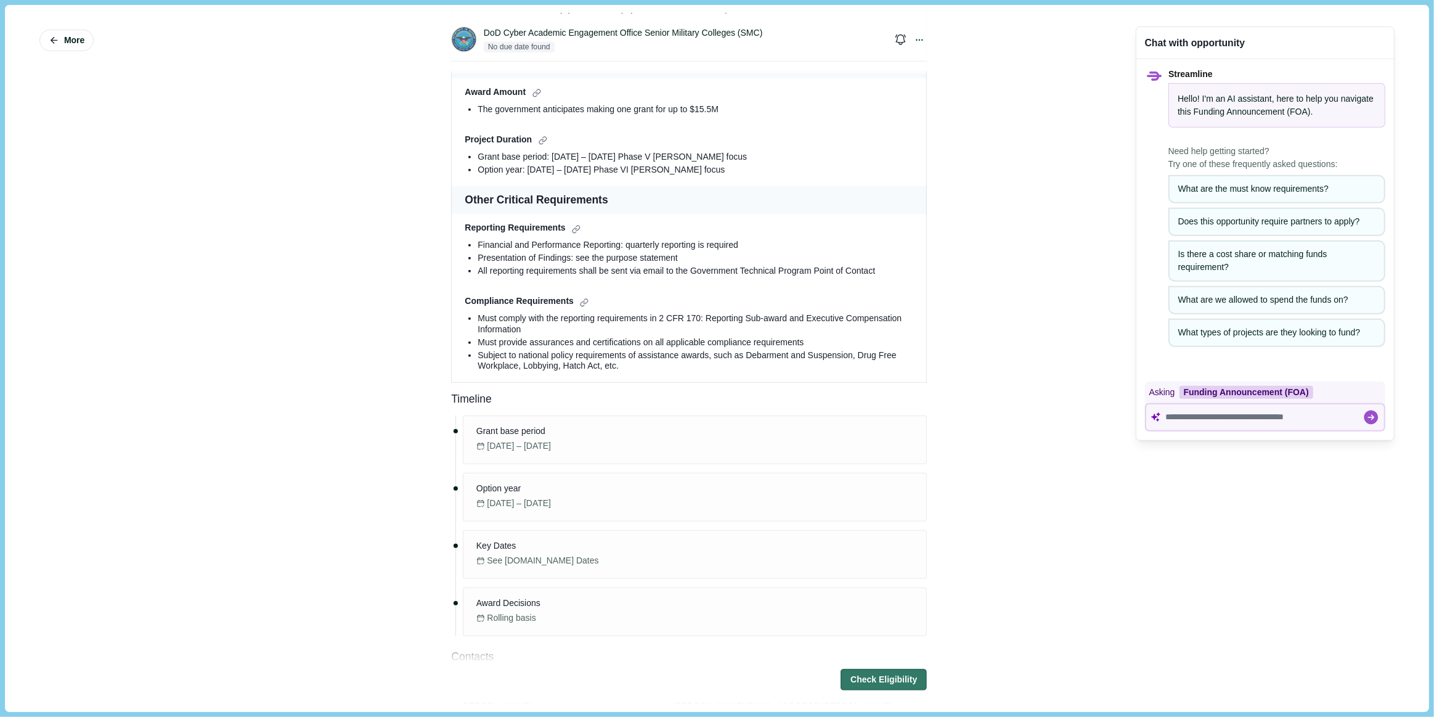
scroll to position [952, 0]
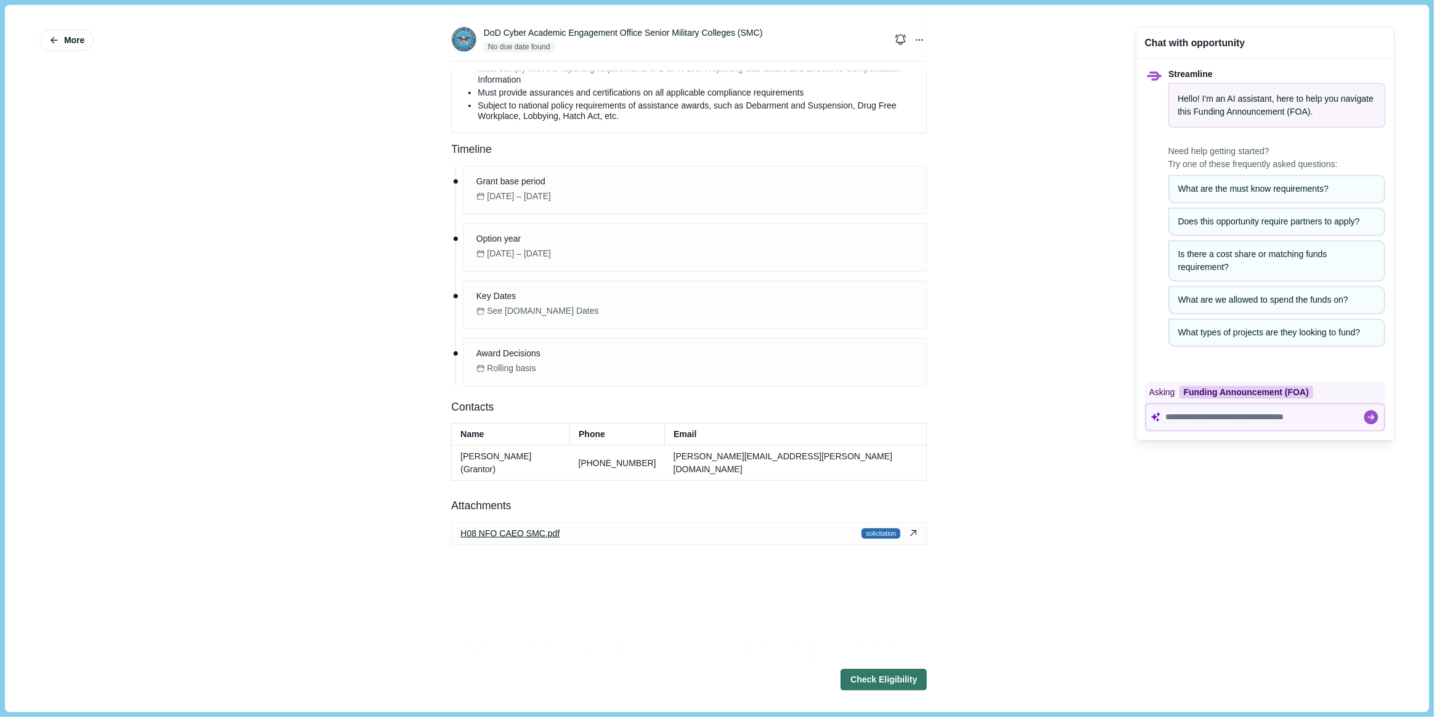
click at [516, 527] on span "H08 NFO CAEO SMC.pdf" at bounding box center [509, 533] width 99 height 13
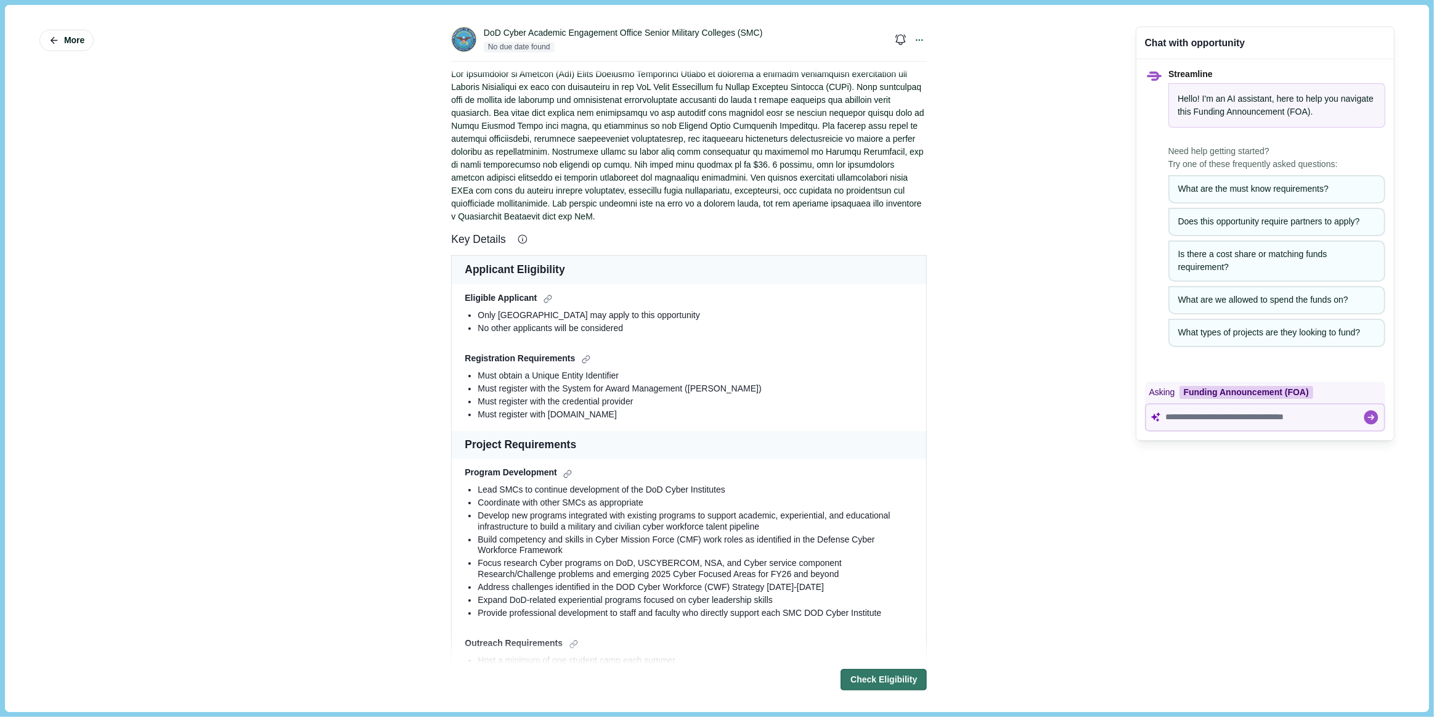
scroll to position [0, 0]
